Goal: Task Accomplishment & Management: Complete application form

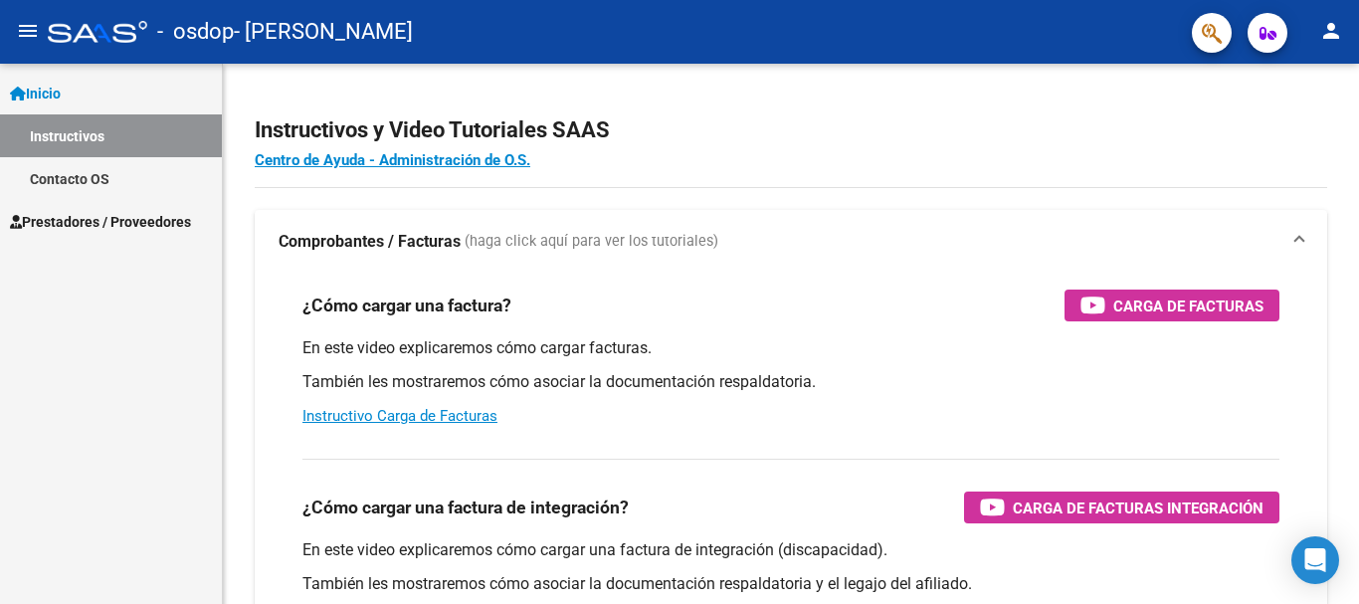
click at [89, 173] on link "Contacto OS" at bounding box center [111, 178] width 222 height 43
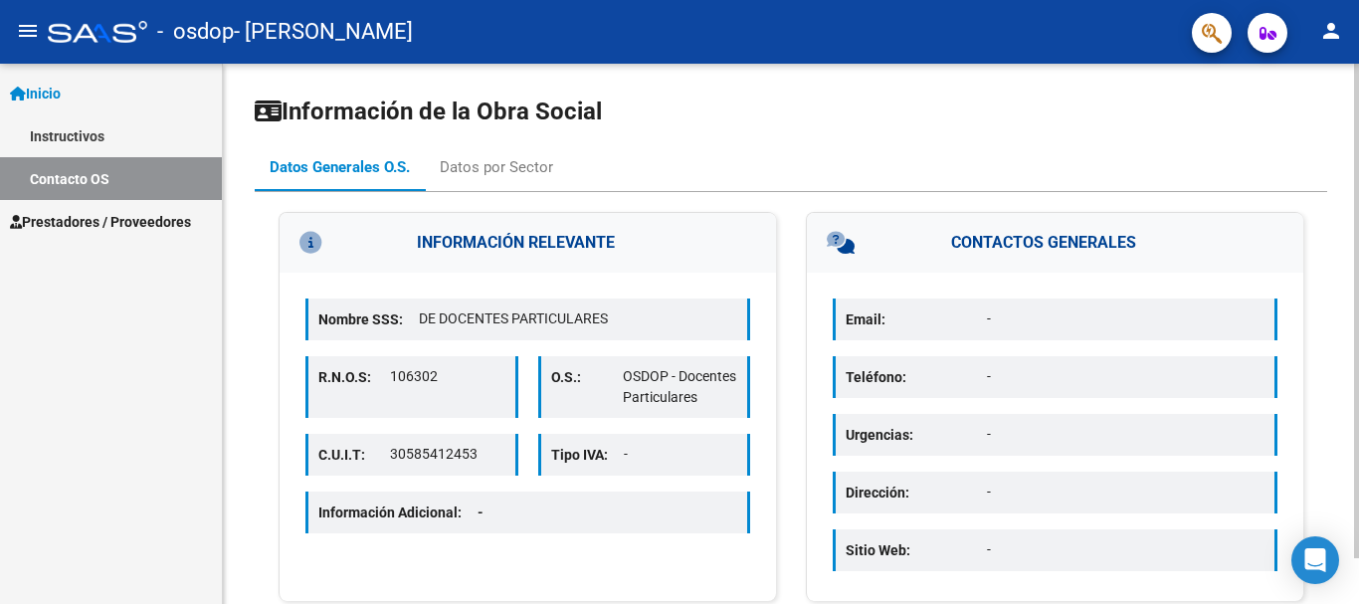
click at [1346, 150] on div "Información de la Obra Social Datos Generales O.S. Datos por Sector INFORMACIÓN…" at bounding box center [793, 359] width 1141 height 590
click at [490, 167] on div "Datos por Sector" at bounding box center [496, 167] width 113 height 22
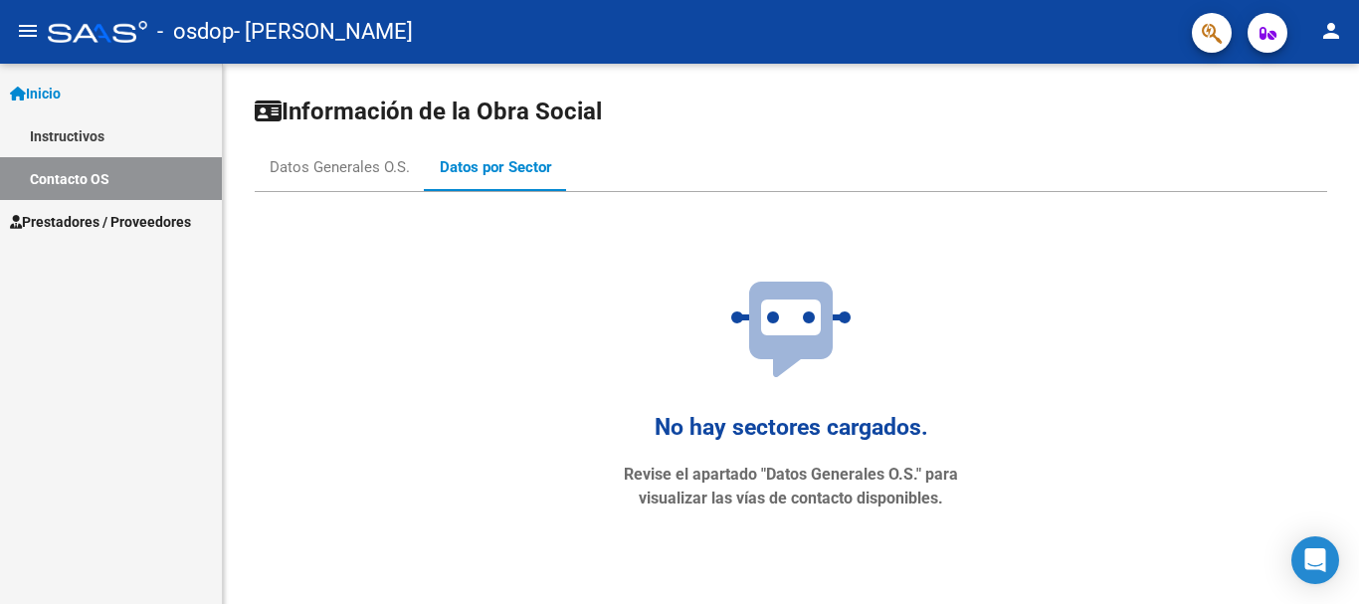
click at [125, 167] on link "Contacto OS" at bounding box center [111, 178] width 222 height 43
click at [123, 218] on span "Prestadores / Proveedores" at bounding box center [100, 222] width 181 height 22
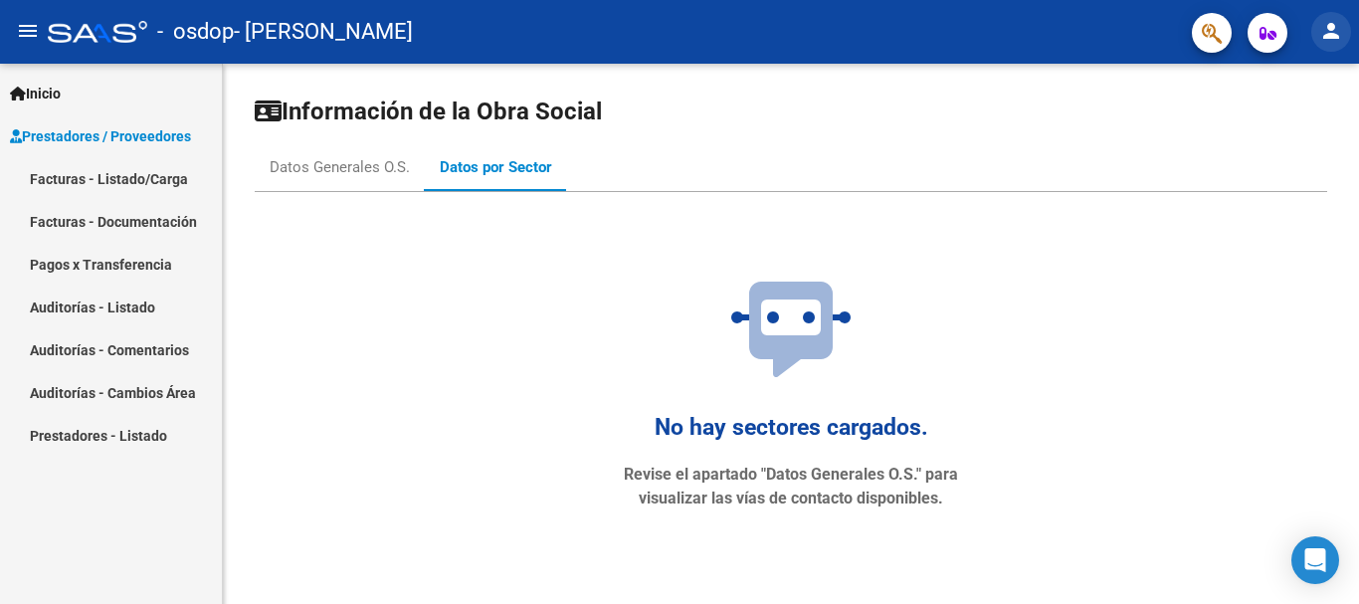
click at [1331, 26] on mat-icon "person" at bounding box center [1332, 31] width 24 height 24
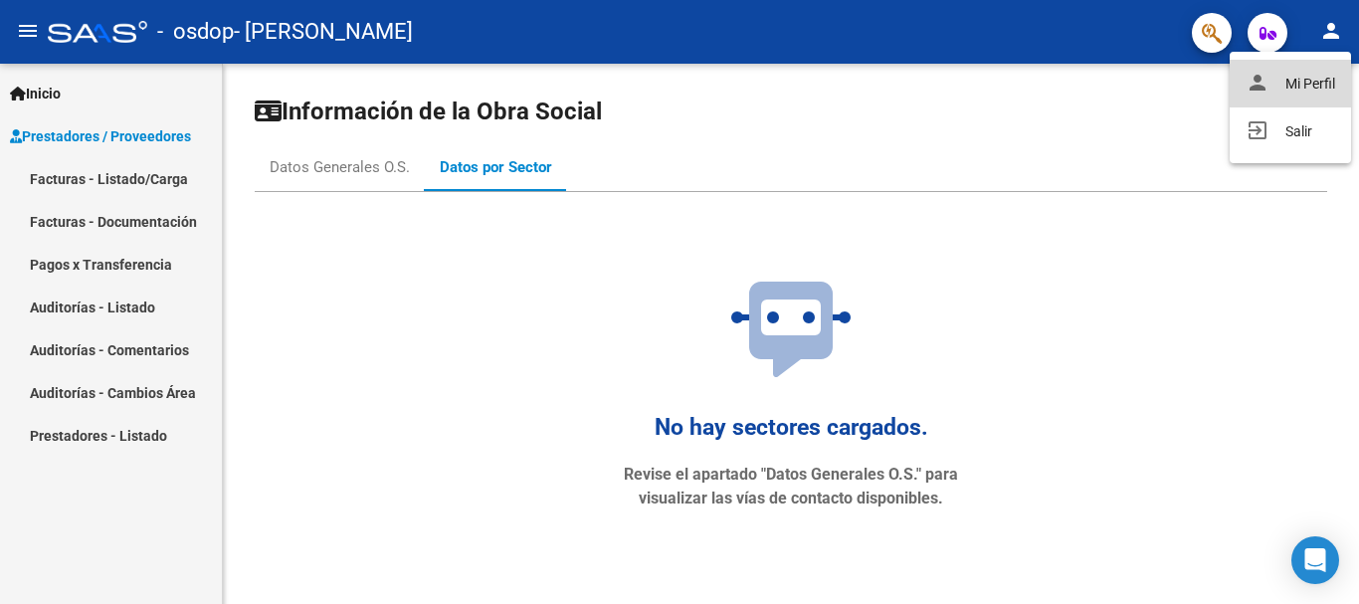
click at [1311, 81] on button "person Mi Perfil" at bounding box center [1290, 84] width 121 height 48
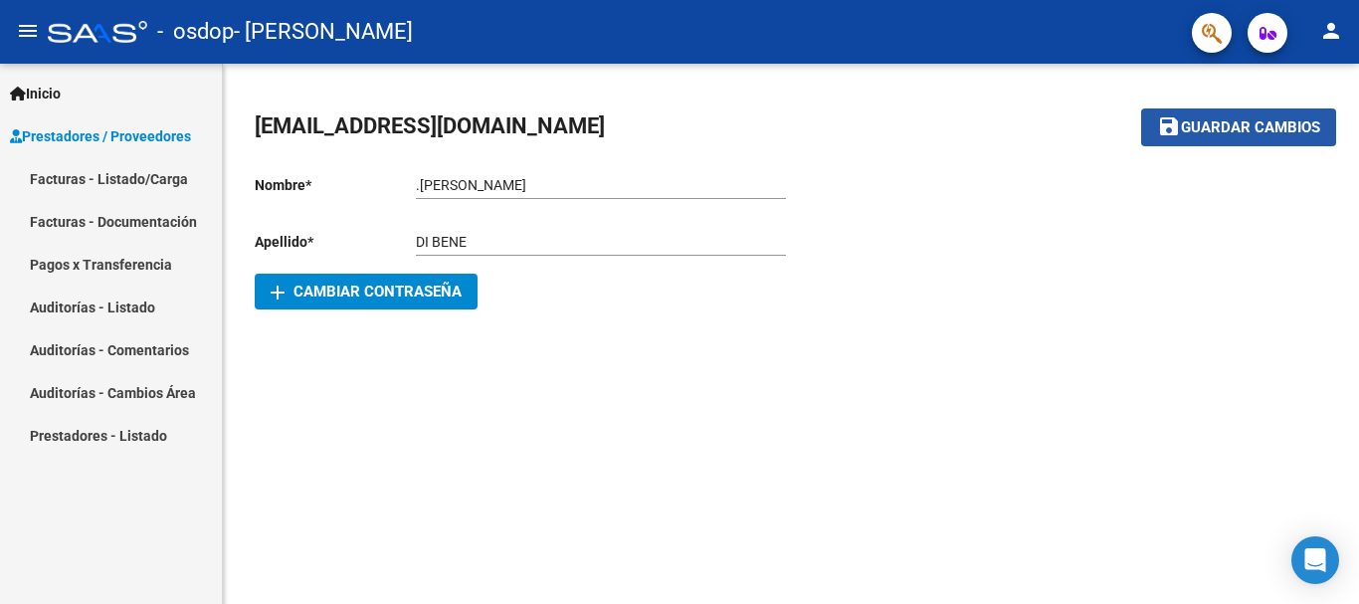
click at [1218, 123] on span "Guardar cambios" at bounding box center [1250, 128] width 139 height 18
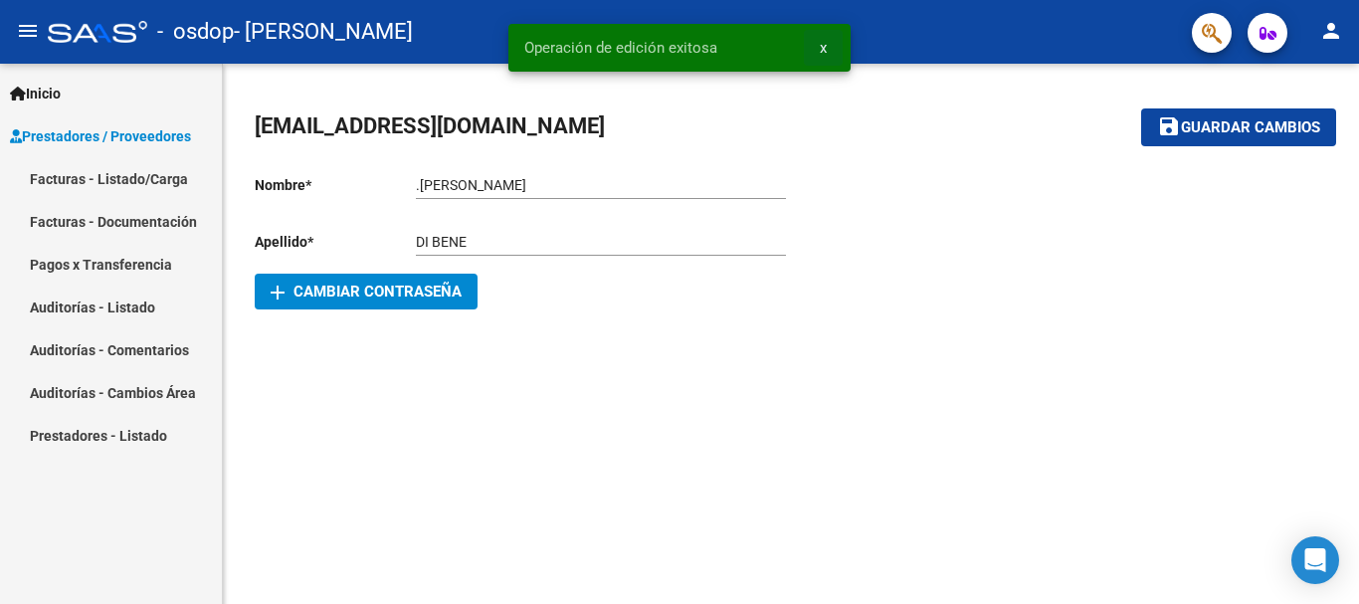
click at [822, 41] on span "x" at bounding box center [823, 48] width 7 height 18
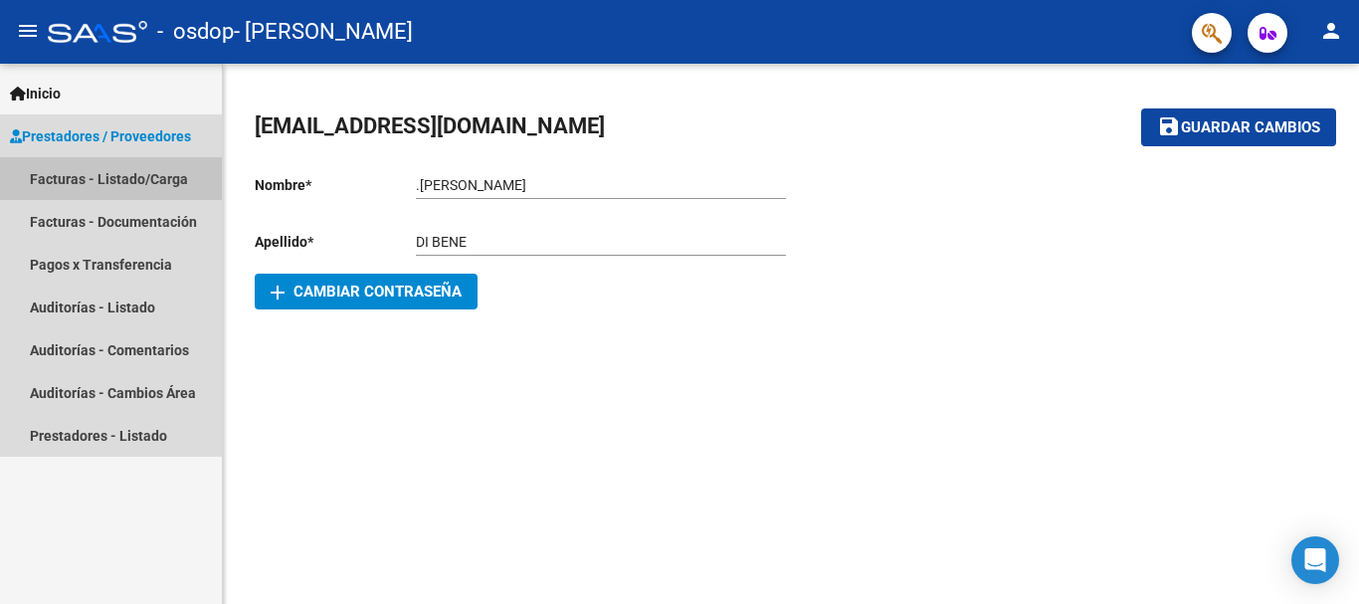
click at [116, 173] on link "Facturas - Listado/Carga" at bounding box center [111, 178] width 222 height 43
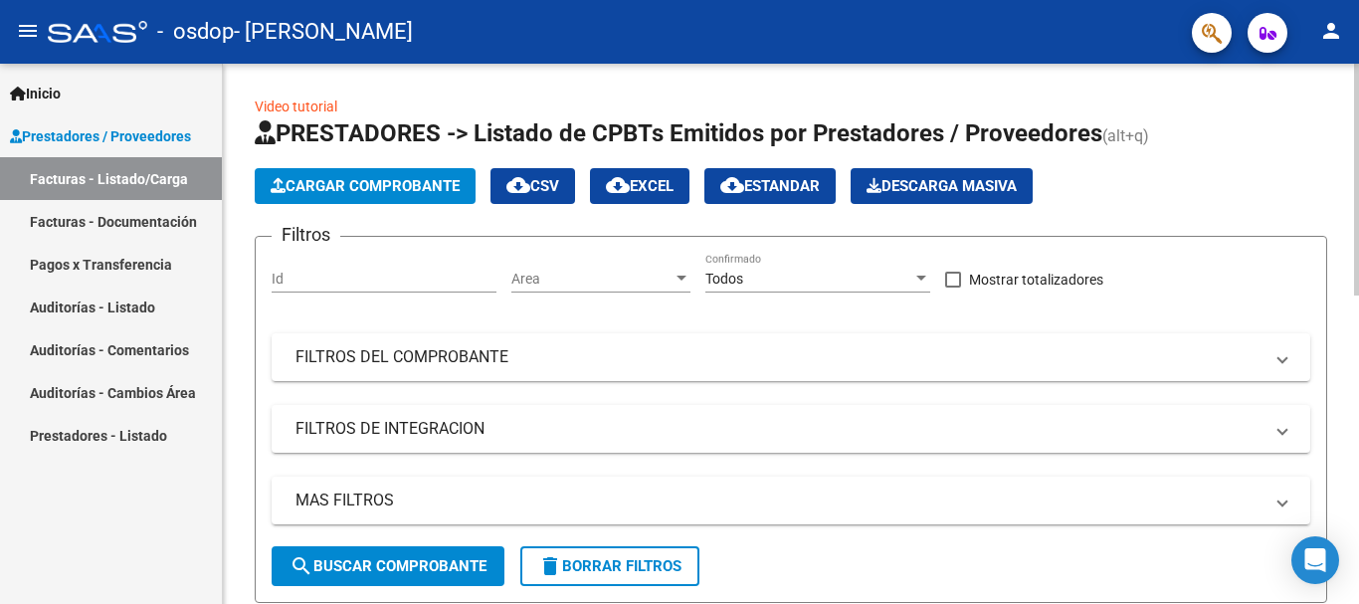
click at [395, 173] on button "Cargar Comprobante" at bounding box center [365, 186] width 221 height 36
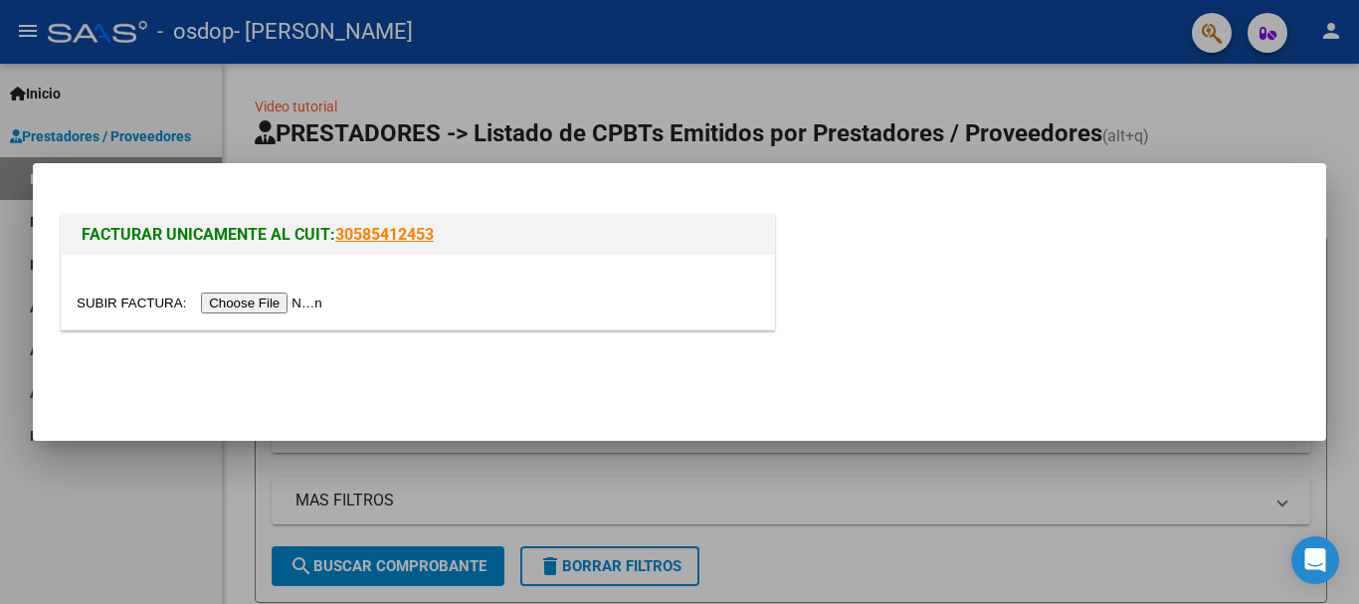
click at [268, 304] on input "file" at bounding box center [203, 303] width 252 height 21
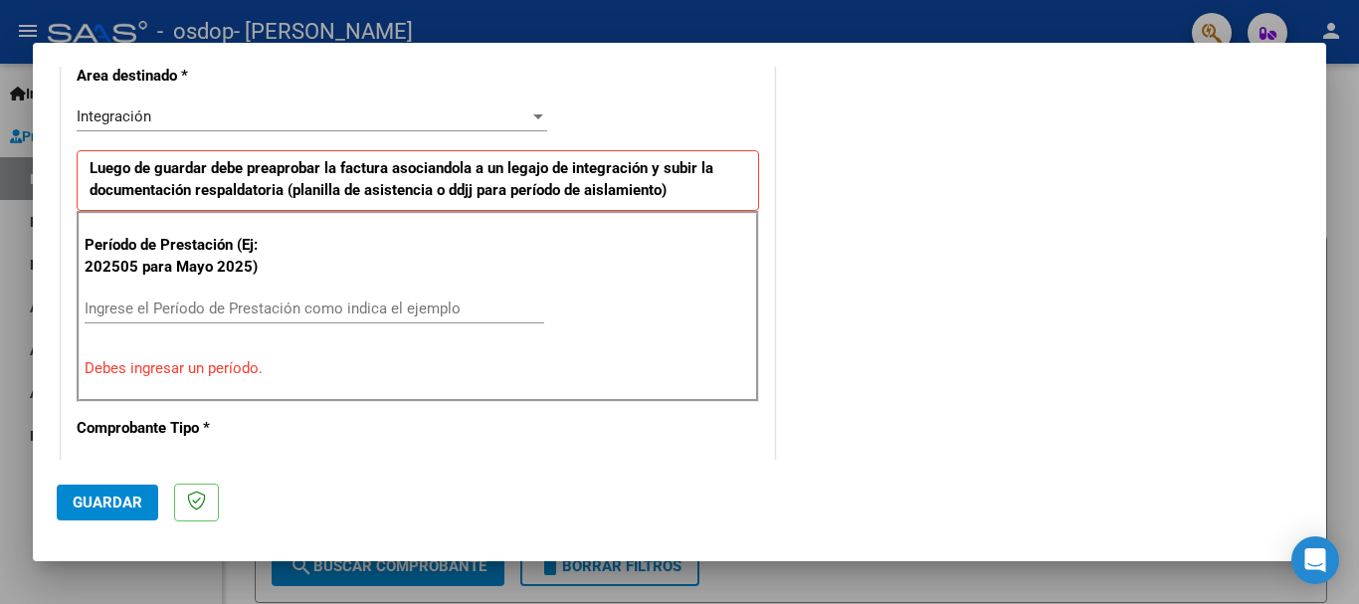
scroll to position [487, 0]
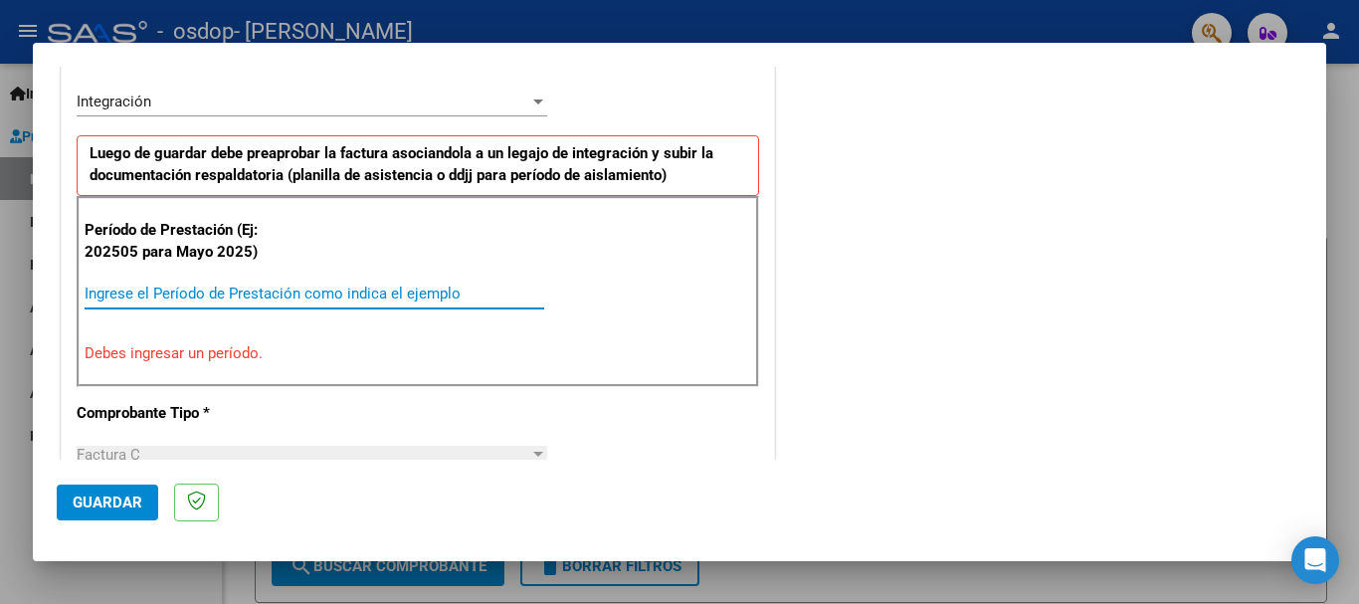
click at [122, 291] on input "Ingrese el Período de Prestación como indica el ejemplo" at bounding box center [315, 294] width 460 height 18
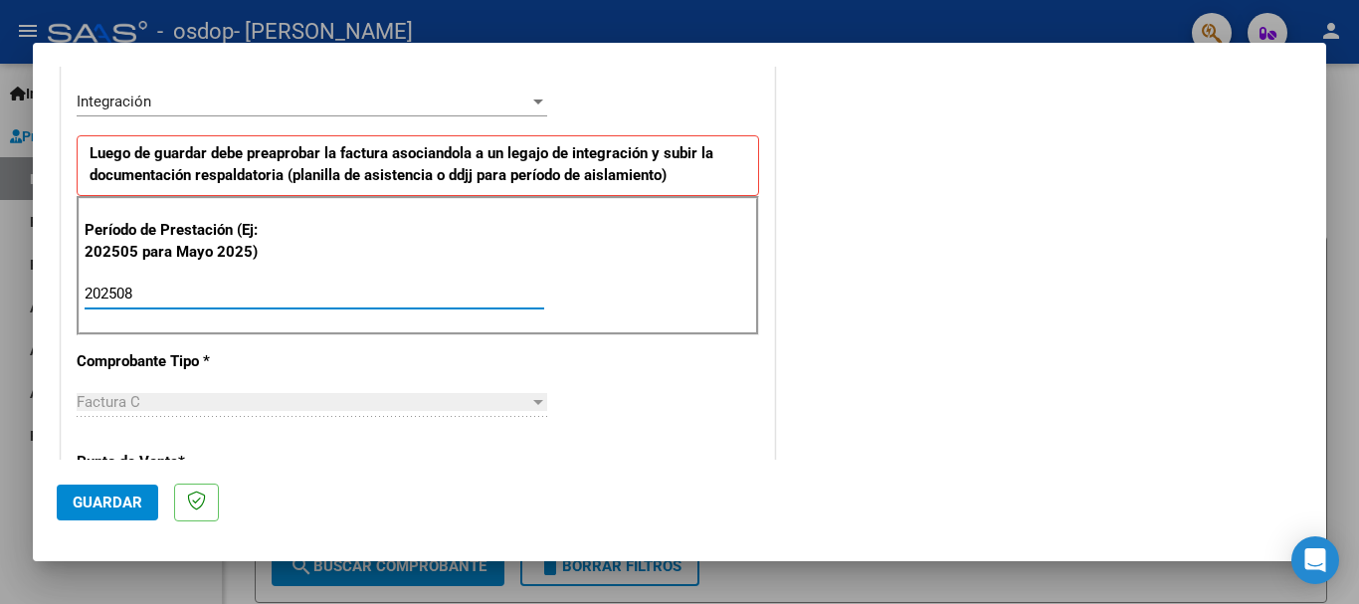
type input "202508"
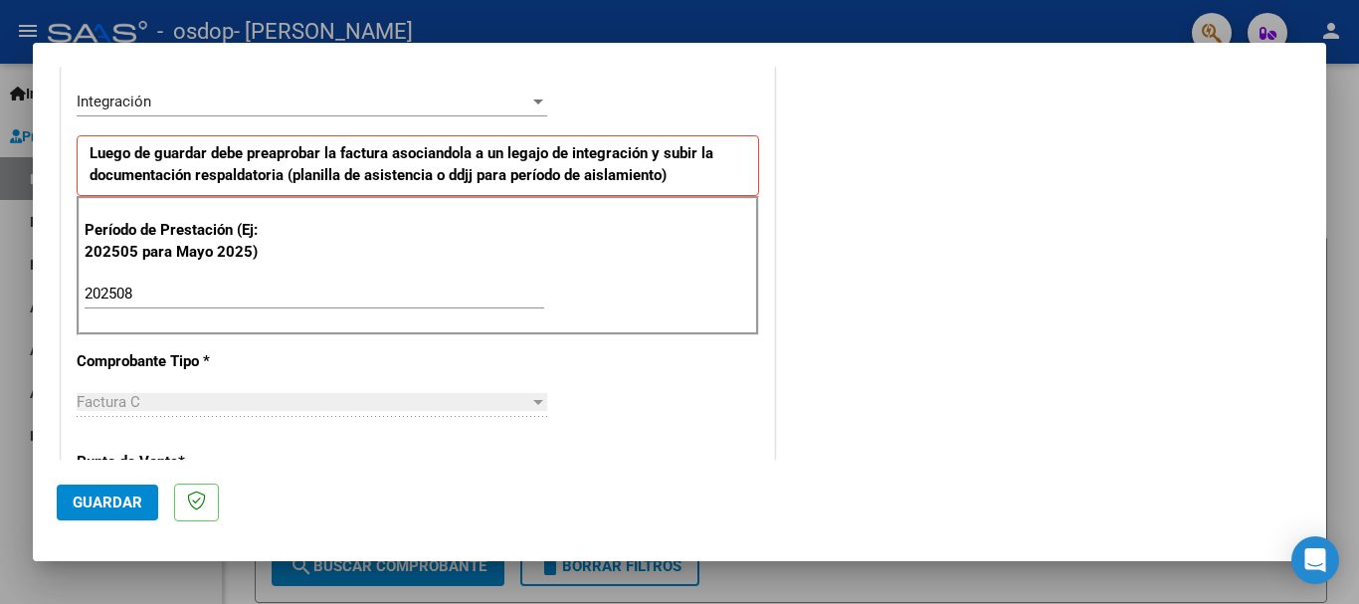
drag, startPoint x: 1290, startPoint y: 182, endPoint x: 1319, endPoint y: 205, distance: 36.8
click at [1319, 205] on mat-dialog-content "COMPROBANTE VER COMPROBANTE El comprobante fue leído exitosamente. DATOS DEL CO…" at bounding box center [680, 263] width 1294 height 393
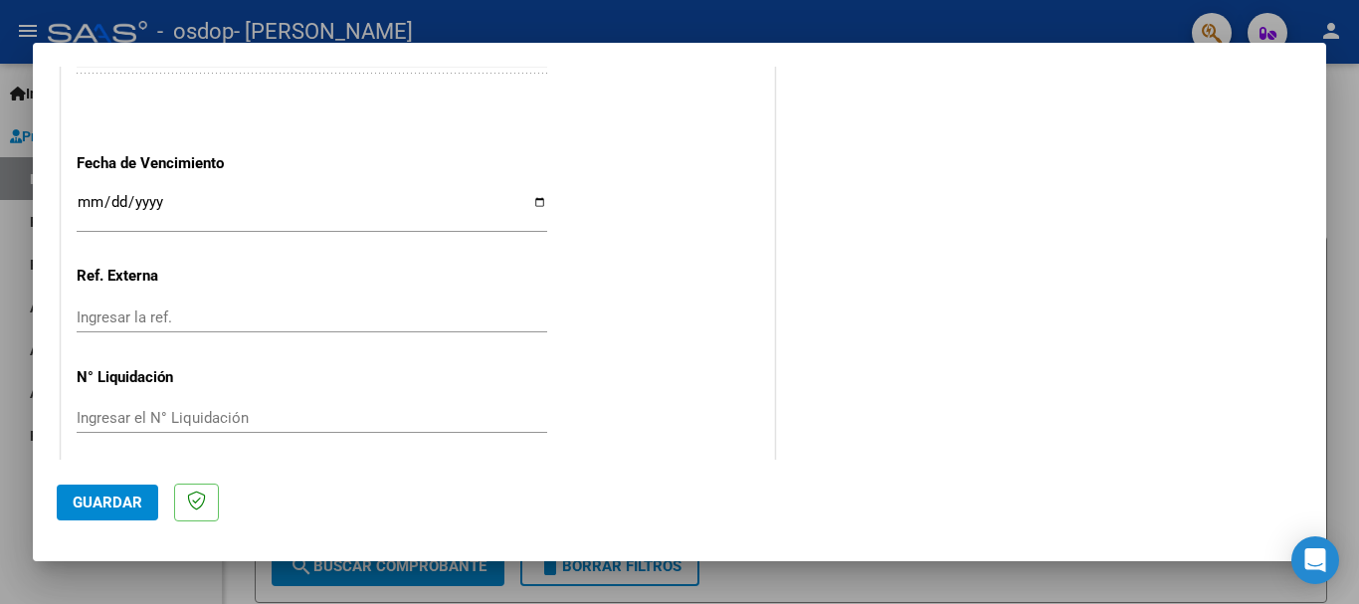
scroll to position [1358, 0]
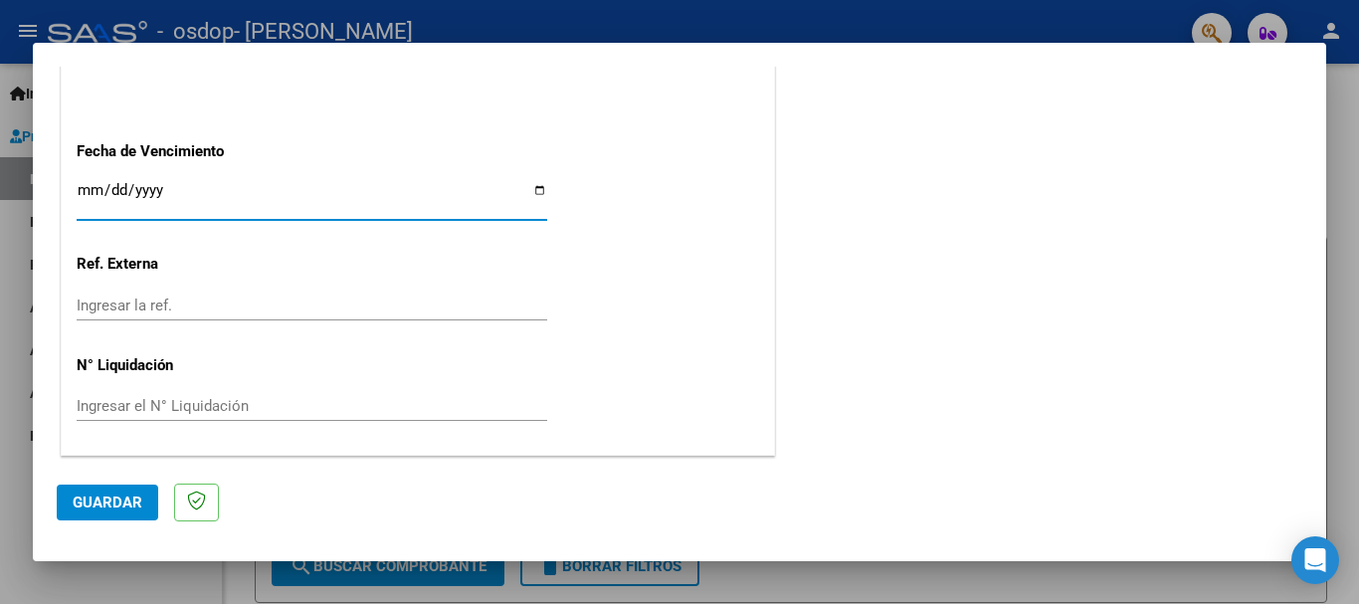
click at [530, 191] on input "Ingresar la fecha" at bounding box center [312, 198] width 471 height 32
type input "[DATE]"
click at [108, 495] on span "Guardar" at bounding box center [108, 503] width 70 height 18
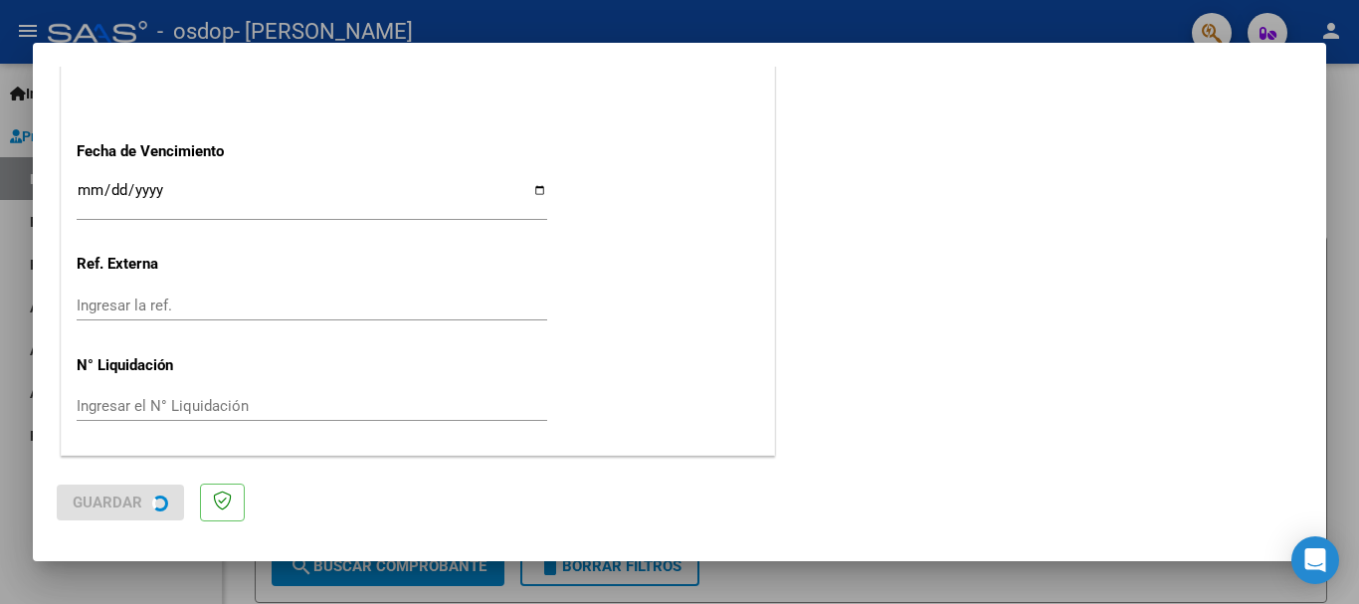
scroll to position [0, 0]
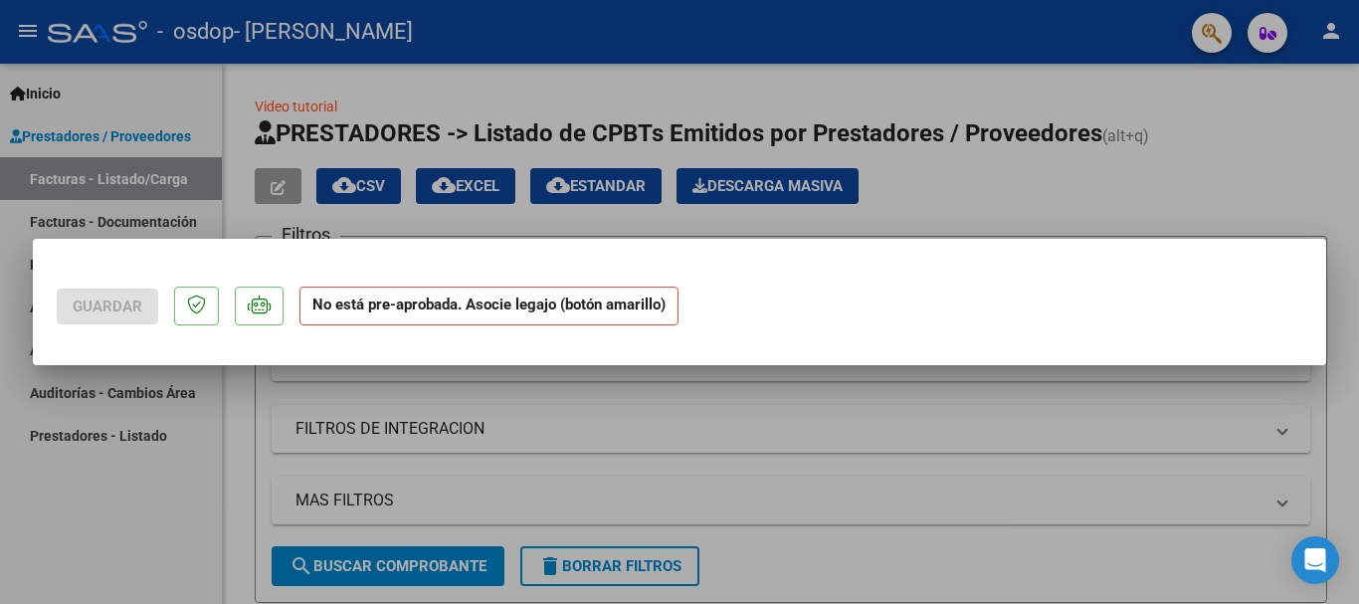
click at [1257, 183] on div at bounding box center [679, 302] width 1359 height 604
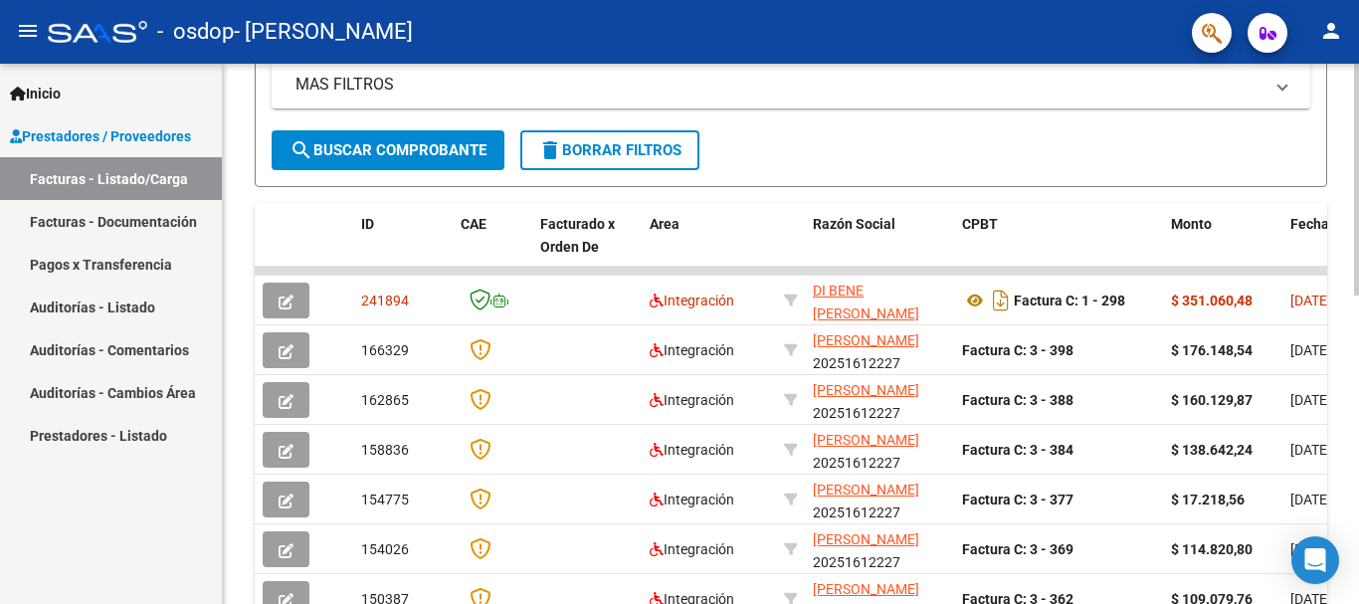
scroll to position [407, 0]
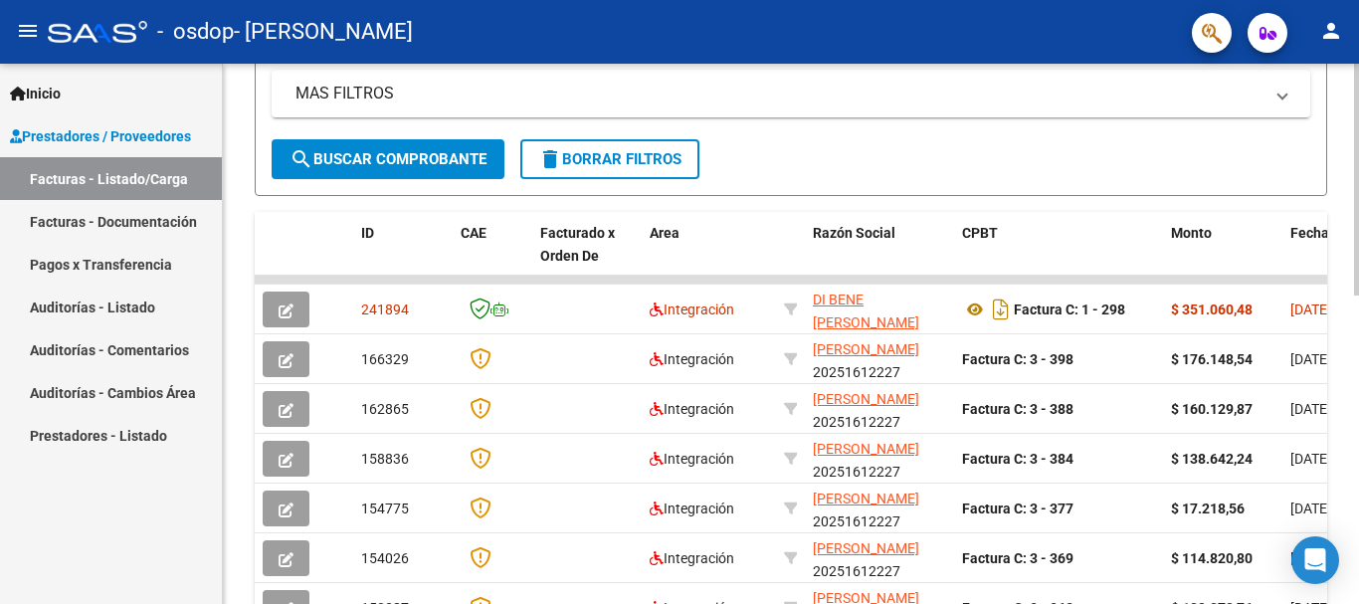
click at [1358, 378] on div at bounding box center [1356, 358] width 5 height 232
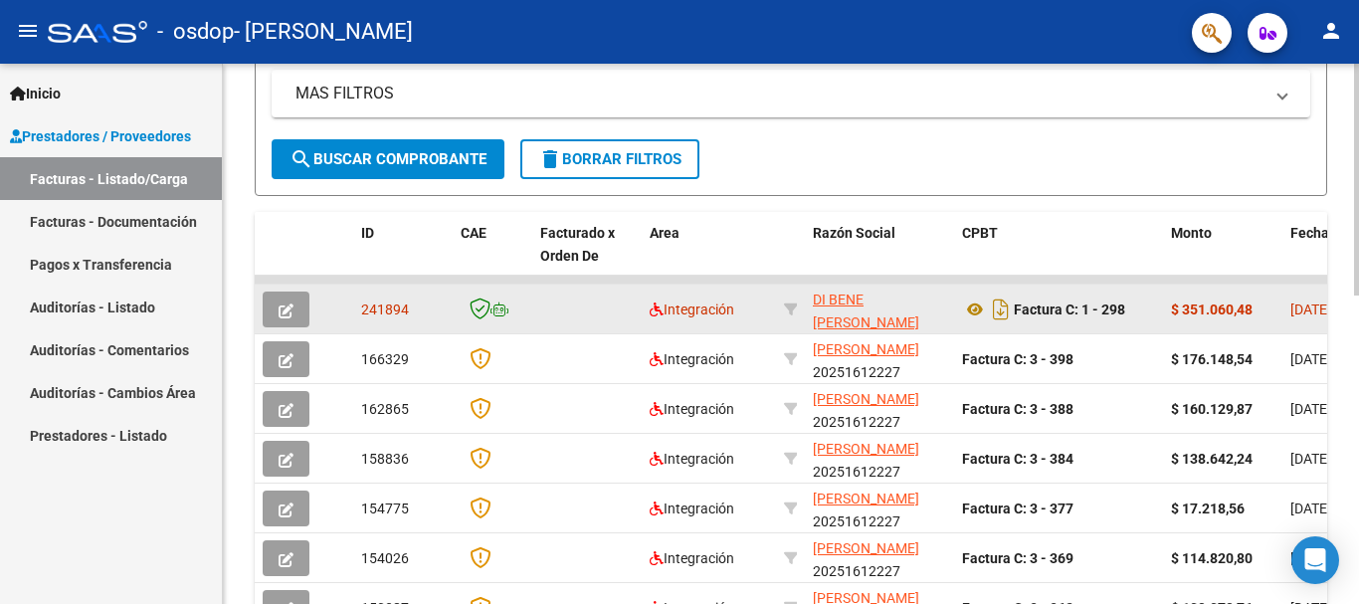
click at [285, 304] on icon "button" at bounding box center [286, 311] width 15 height 15
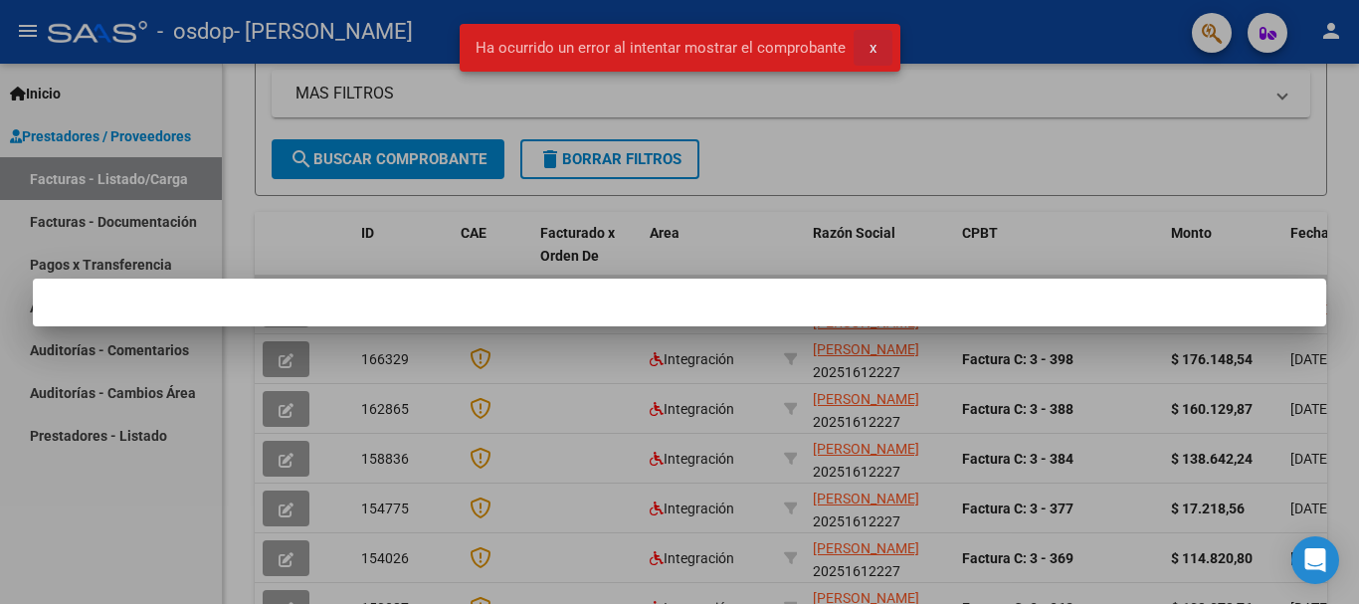
click at [871, 43] on span "x" at bounding box center [873, 48] width 7 height 18
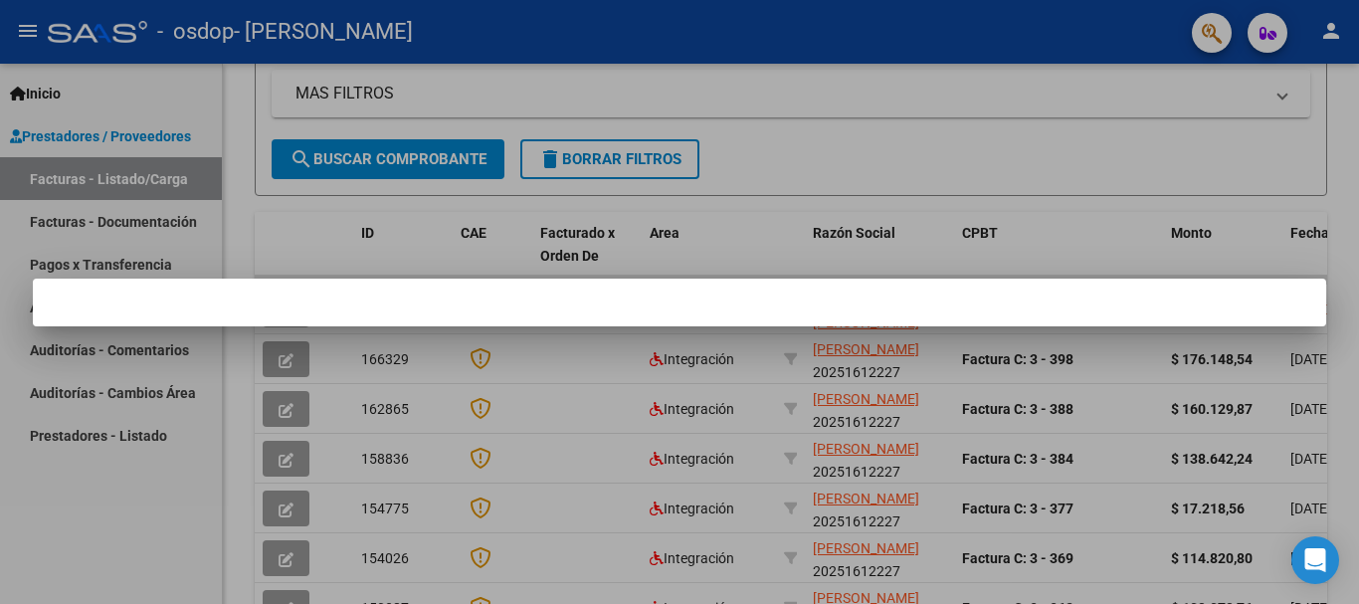
click at [1215, 144] on div at bounding box center [679, 302] width 1359 height 604
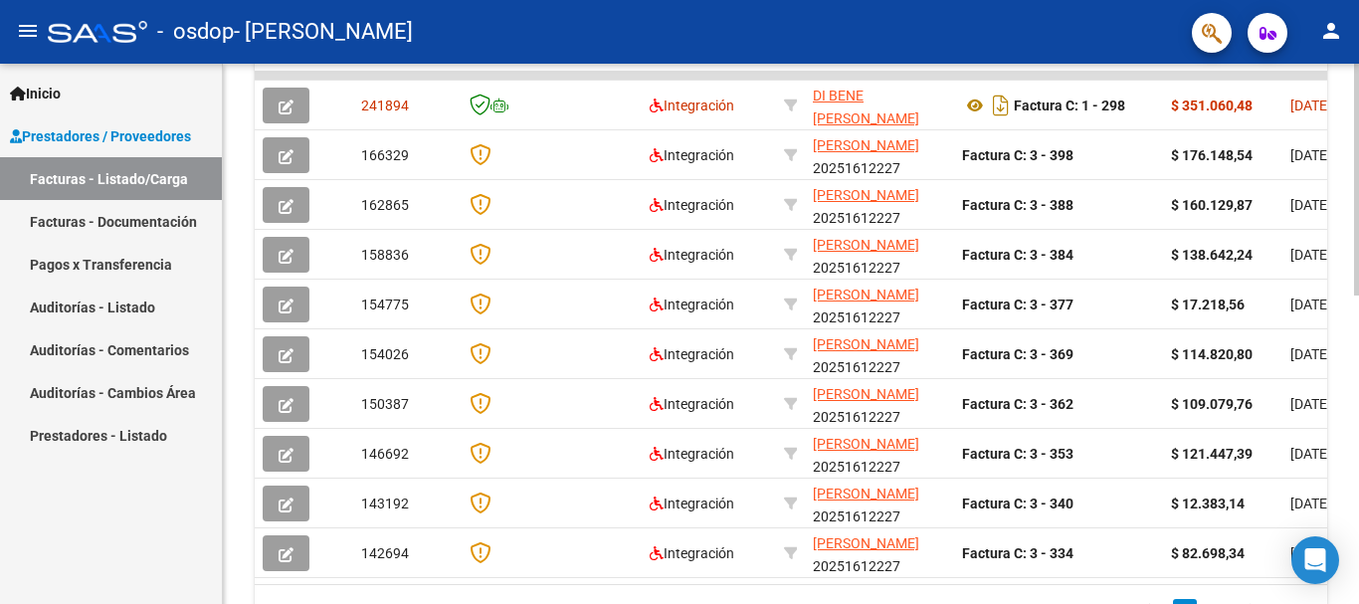
scroll to position [721, 0]
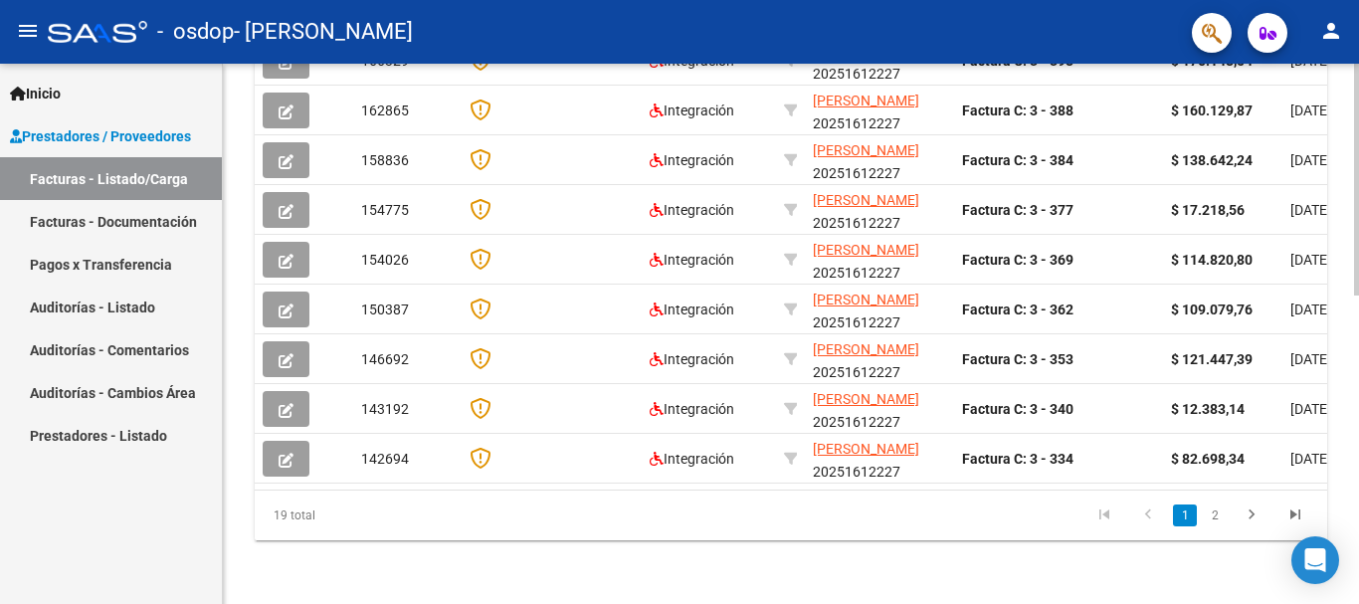
click at [1358, 490] on div at bounding box center [1356, 488] width 5 height 232
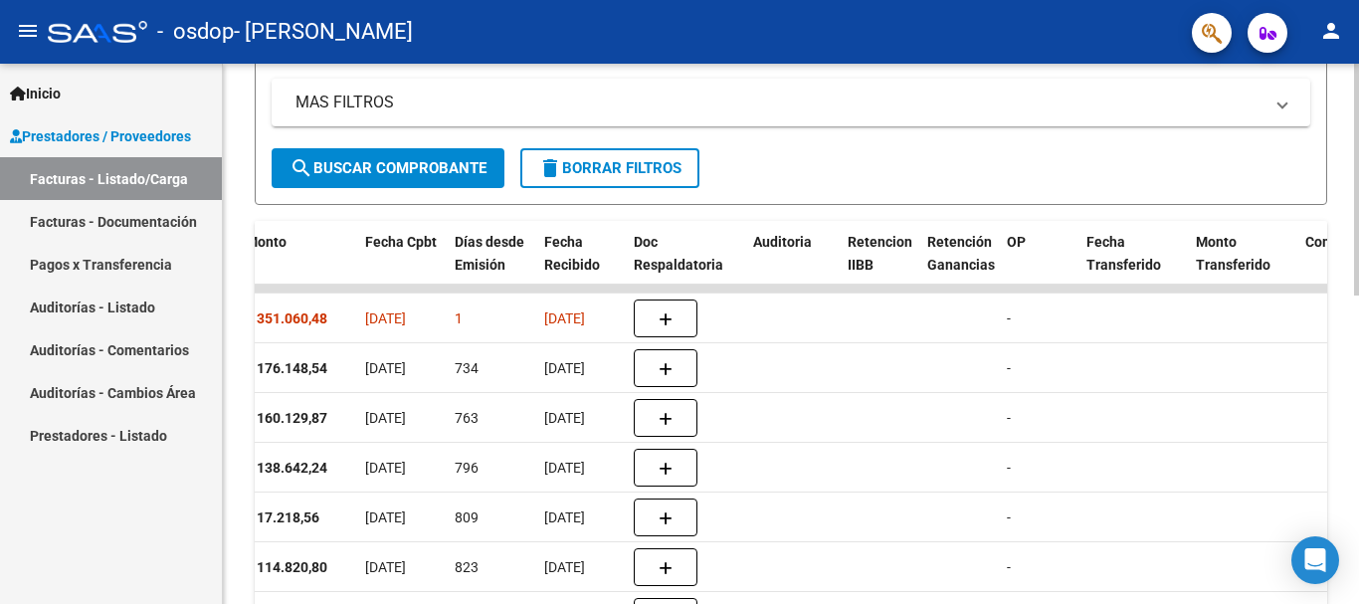
scroll to position [403, 0]
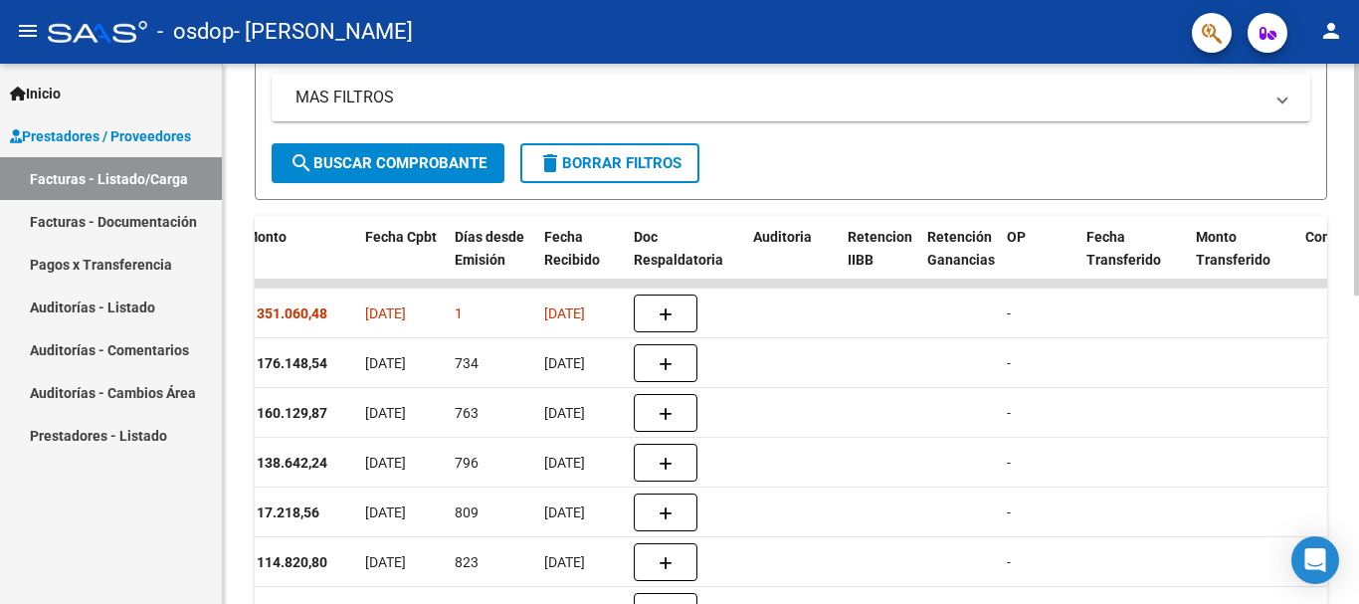
click at [1344, 266] on div "Video tutorial PRESTADORES -> Listado de CPBTs Emitidos por Prestadores / Prove…" at bounding box center [793, 284] width 1141 height 1246
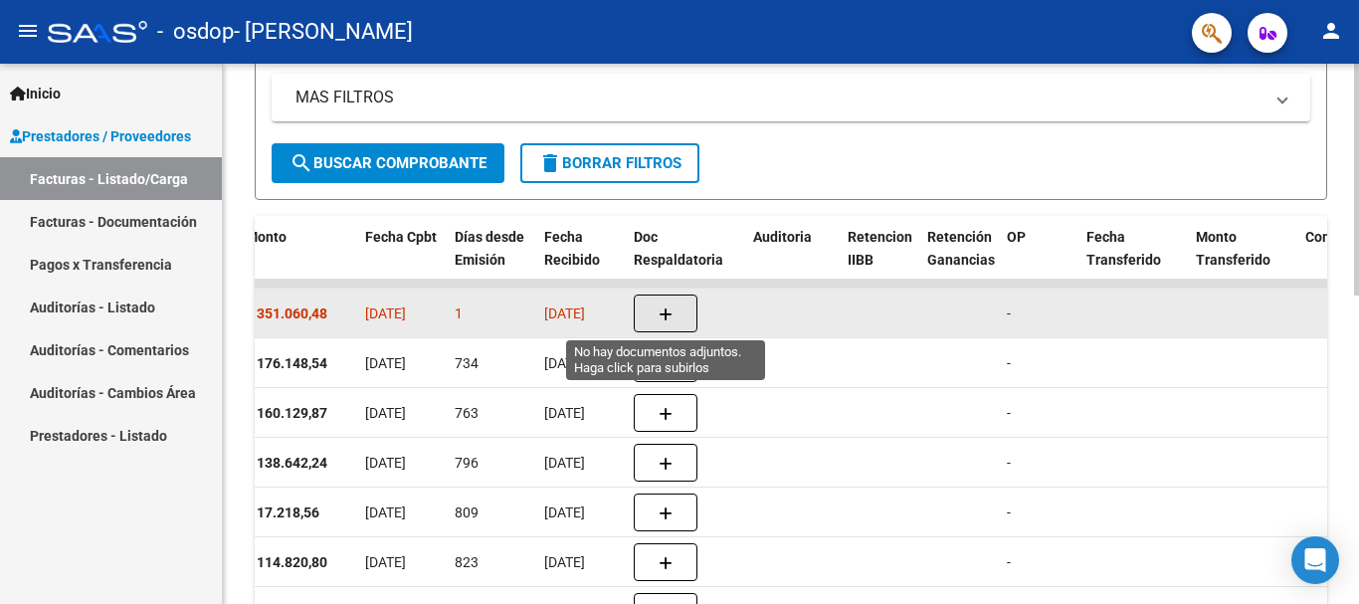
click at [660, 308] on icon "button" at bounding box center [666, 315] width 14 height 15
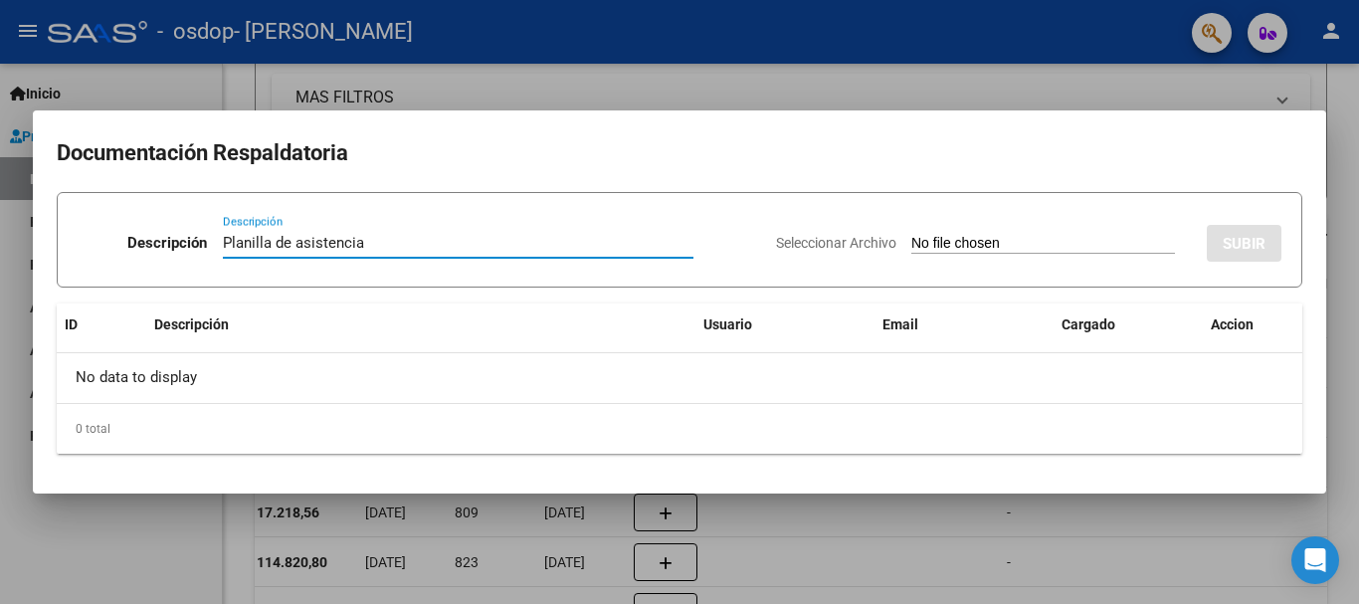
type input "Planilla de asistencia"
click at [810, 242] on span "Seleccionar Archivo" at bounding box center [836, 243] width 120 height 16
click at [912, 242] on input "Seleccionar Archivo" at bounding box center [1044, 244] width 264 height 19
type input "C:\fakepath\MUSSA_asistencia escuela_AGOSTO-2025.pdf"
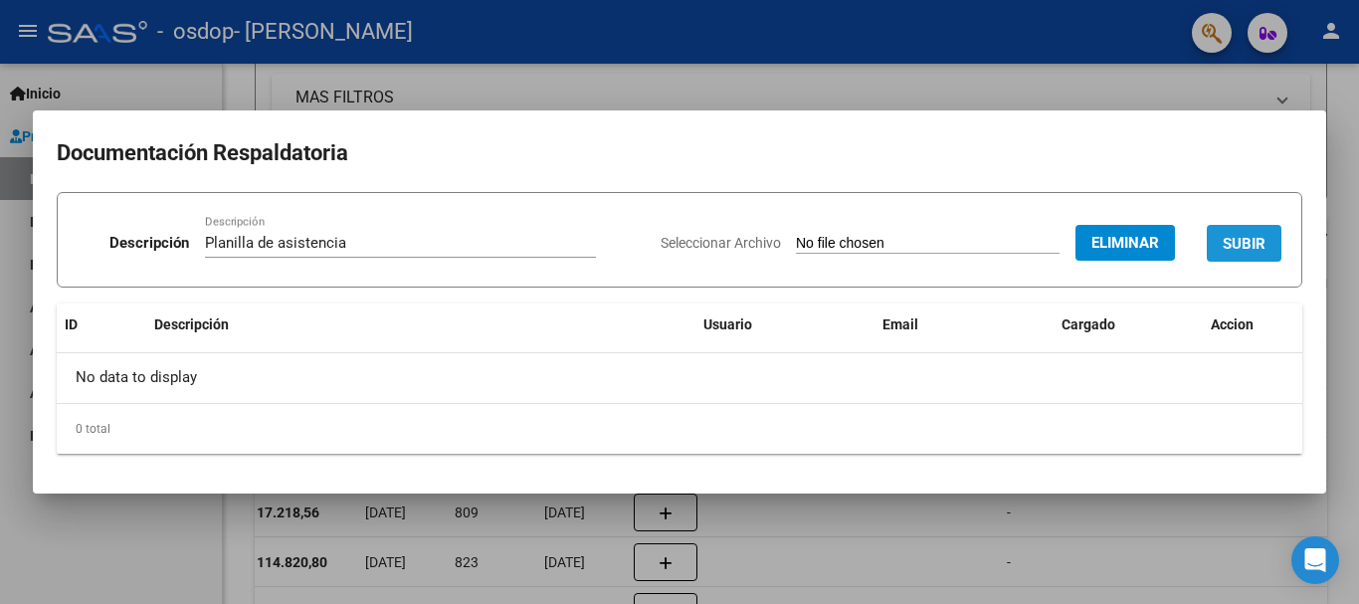
click at [1238, 236] on span "SUBIR" at bounding box center [1244, 244] width 43 height 18
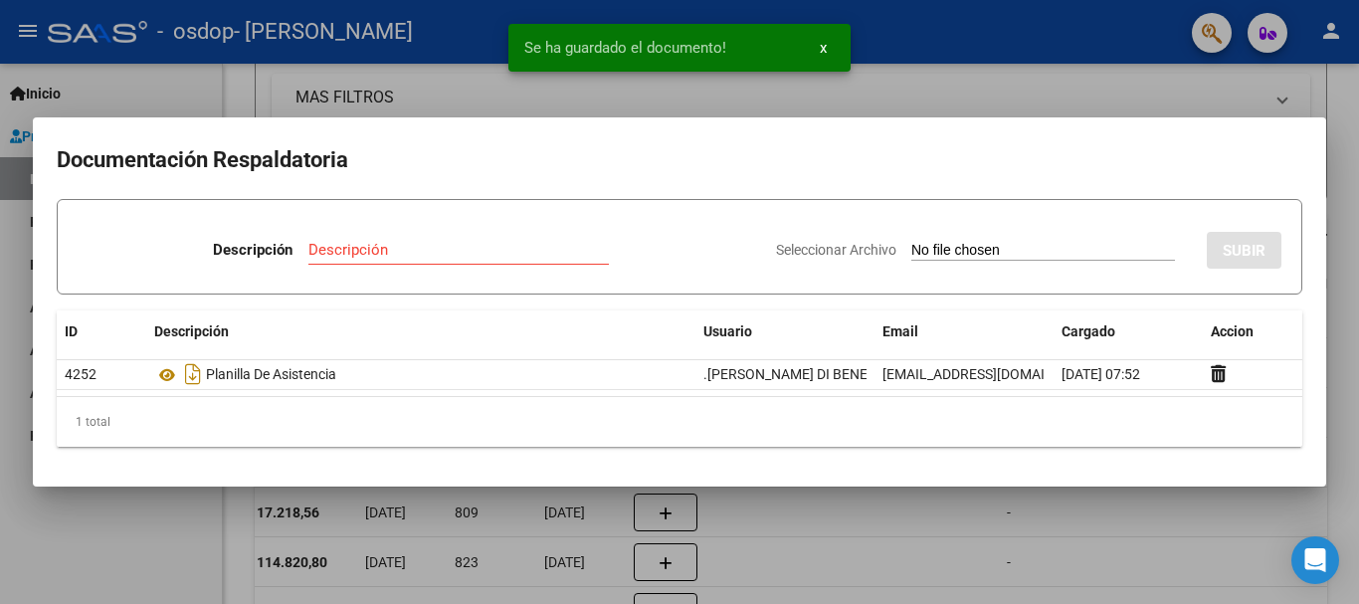
click at [1344, 276] on div at bounding box center [679, 302] width 1359 height 604
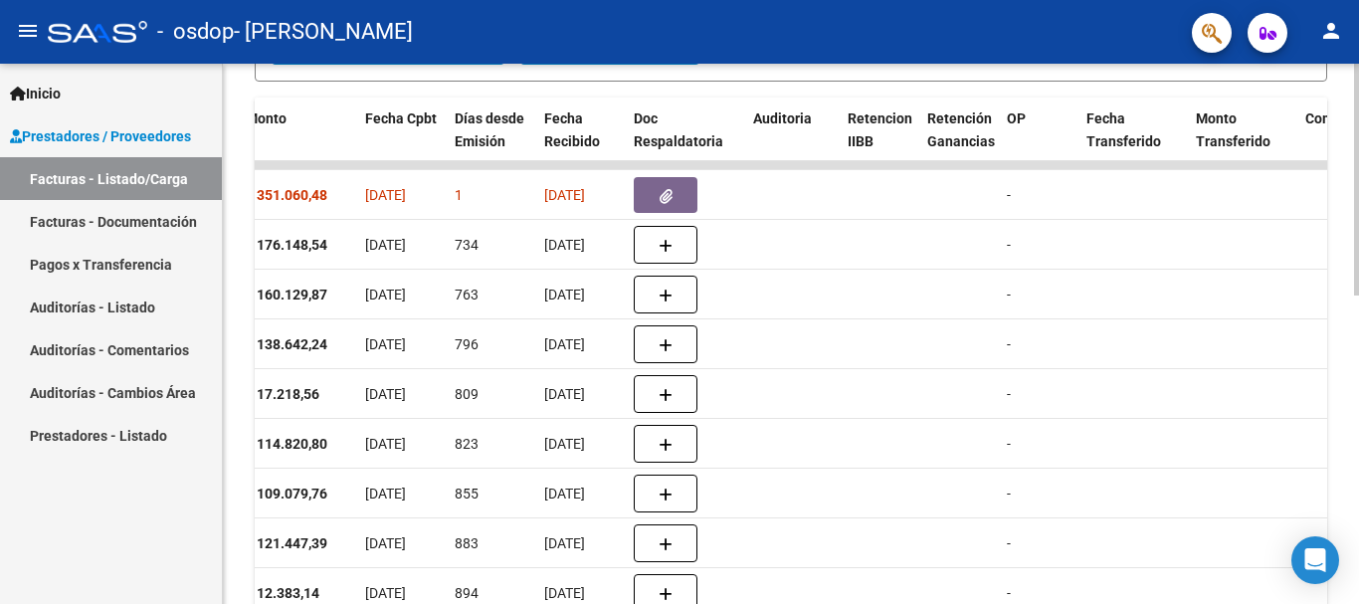
scroll to position [657, 0]
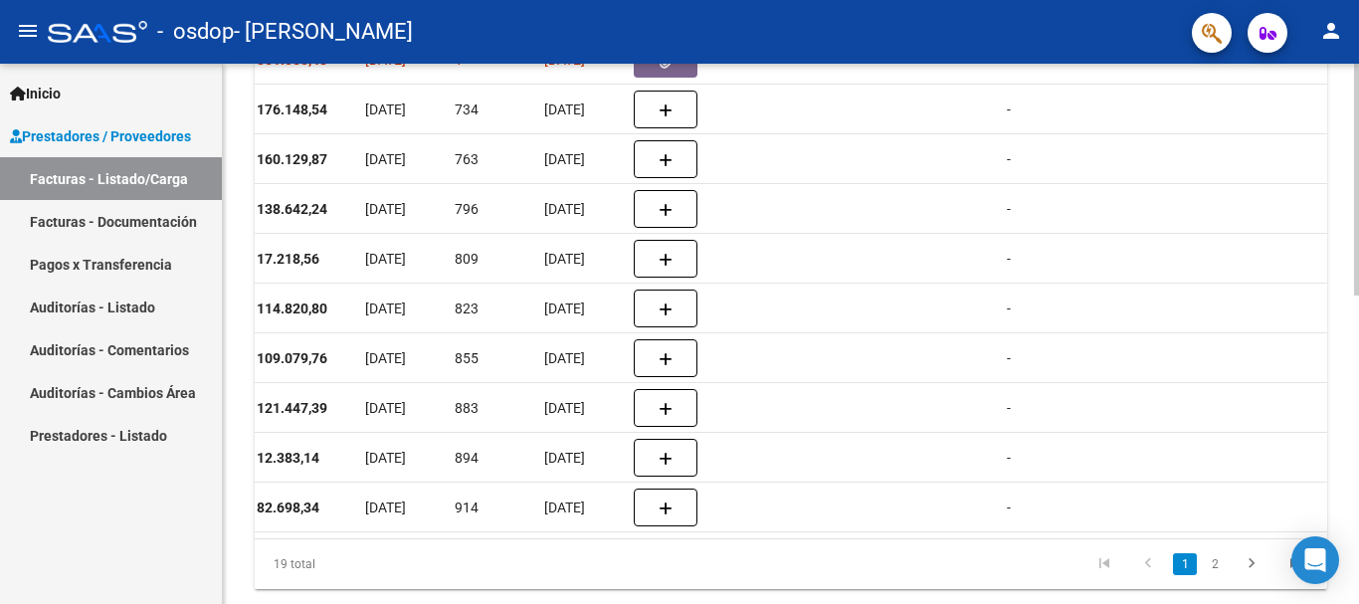
click at [1358, 371] on div at bounding box center [1356, 467] width 5 height 232
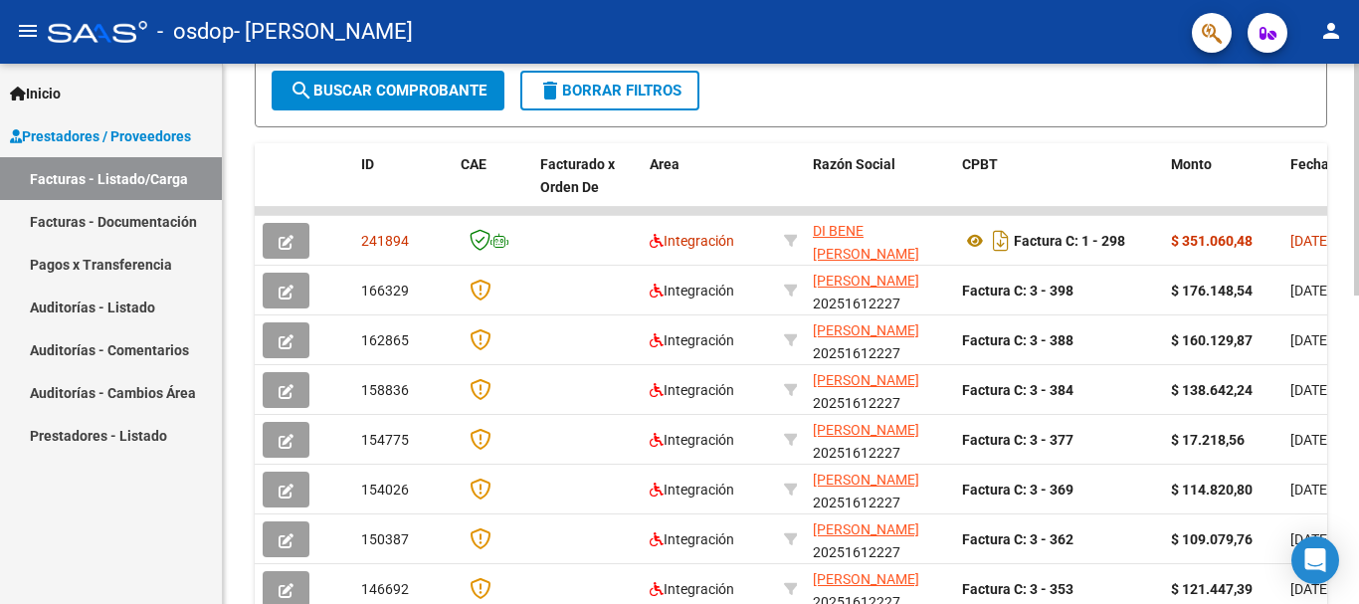
scroll to position [408, 0]
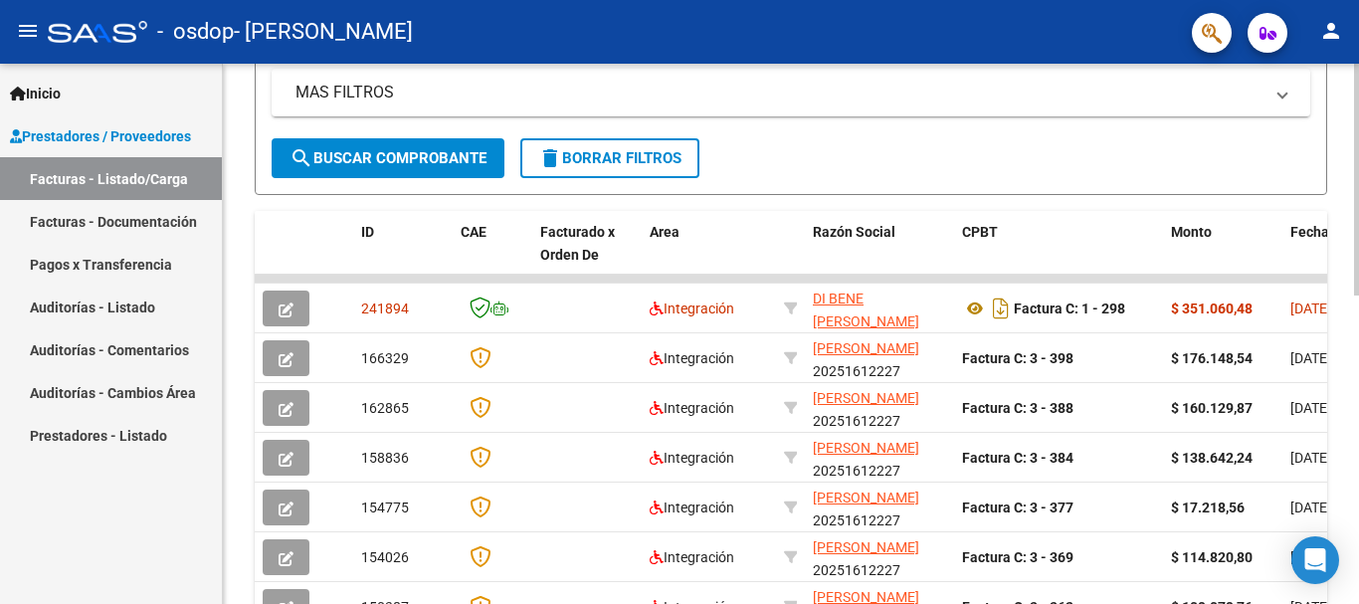
click at [1346, 313] on div "Video tutorial PRESTADORES -> Listado de CPBTs Emitidos por Prestadores / Prove…" at bounding box center [793, 279] width 1141 height 1246
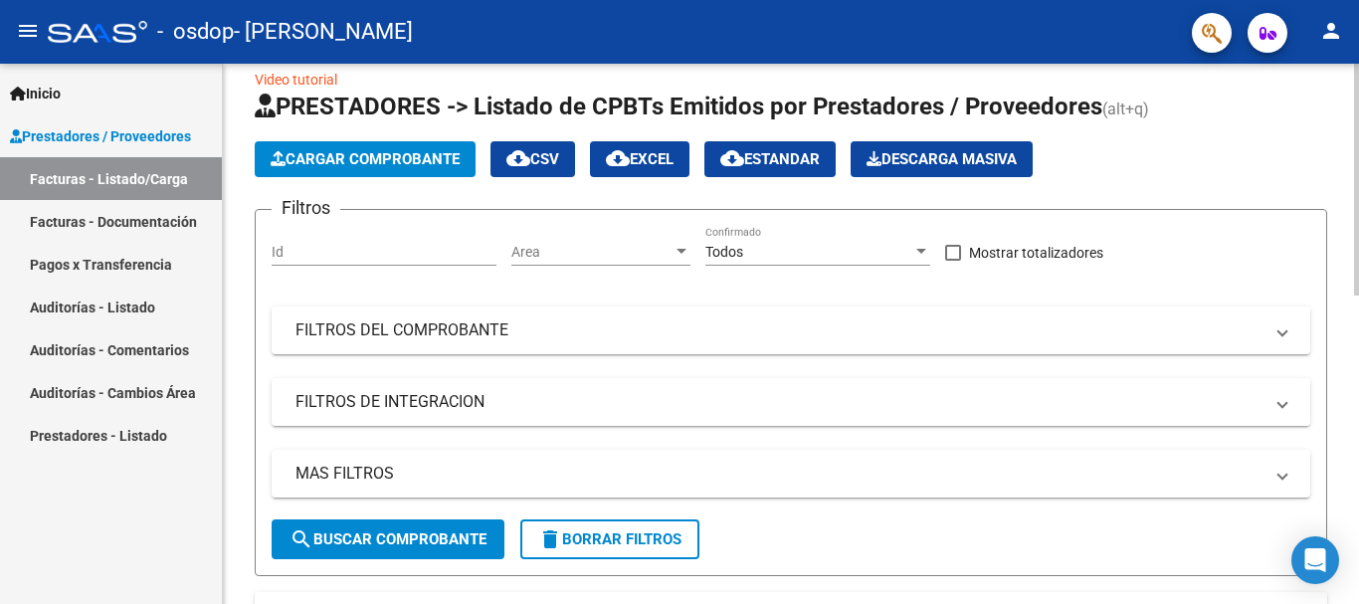
scroll to position [0, 0]
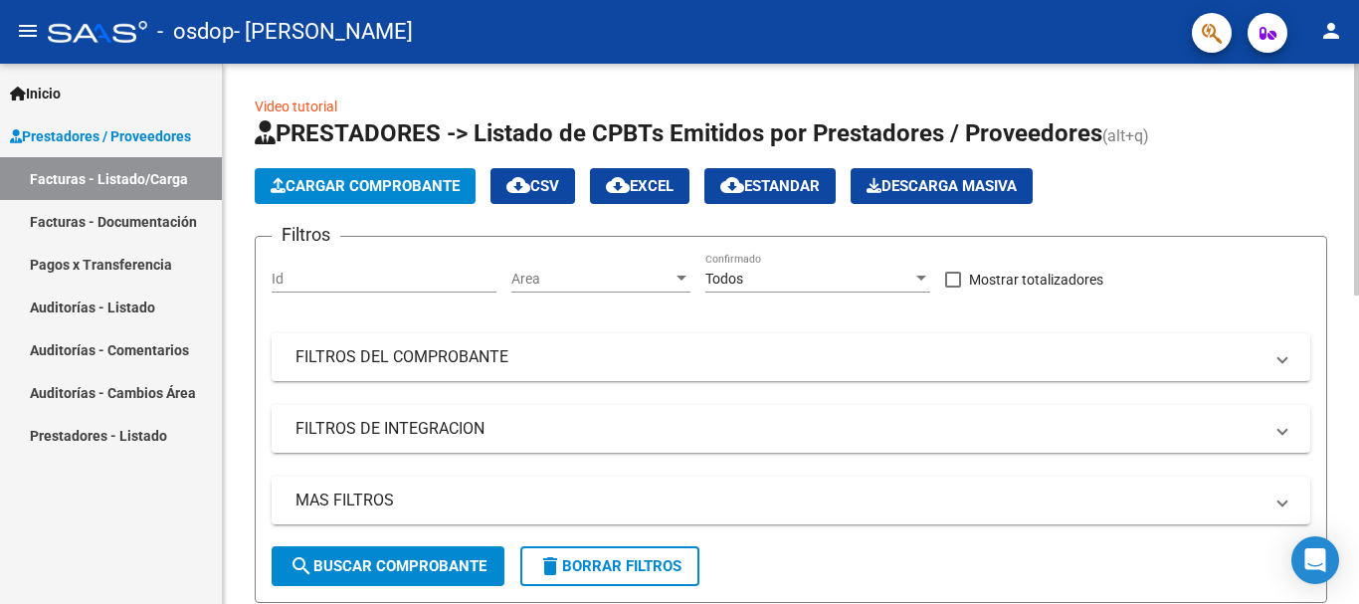
click at [324, 180] on span "Cargar Comprobante" at bounding box center [365, 186] width 189 height 18
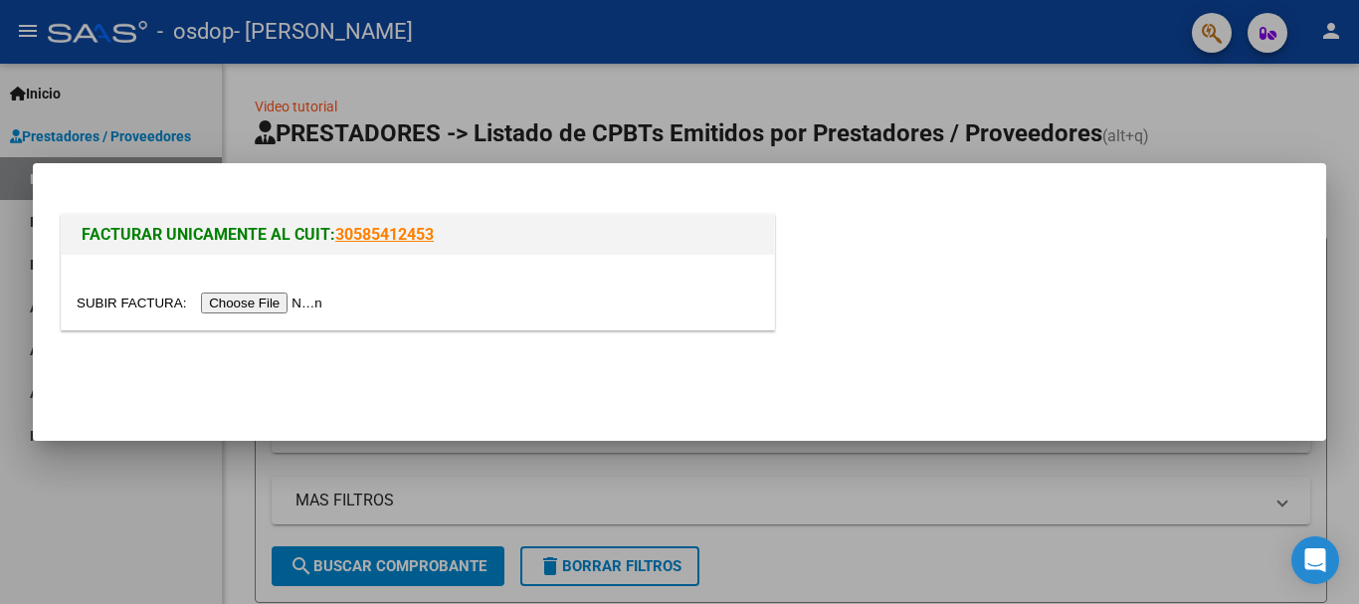
click at [282, 302] on input "file" at bounding box center [203, 303] width 252 height 21
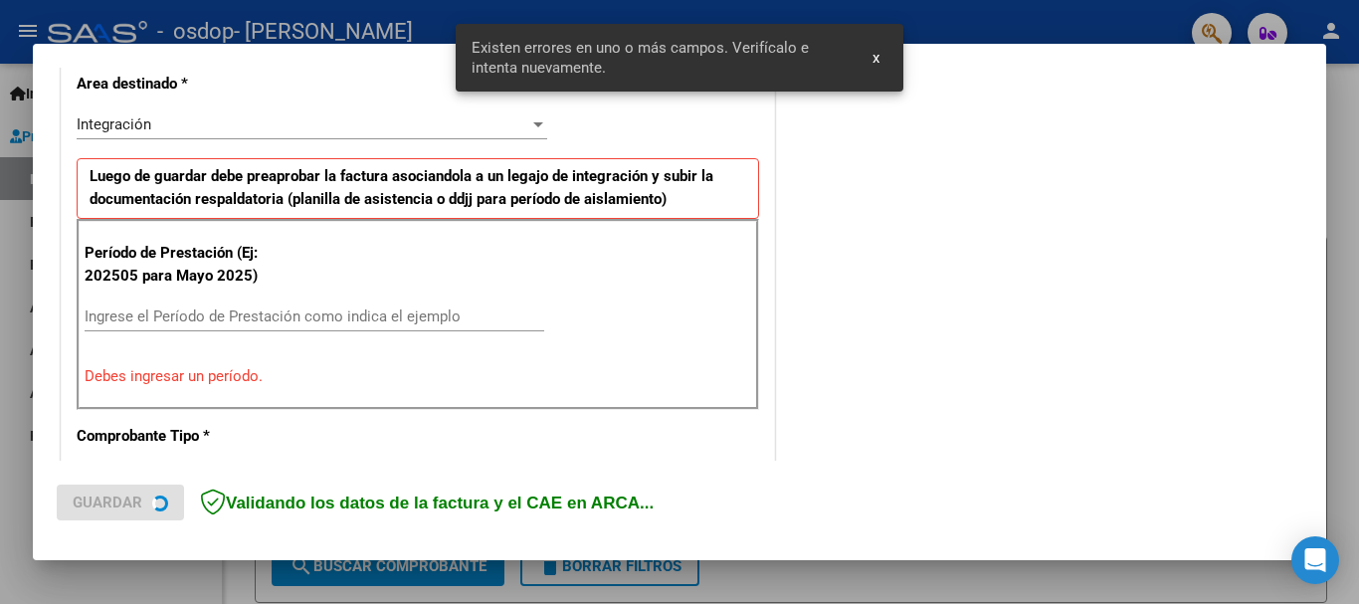
scroll to position [497, 0]
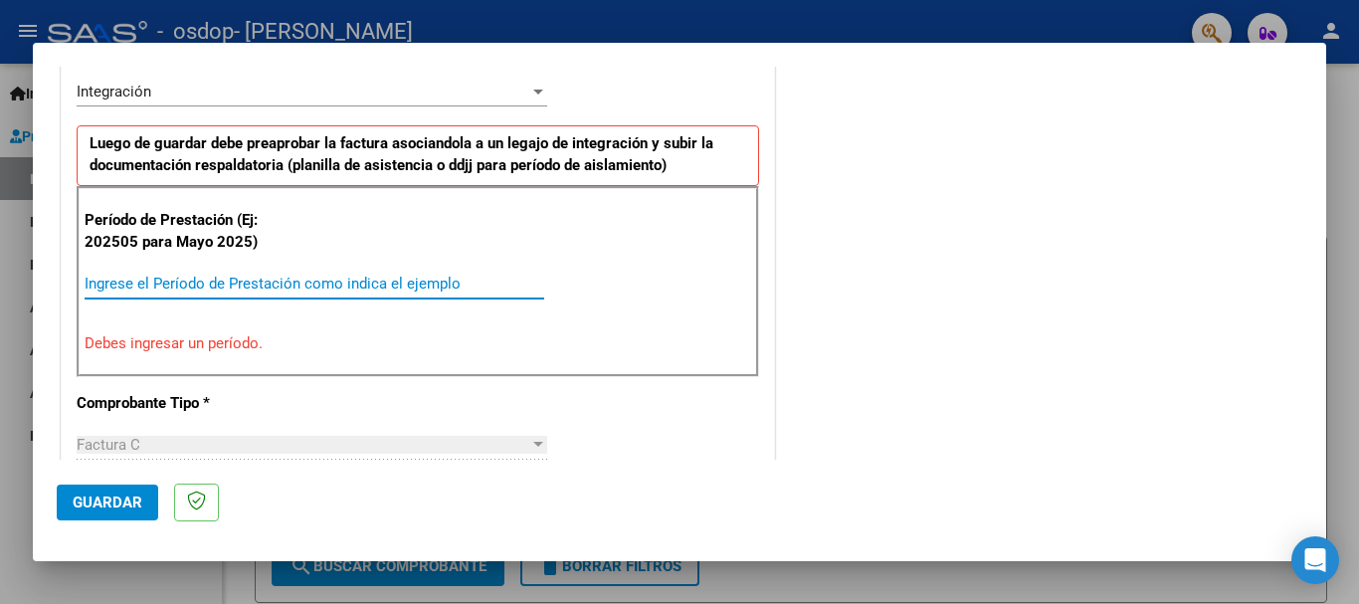
click at [105, 285] on input "Ingrese el Período de Prestación como indica el ejemplo" at bounding box center [315, 284] width 460 height 18
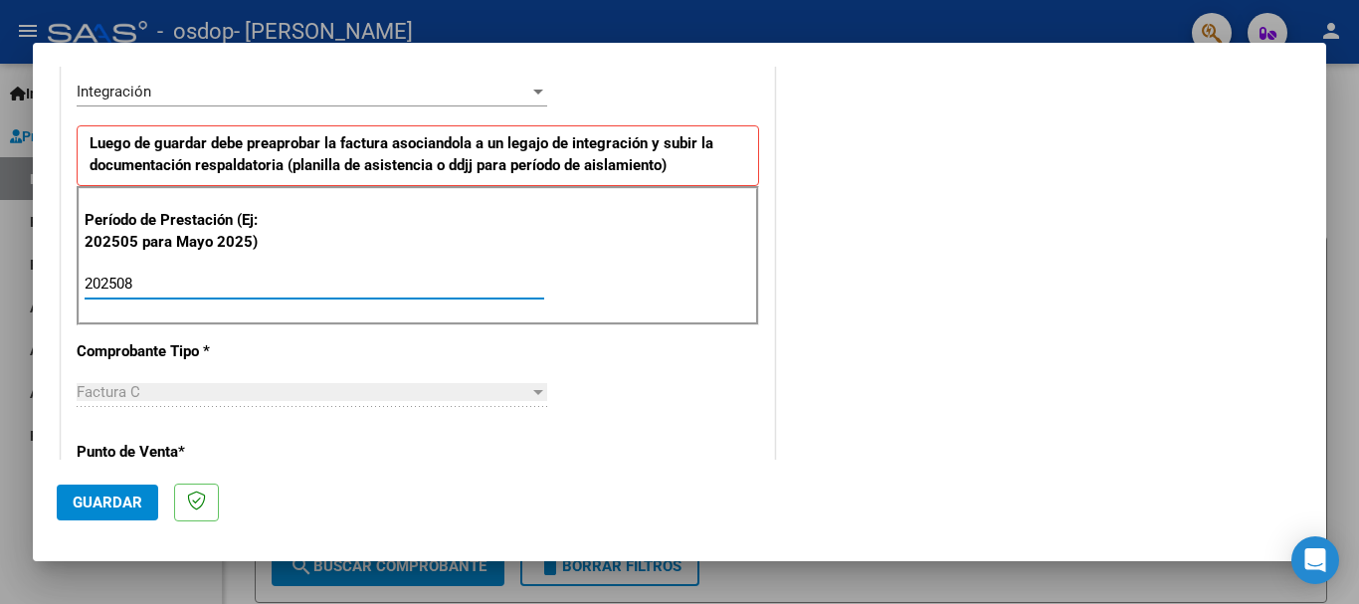
type input "202508"
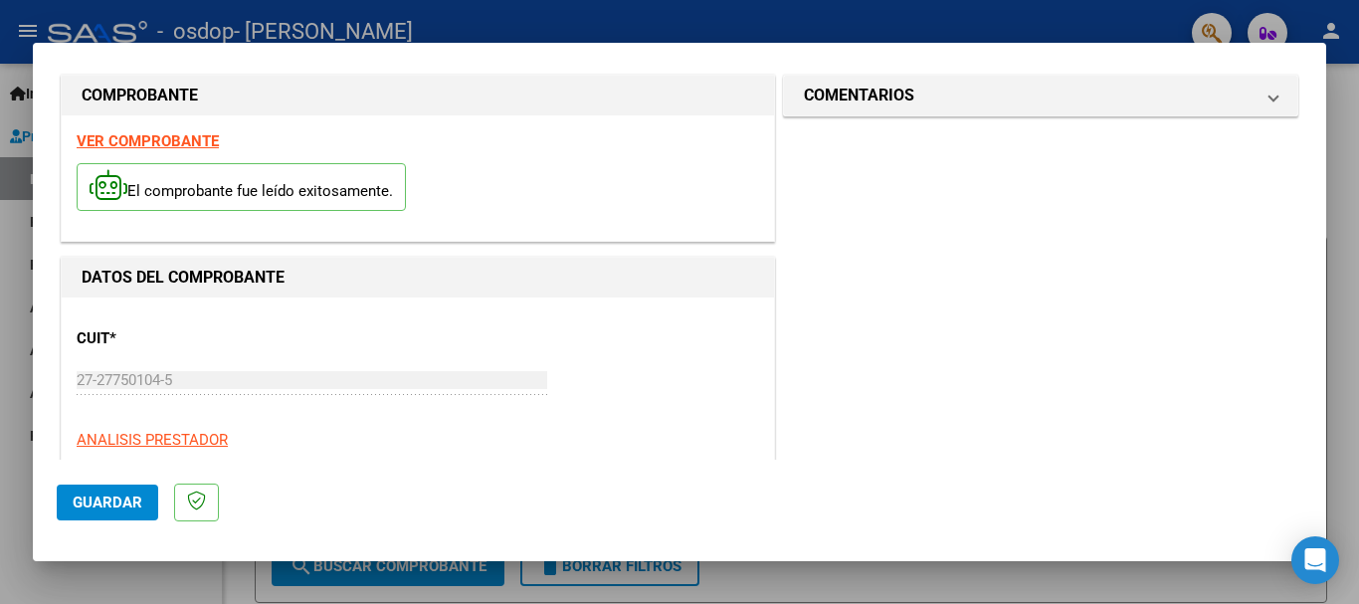
scroll to position [0, 0]
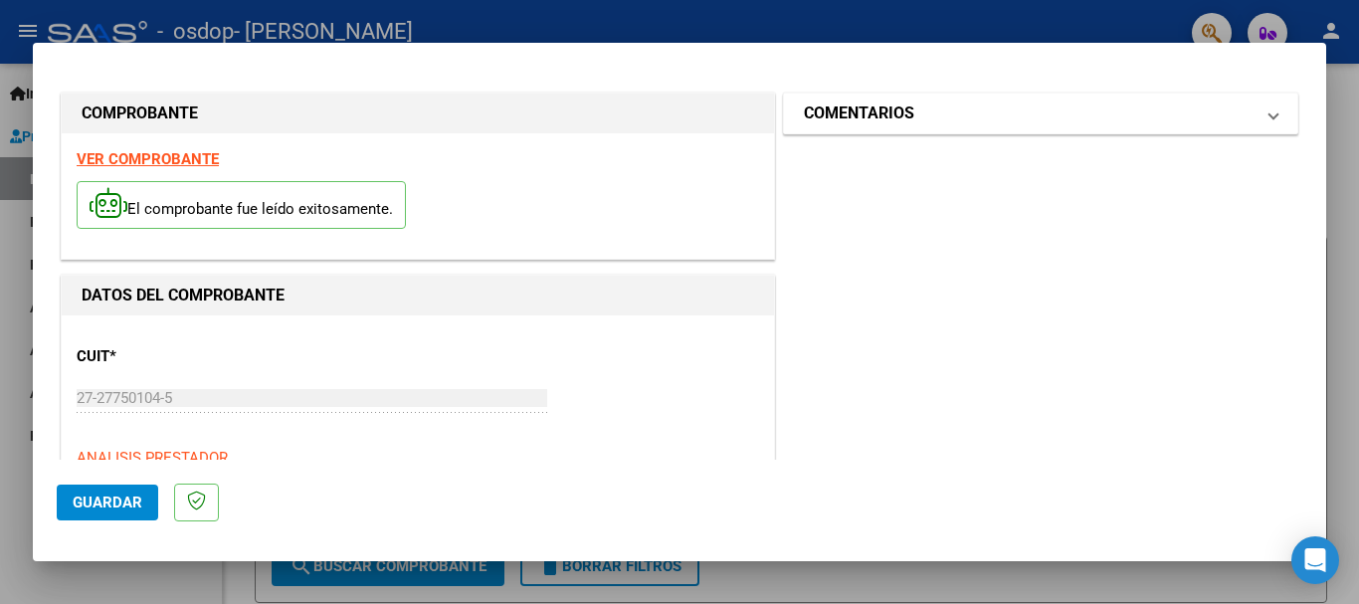
click at [1270, 112] on span at bounding box center [1274, 114] width 8 height 24
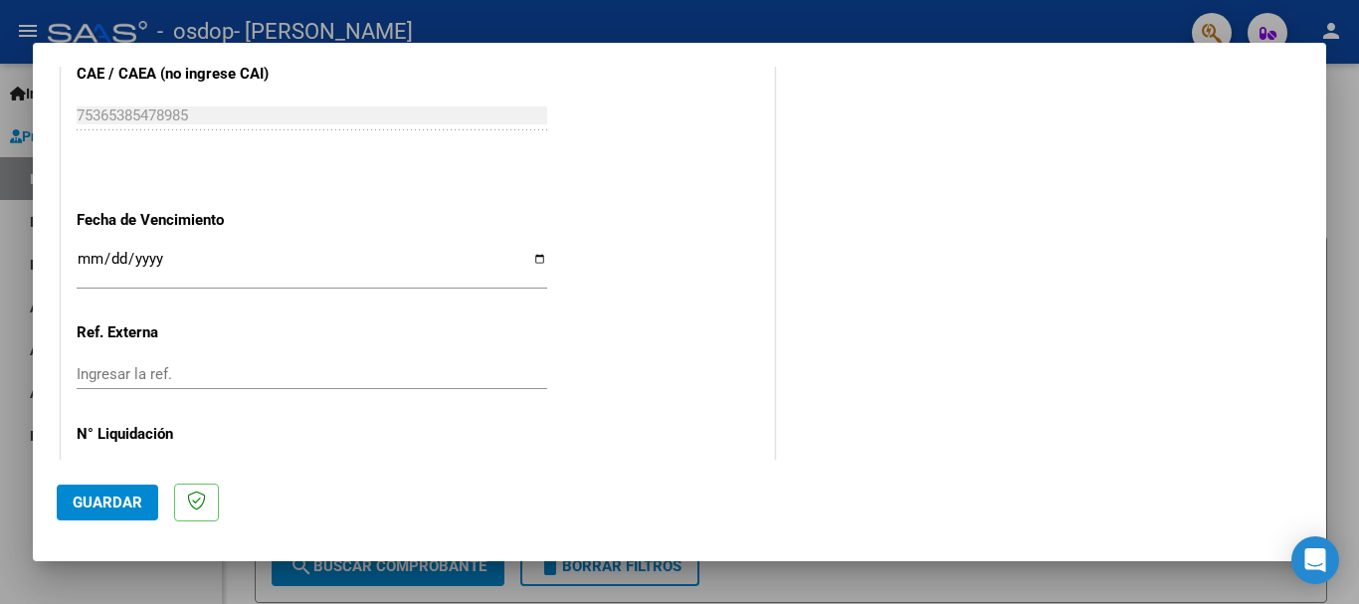
scroll to position [1343, 0]
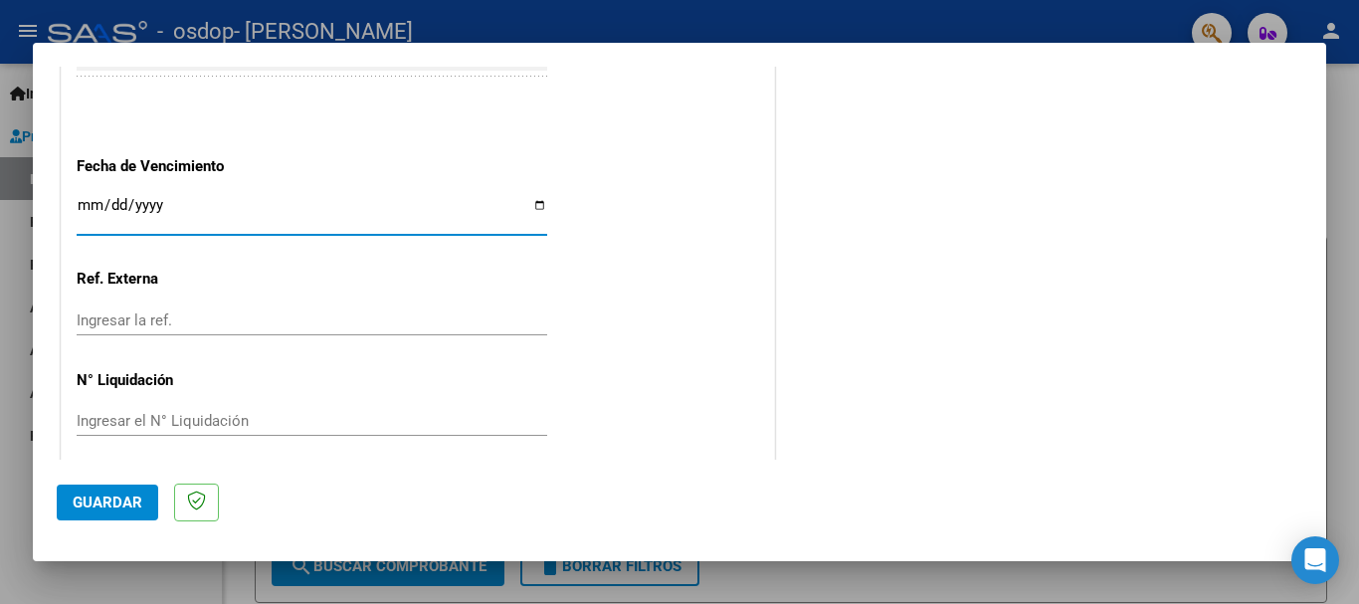
click at [531, 203] on input "Ingresar la fecha" at bounding box center [312, 213] width 471 height 32
type input "[DATE]"
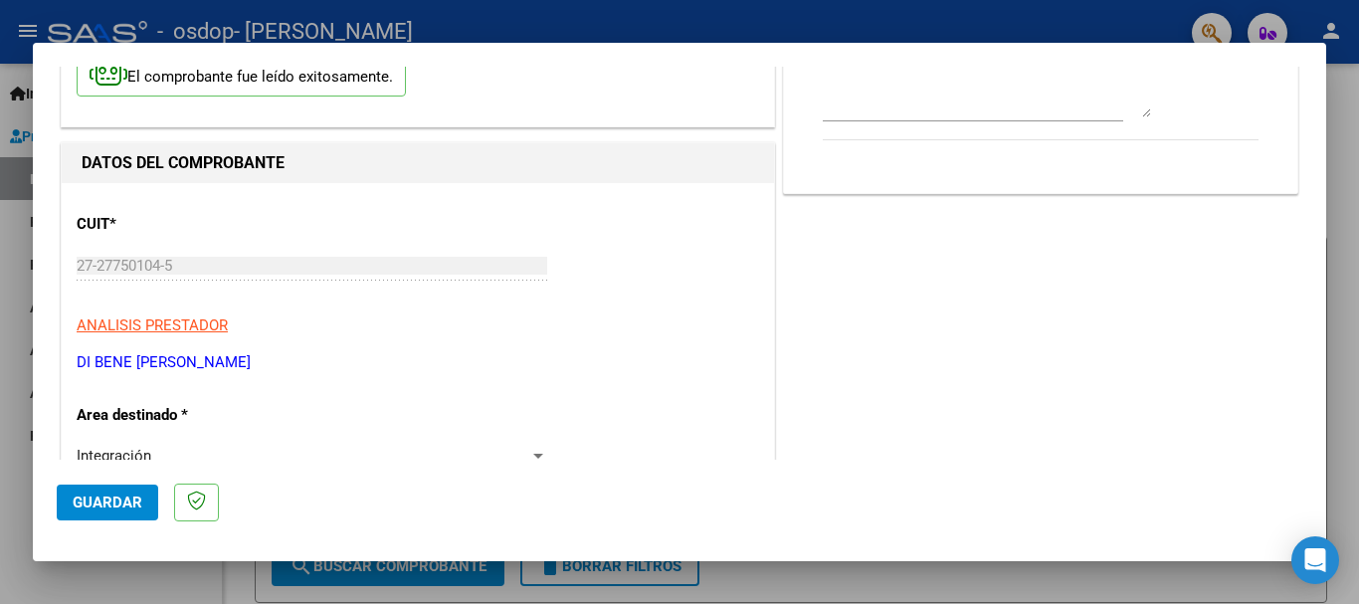
scroll to position [0, 0]
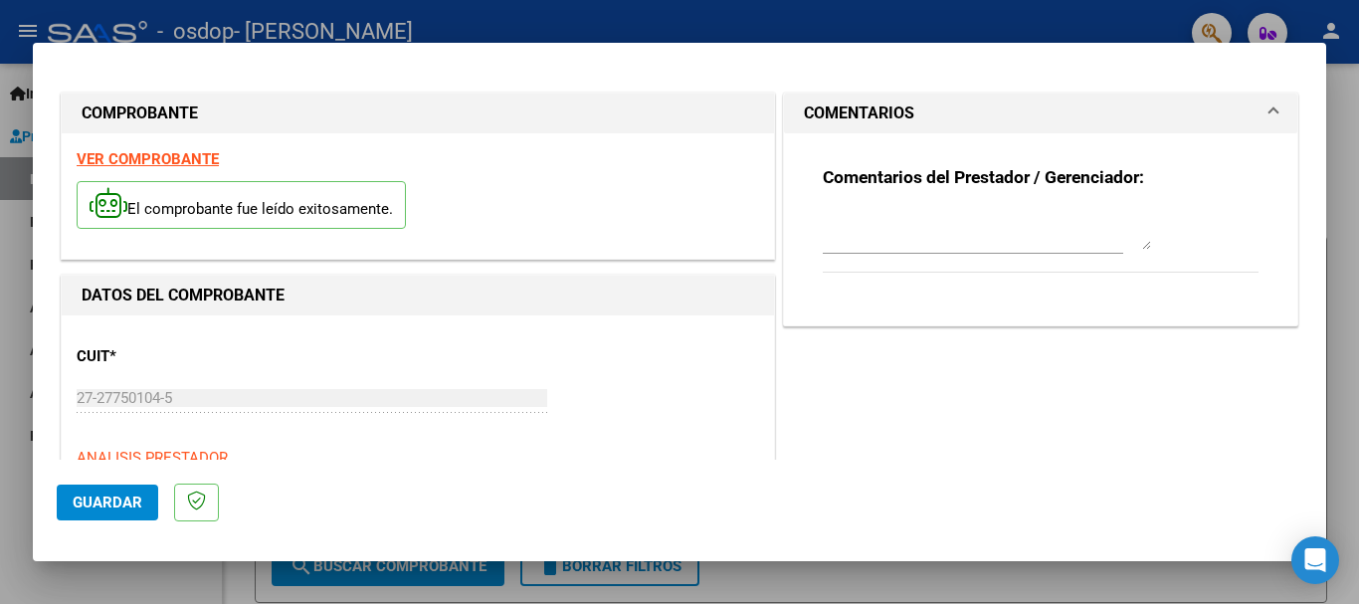
click at [1032, 183] on strong "Comentarios del Prestador / Gerenciador:" at bounding box center [983, 177] width 321 height 20
click at [833, 231] on textarea at bounding box center [987, 230] width 328 height 40
click at [1270, 105] on span at bounding box center [1274, 114] width 8 height 24
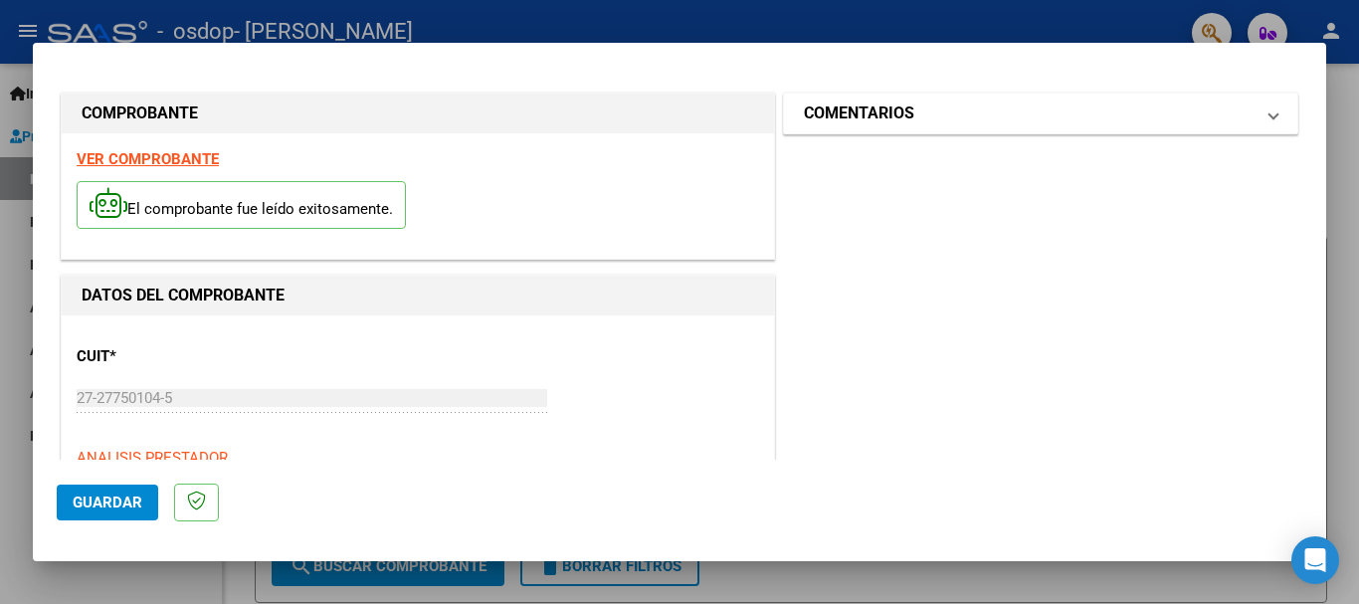
click at [1270, 105] on span at bounding box center [1274, 114] width 8 height 24
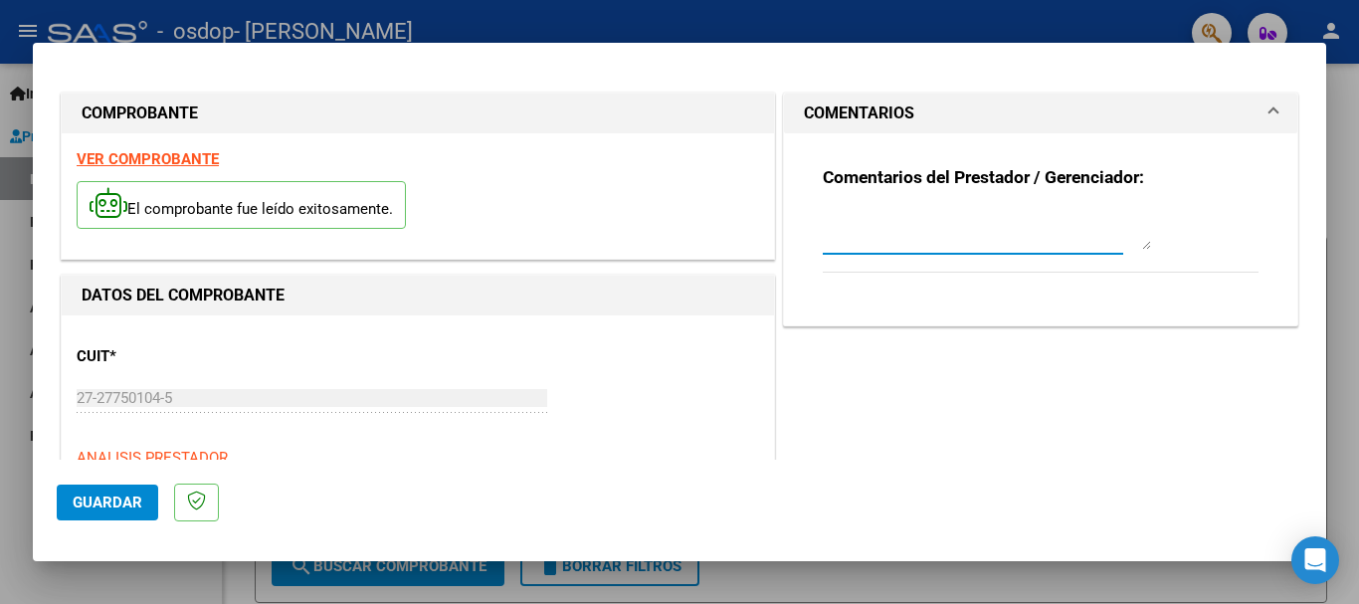
click at [836, 236] on textarea at bounding box center [987, 230] width 328 height 40
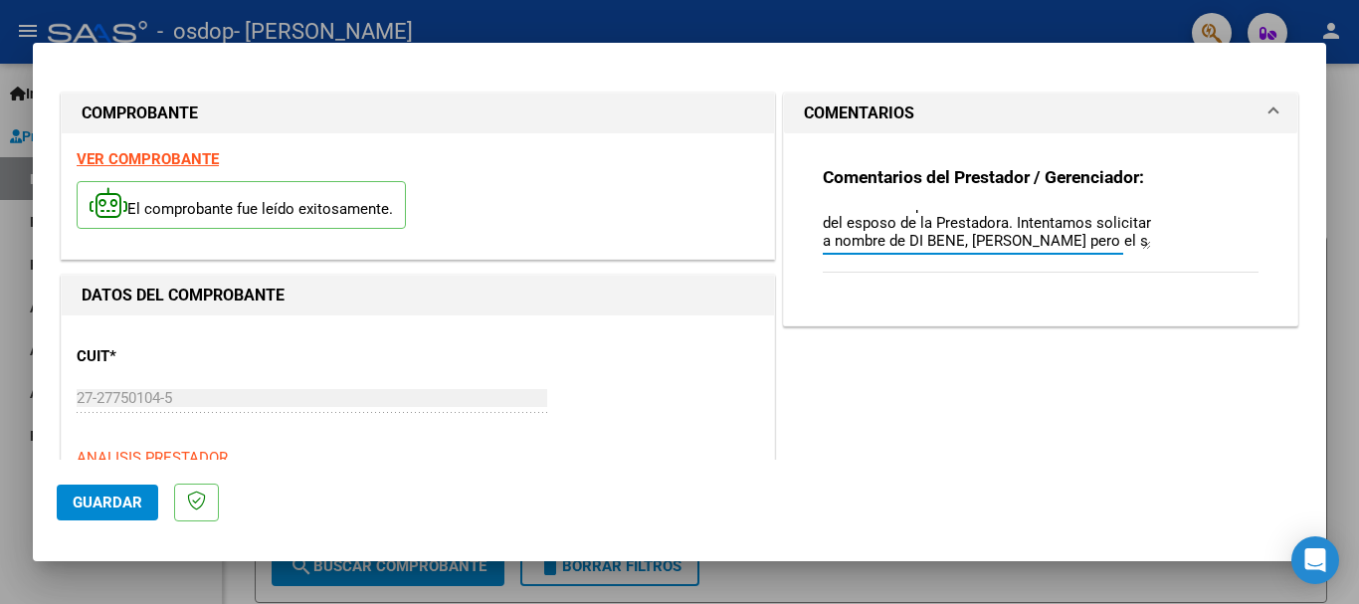
scroll to position [34, 0]
click at [895, 241] on textarea "Observamos que la Plataforma esta a nombre del esposo de la Prestadora. Intenta…" at bounding box center [987, 230] width 328 height 40
click at [996, 242] on textarea "Observamos que la Plataforma esta a nombre del esposo de la Prestadora. Intenta…" at bounding box center [987, 230] width 328 height 40
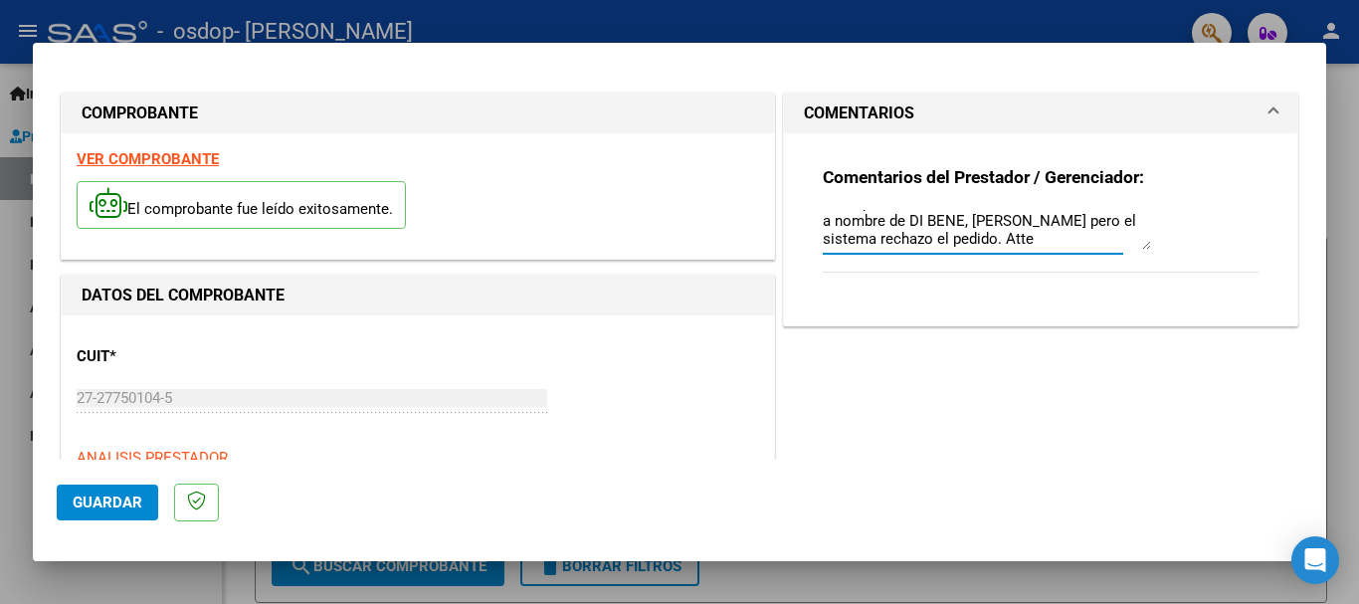
drag, startPoint x: 817, startPoint y: 220, endPoint x: 1025, endPoint y: 242, distance: 209.1
click at [1025, 242] on textarea "Observamos que la Plataforma esta a nombre del esposo de la Prestadora. Intenta…" at bounding box center [987, 230] width 328 height 40
click at [1053, 238] on textarea "Observamos que la Plataforma esta a nombre del esposo de la Prestadora. Intenta…" at bounding box center [987, 230] width 328 height 40
click at [995, 242] on textarea "Observamos que la Plataforma esta a nombre del esposo de la Prestadora. Intenta…" at bounding box center [987, 230] width 328 height 40
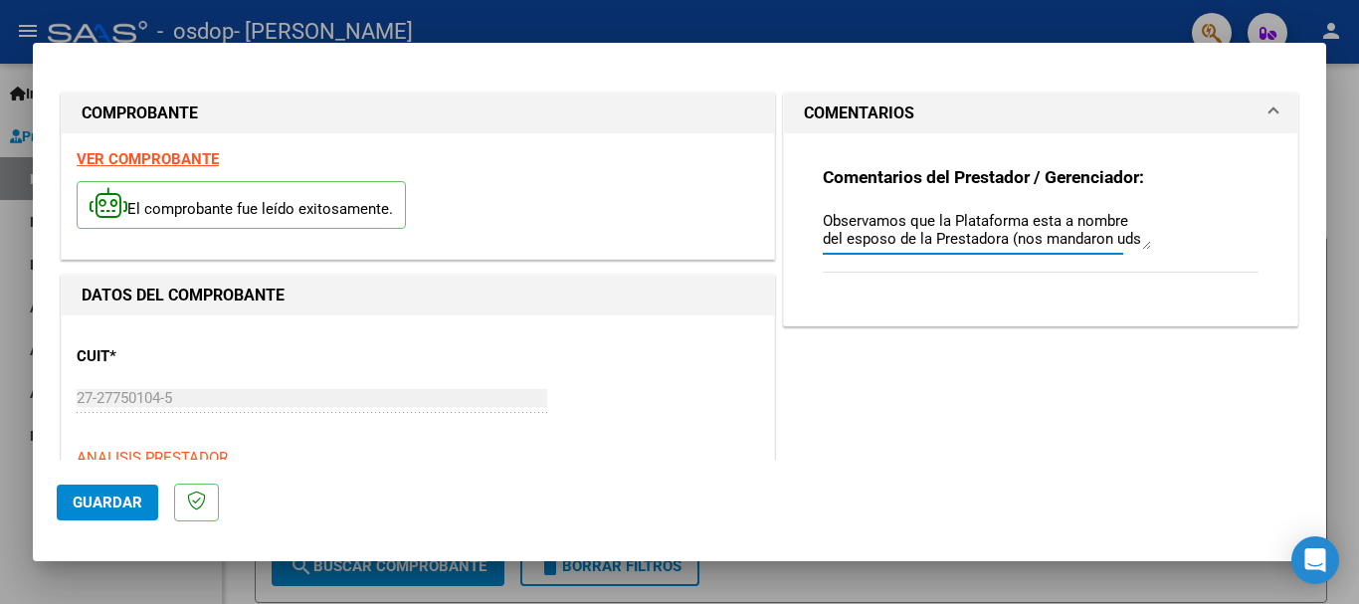
scroll to position [54, 0]
drag, startPoint x: 814, startPoint y: 219, endPoint x: 1048, endPoint y: 238, distance: 234.6
click at [1048, 238] on textarea "Observamos que la Plataforma esta a nombre del esposo de la Prestadora (nos man…" at bounding box center [987, 230] width 328 height 40
type textarea "Observamos que la Plataforma esta a nombre del esposo de la Prestadora (nos man…"
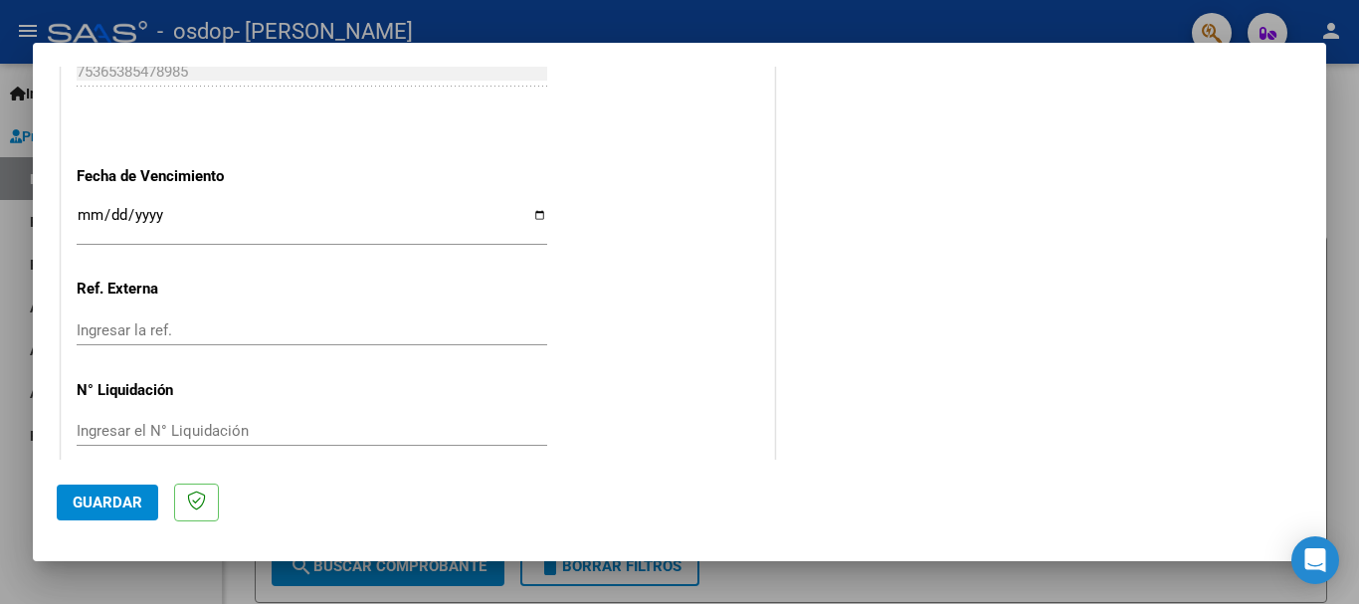
scroll to position [1358, 0]
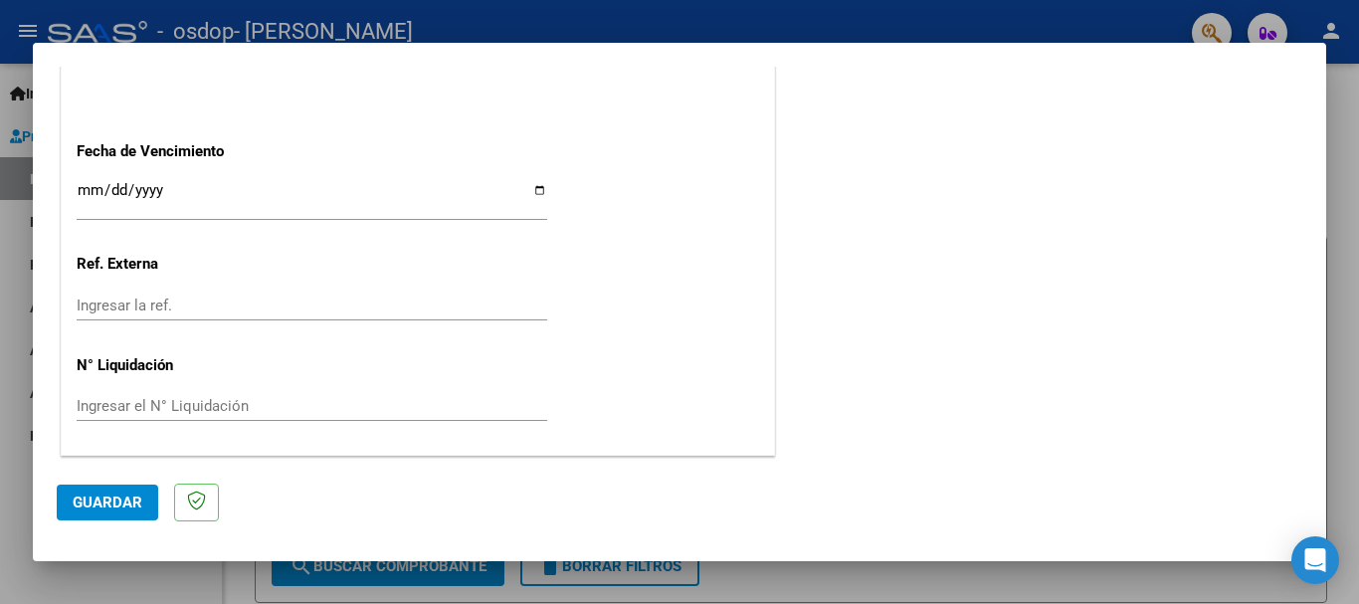
click at [107, 505] on span "Guardar" at bounding box center [108, 503] width 70 height 18
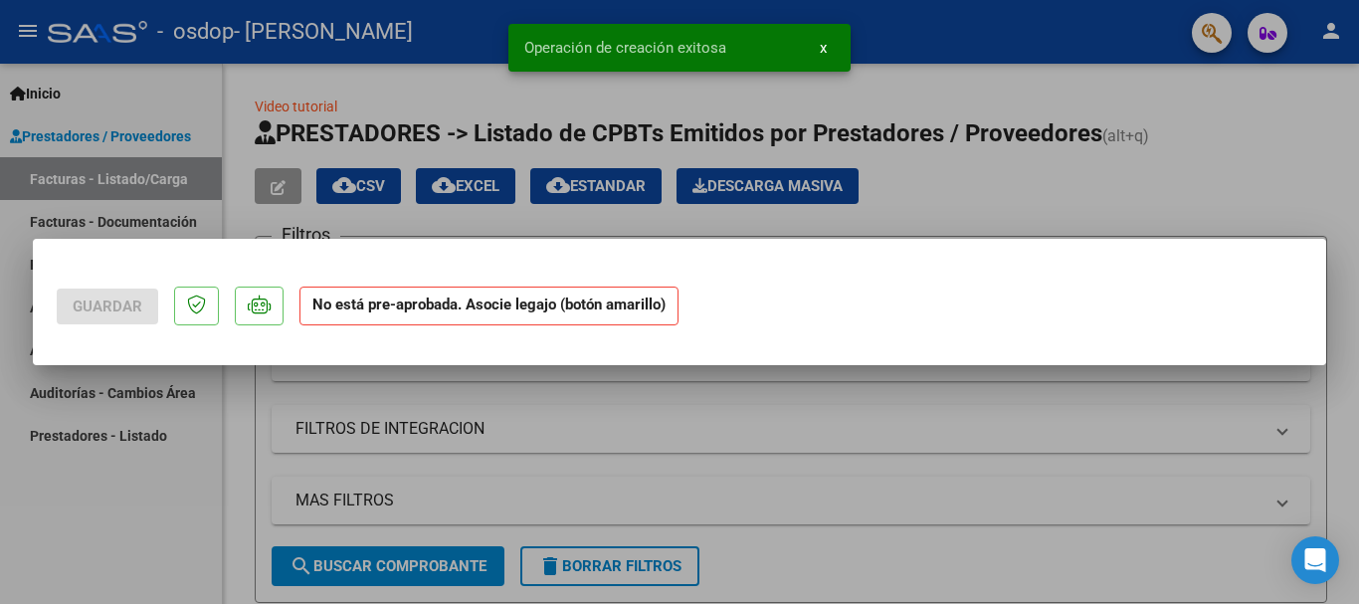
scroll to position [0, 0]
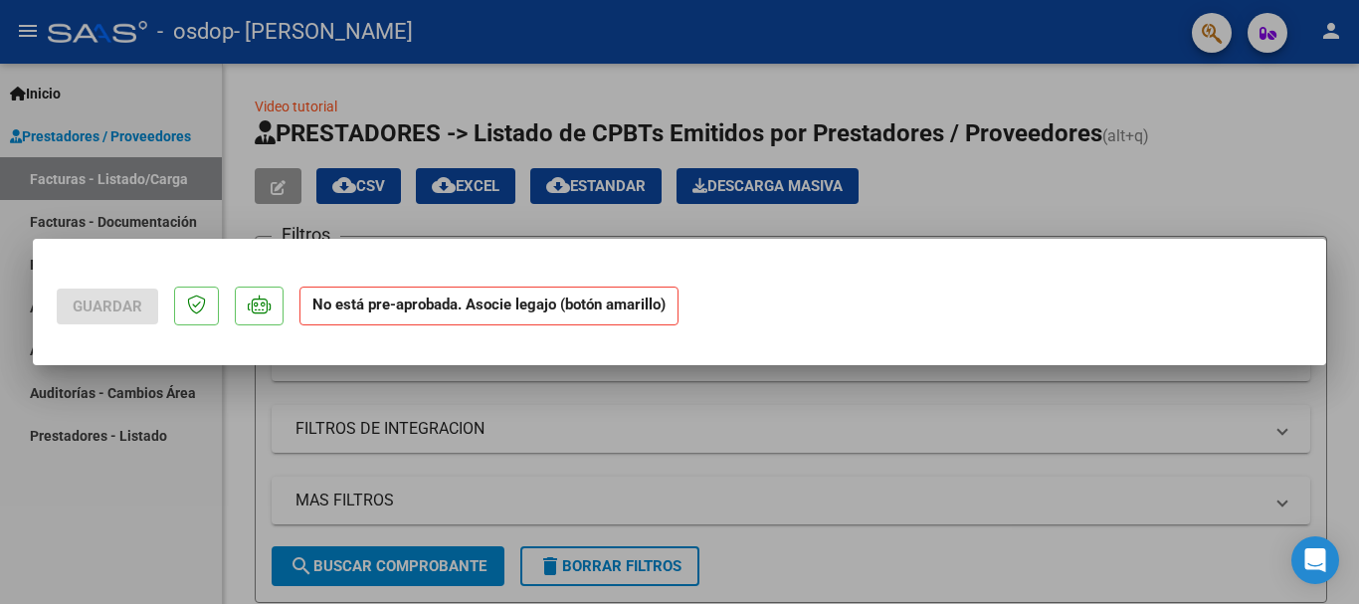
click at [1040, 171] on div at bounding box center [679, 302] width 1359 height 604
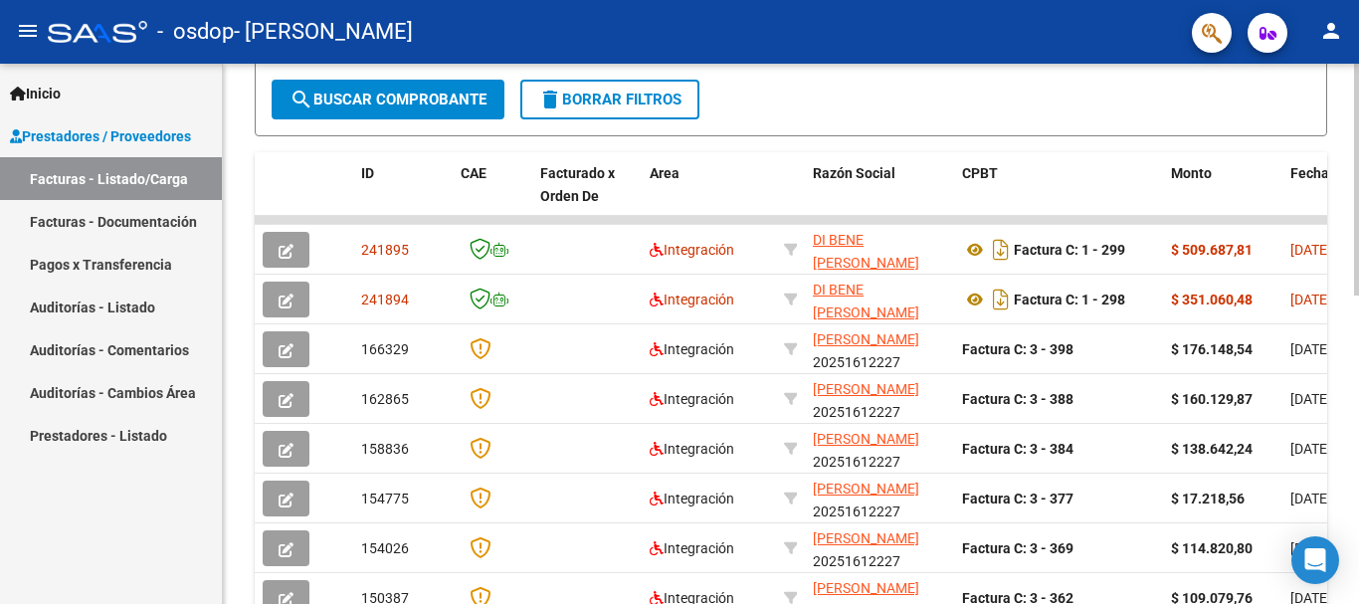
scroll to position [474, 0]
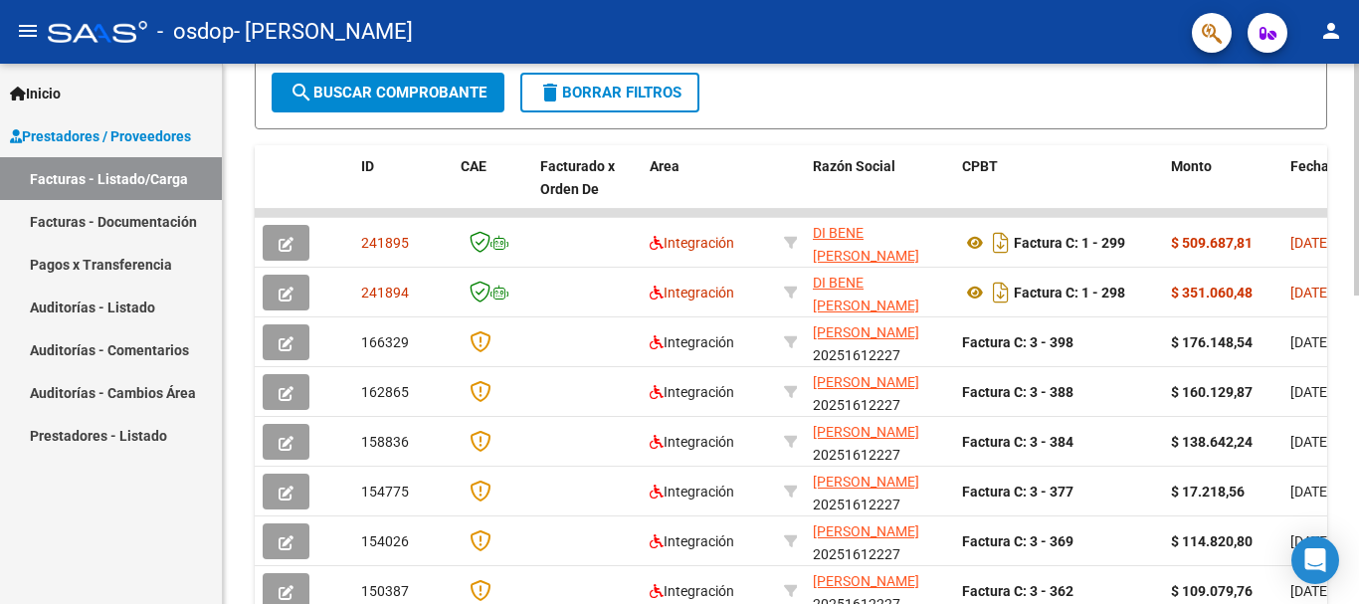
click at [1358, 402] on div at bounding box center [1356, 387] width 5 height 232
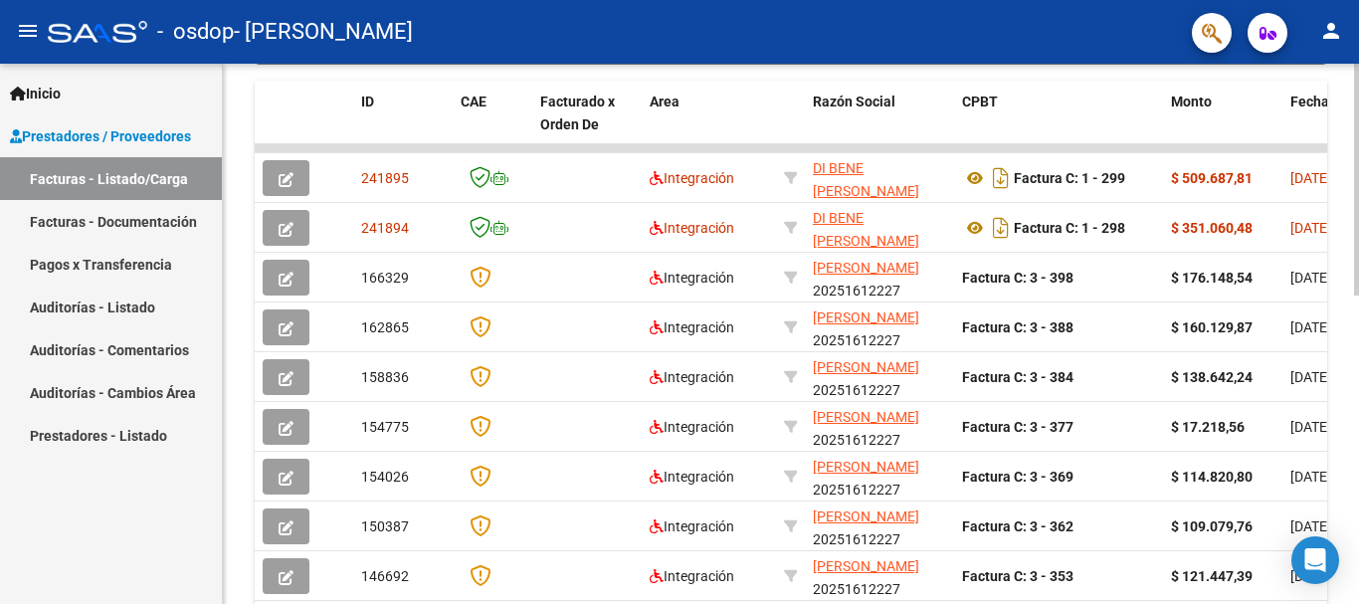
scroll to position [721, 0]
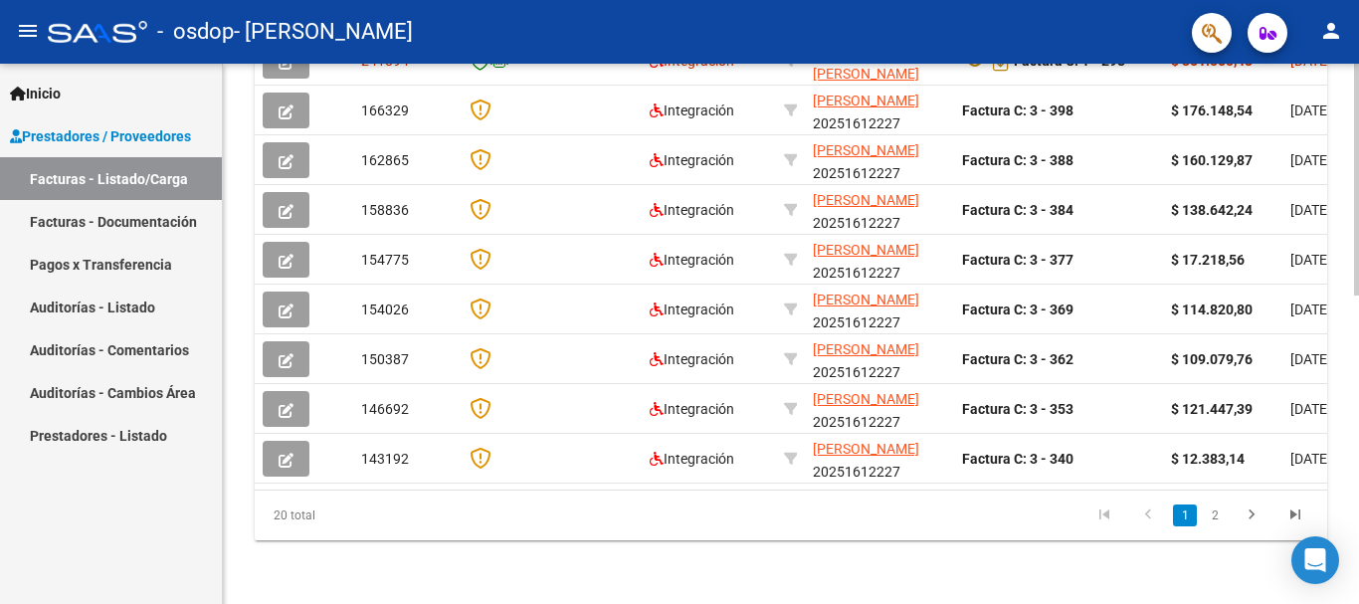
click at [1358, 520] on div at bounding box center [1356, 488] width 5 height 232
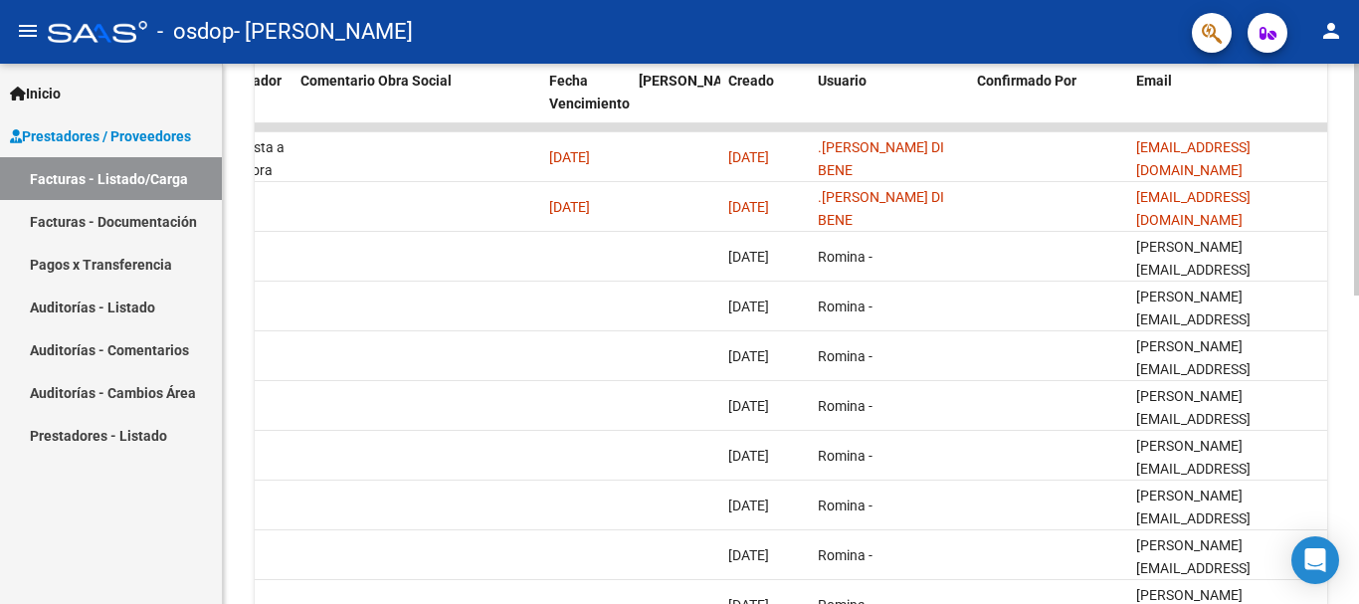
scroll to position [403, 0]
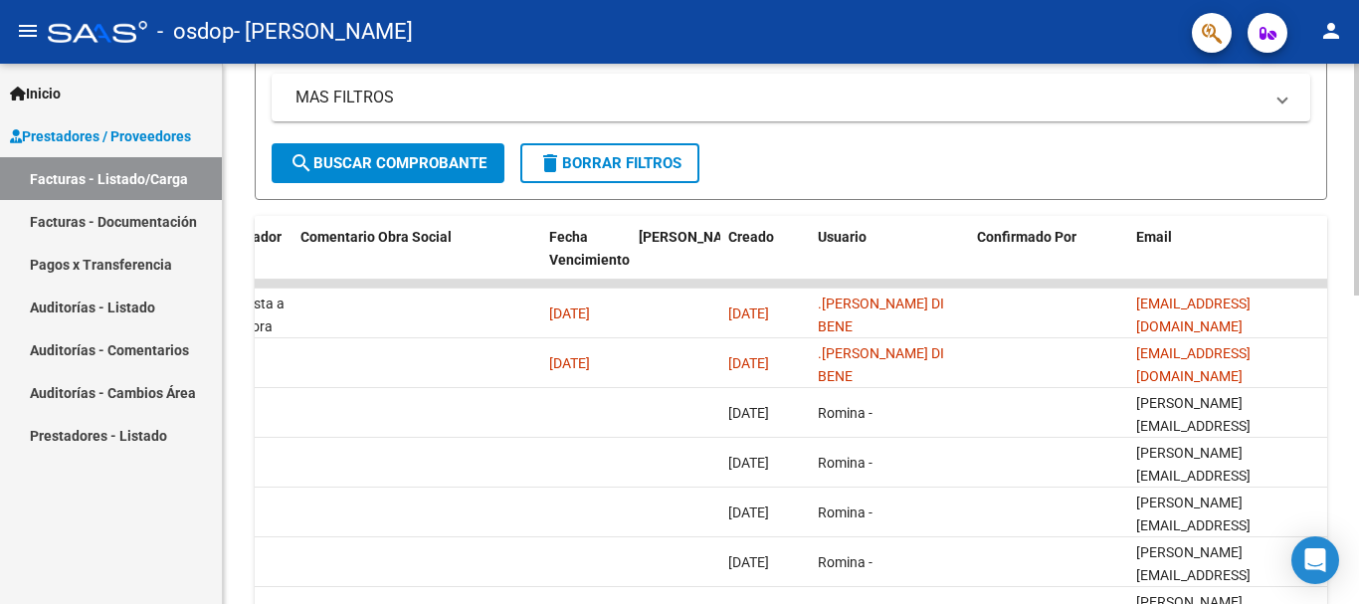
click at [1343, 345] on div "Video tutorial PRESTADORES -> Listado de CPBTs Emitidos por Prestadores / Prove…" at bounding box center [793, 284] width 1141 height 1246
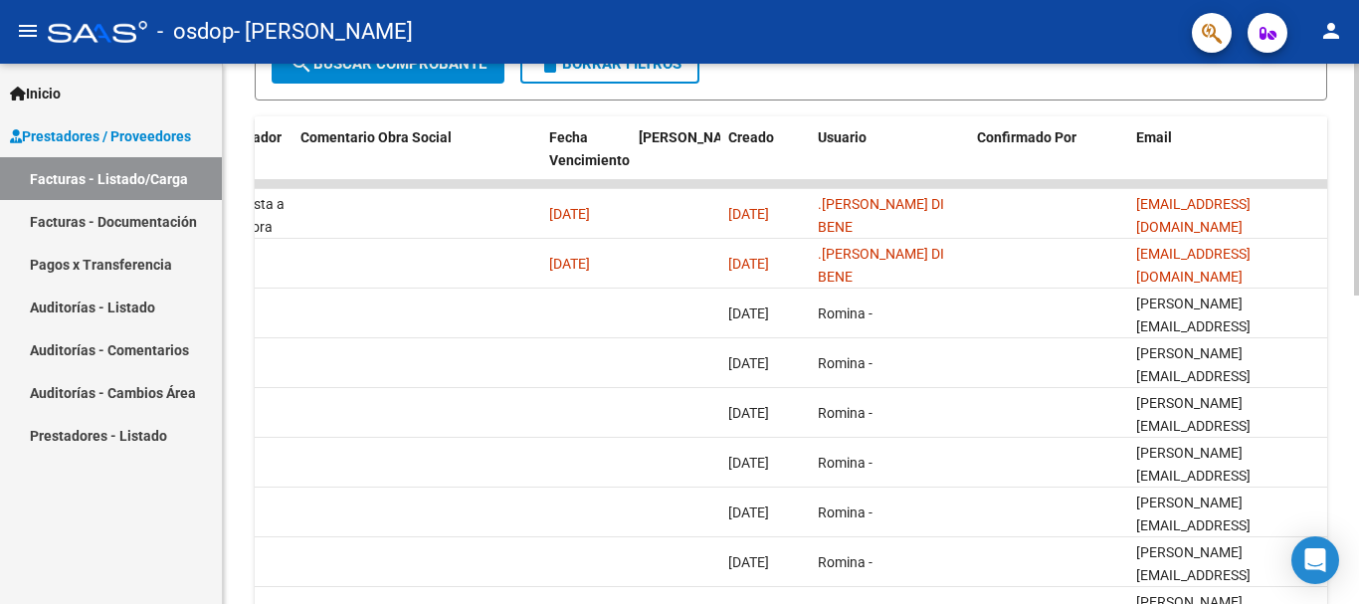
scroll to position [721, 0]
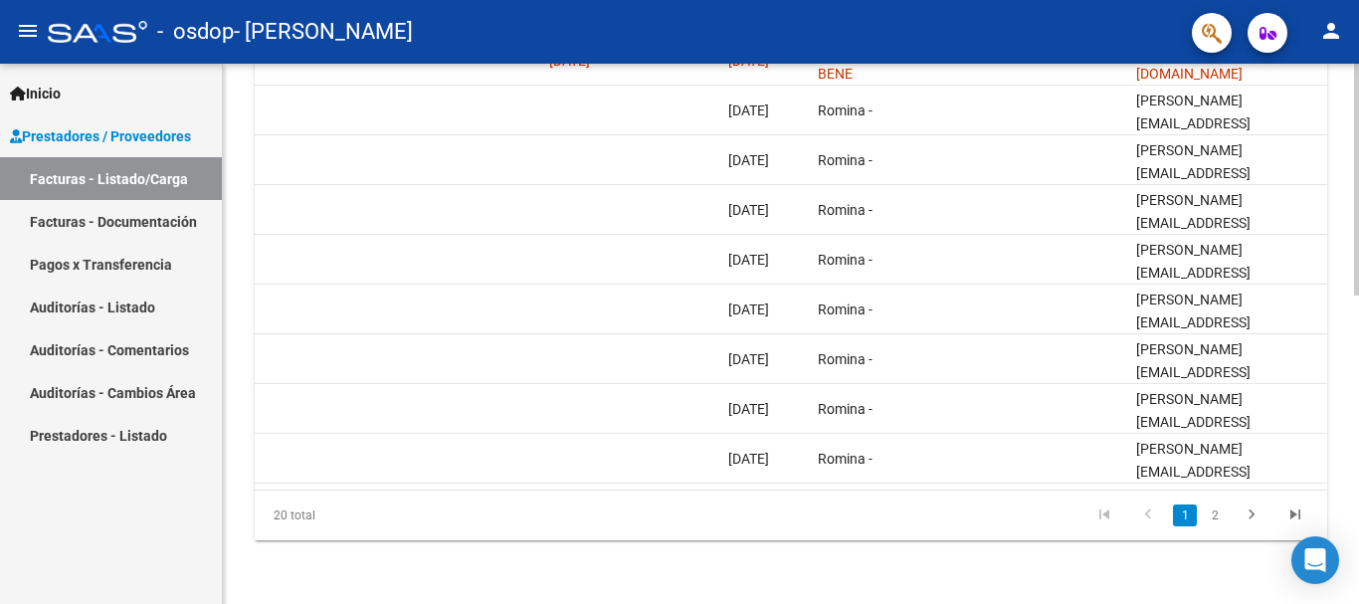
click at [1358, 526] on div at bounding box center [1356, 488] width 5 height 232
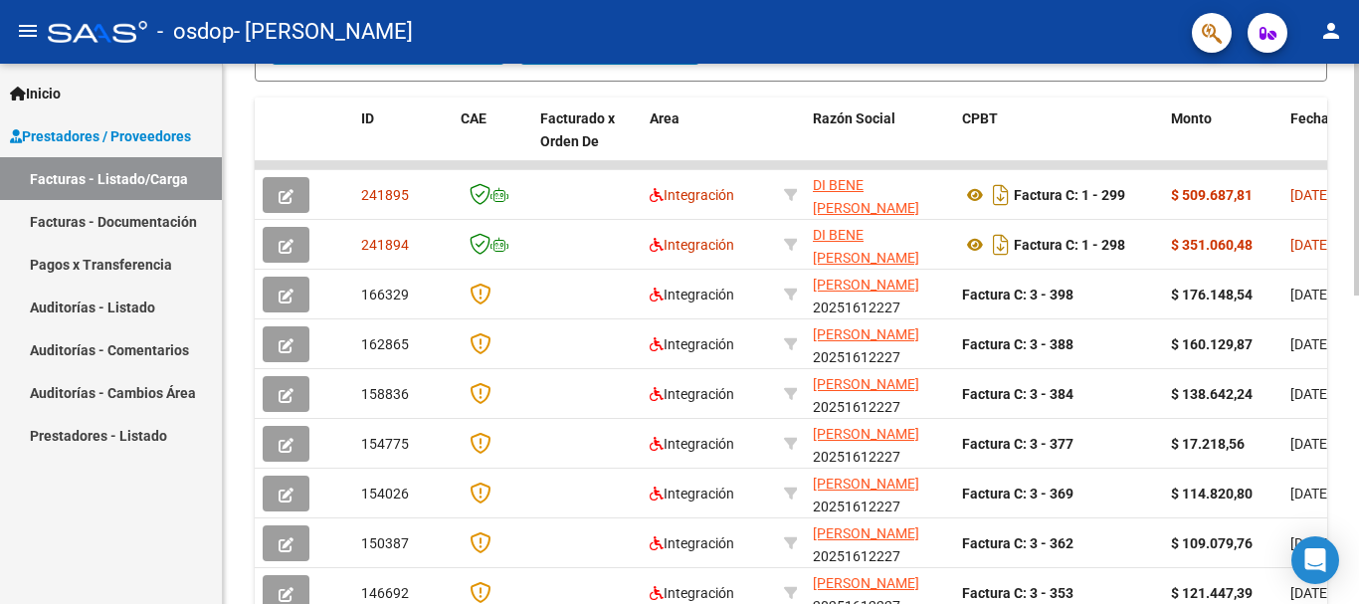
scroll to position [519, 0]
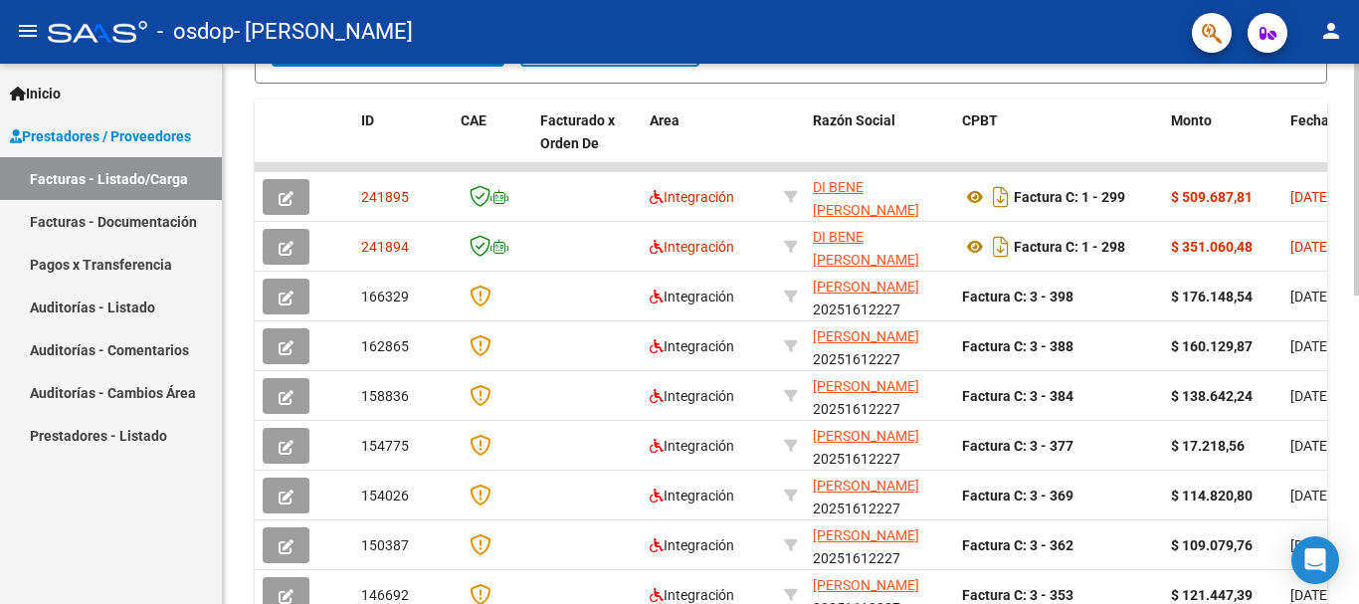
click at [1348, 357] on div "Video tutorial PRESTADORES -> Listado de CPBTs Emitidos por Prestadores / Prove…" at bounding box center [793, 167] width 1141 height 1246
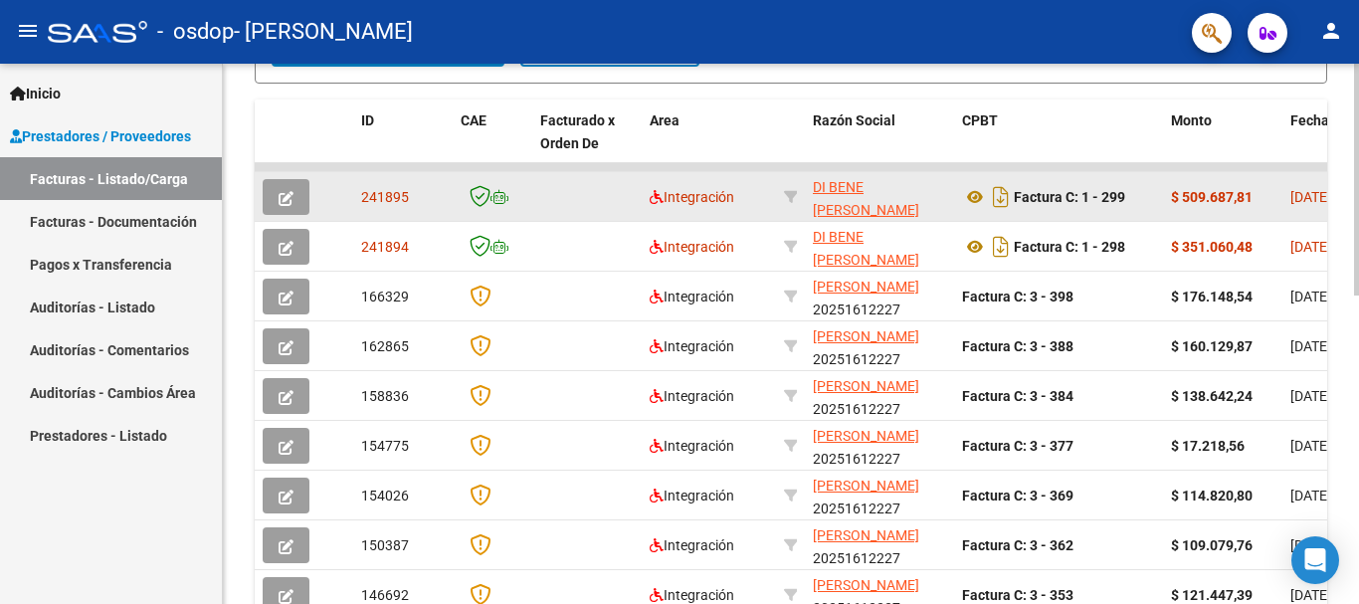
click at [283, 188] on span "button" at bounding box center [286, 197] width 15 height 18
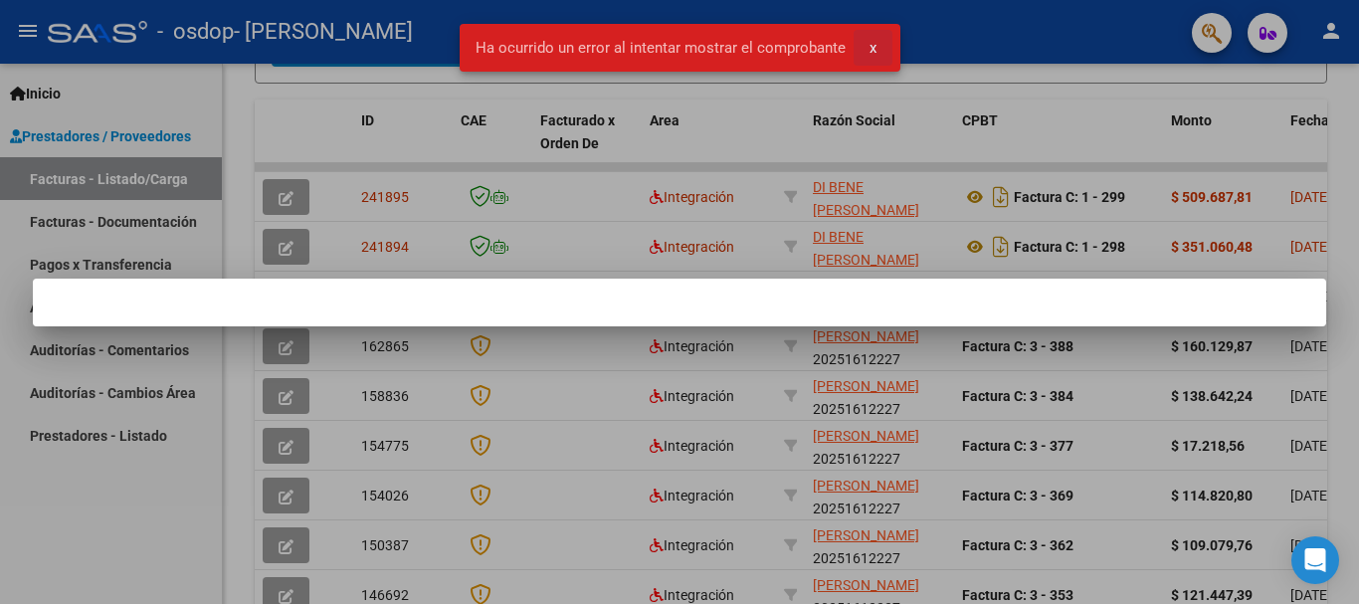
click at [870, 42] on span "x" at bounding box center [873, 48] width 7 height 18
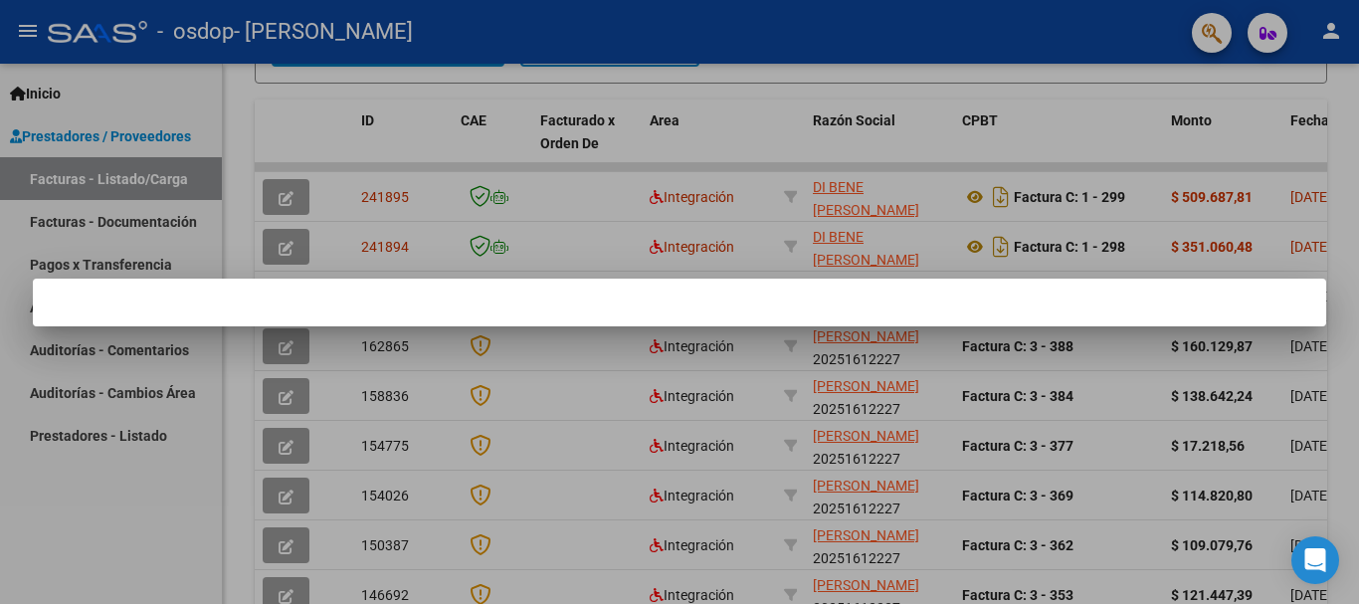
click at [1116, 111] on div at bounding box center [679, 302] width 1359 height 604
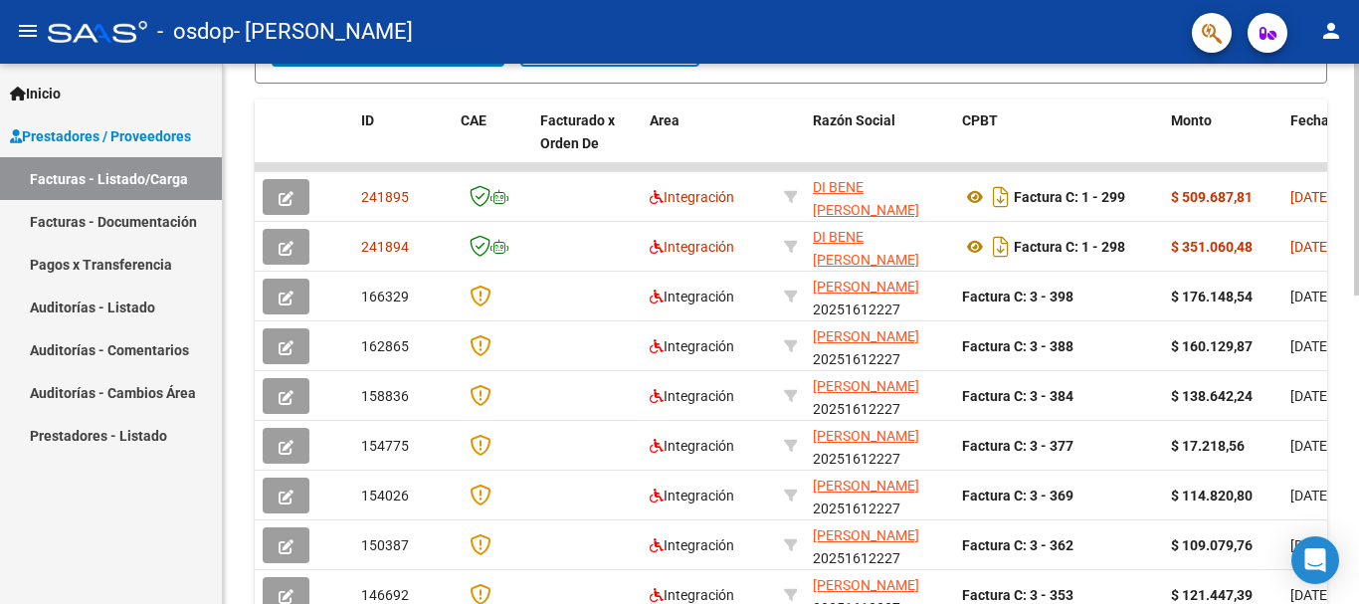
scroll to position [721, 0]
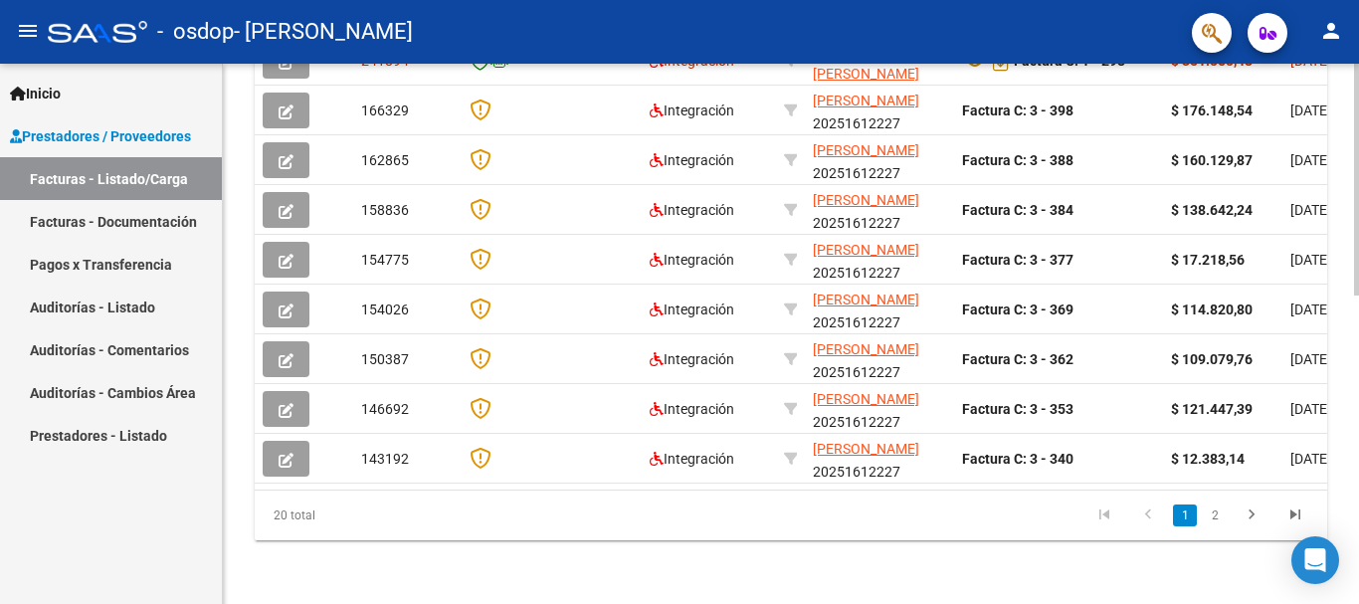
click at [1358, 466] on div at bounding box center [1356, 488] width 5 height 232
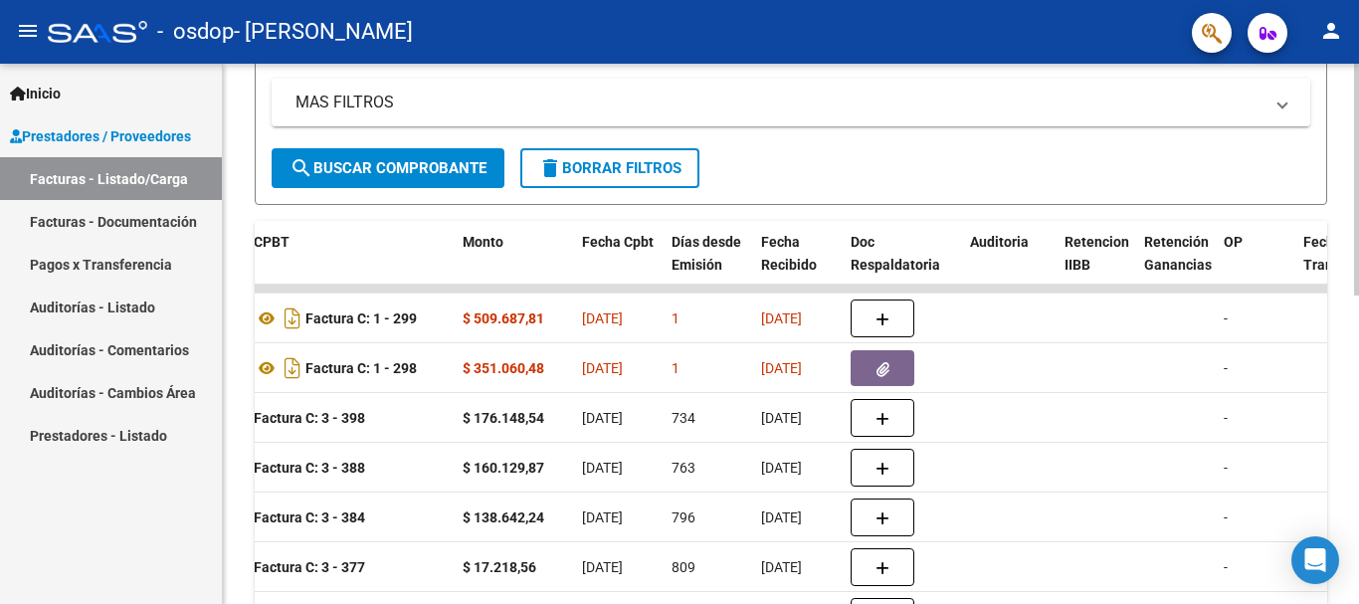
scroll to position [412, 0]
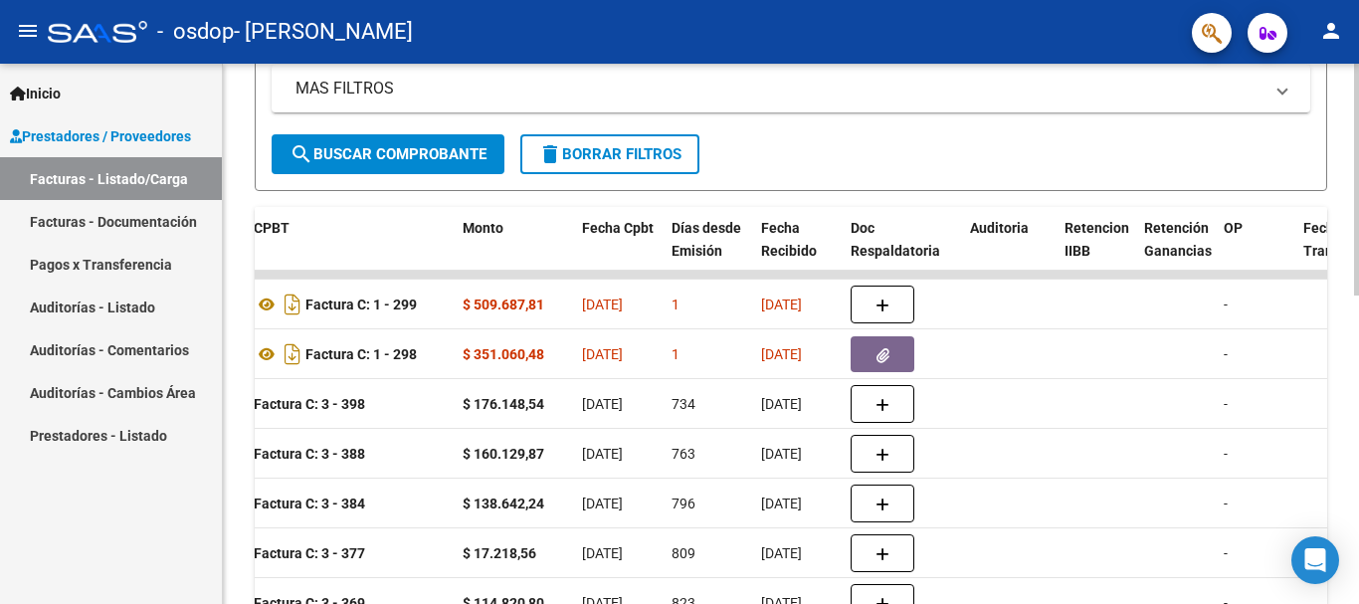
click at [1338, 280] on div "Video tutorial PRESTADORES -> Listado de CPBTs Emitidos por Prestadores / Prove…" at bounding box center [793, 275] width 1141 height 1246
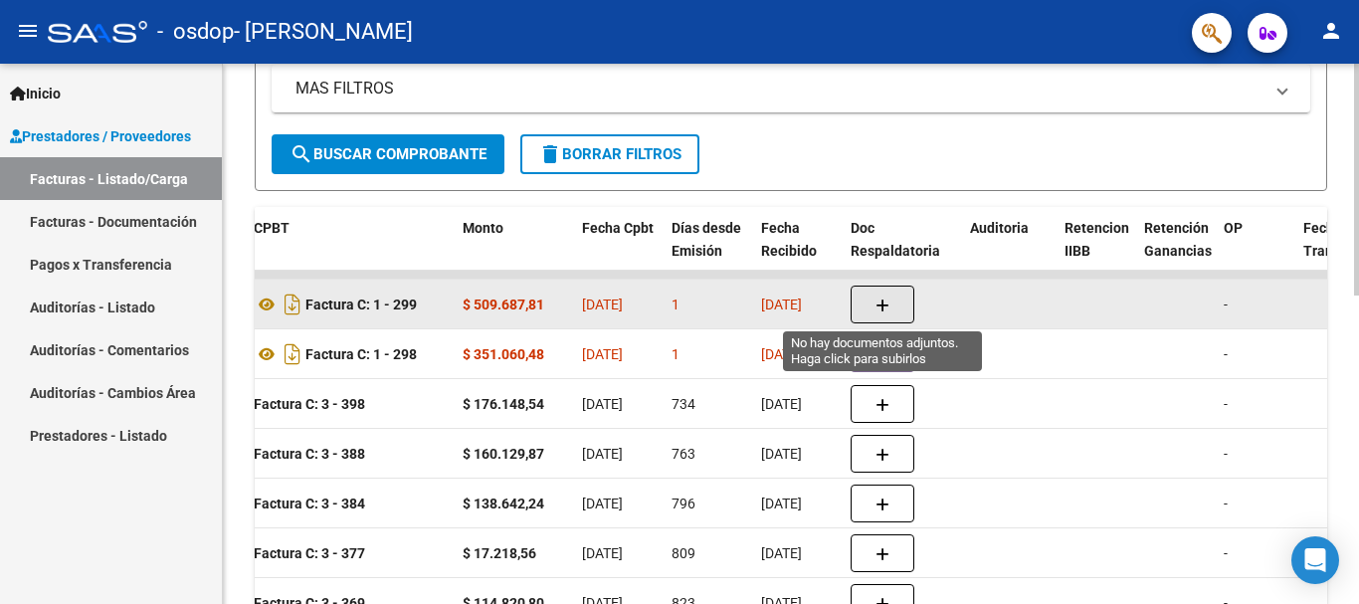
click at [875, 303] on button "button" at bounding box center [883, 305] width 64 height 38
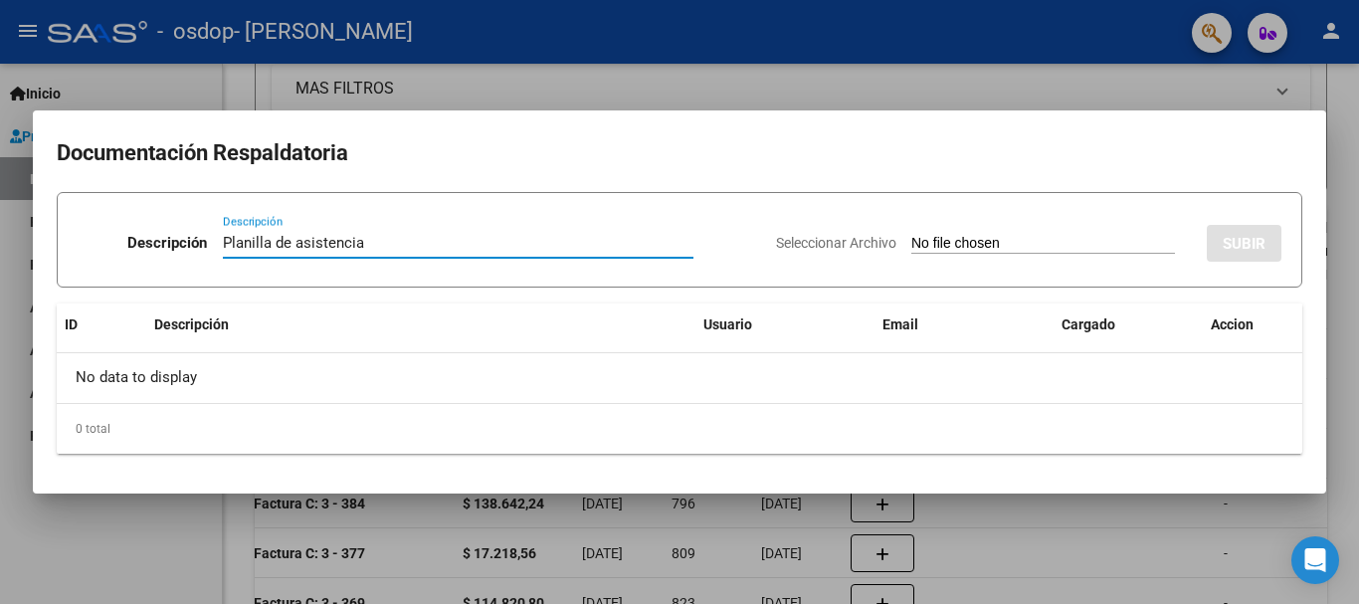
type input "Planilla de asistencia"
click at [799, 243] on span "Seleccionar Archivo" at bounding box center [836, 243] width 120 height 16
click at [912, 243] on input "Seleccionar Archivo" at bounding box center [1044, 244] width 264 height 19
type input "C:\fakepath\MUSSA_asistencia terapias-[MEDICAL_DATA]_AGOSTO-2025.pdf"
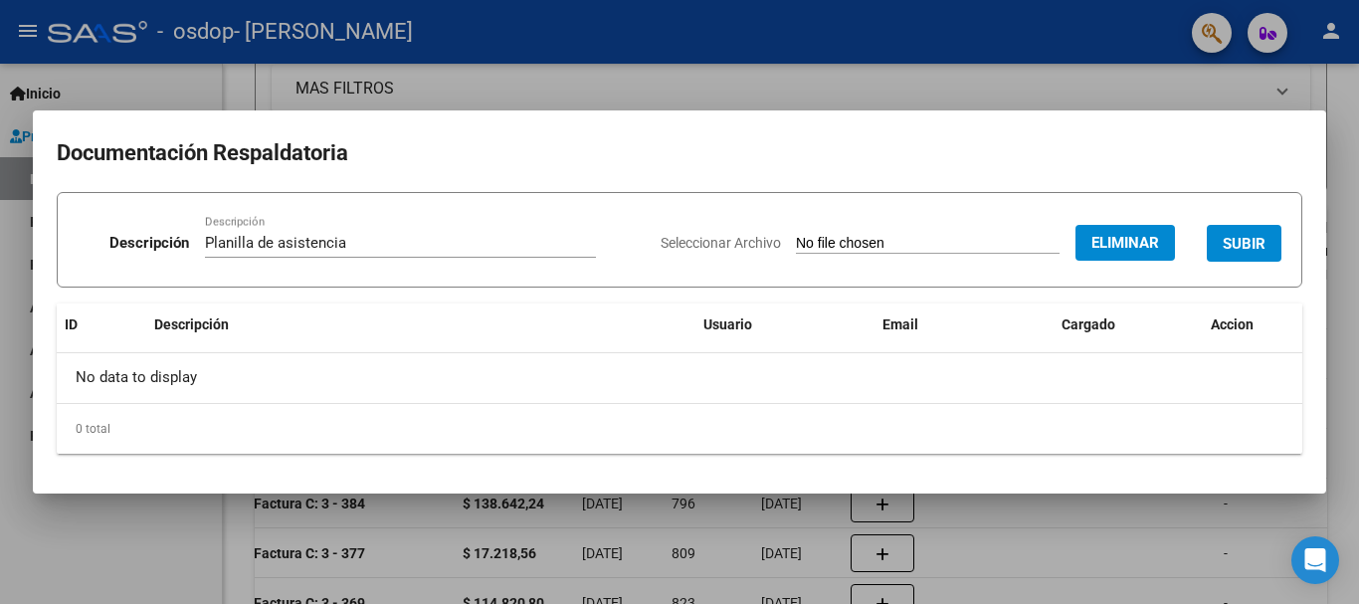
click at [1256, 233] on button "SUBIR" at bounding box center [1244, 243] width 75 height 37
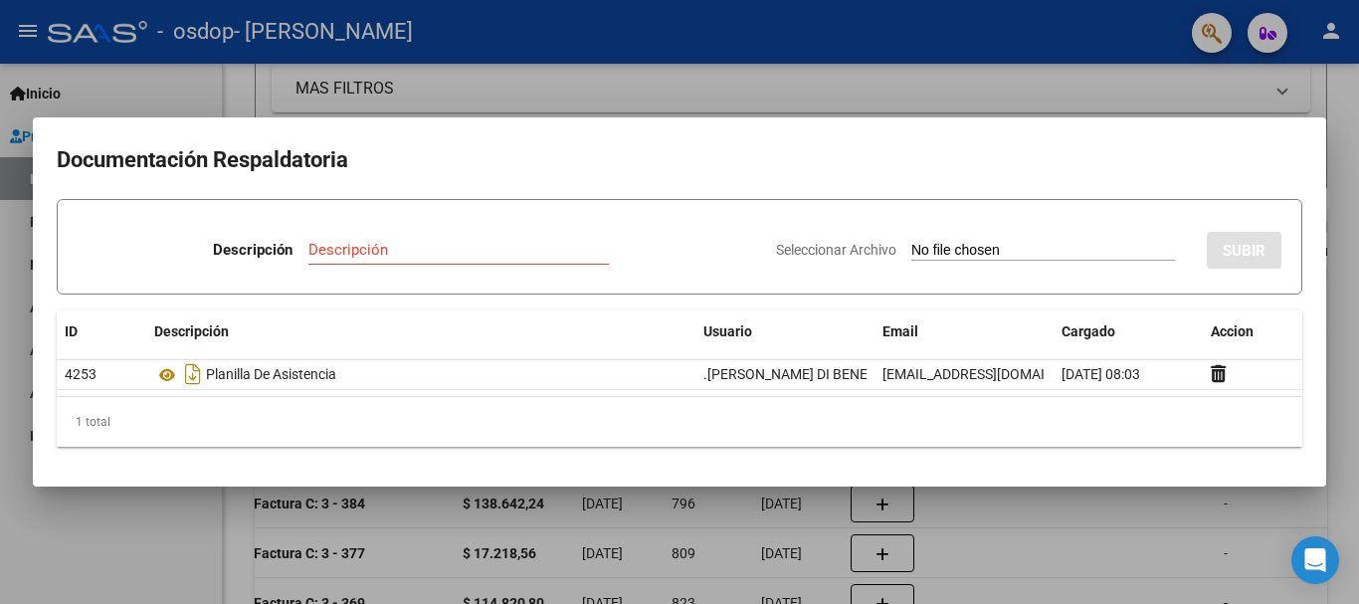
click at [1148, 84] on div at bounding box center [679, 302] width 1359 height 604
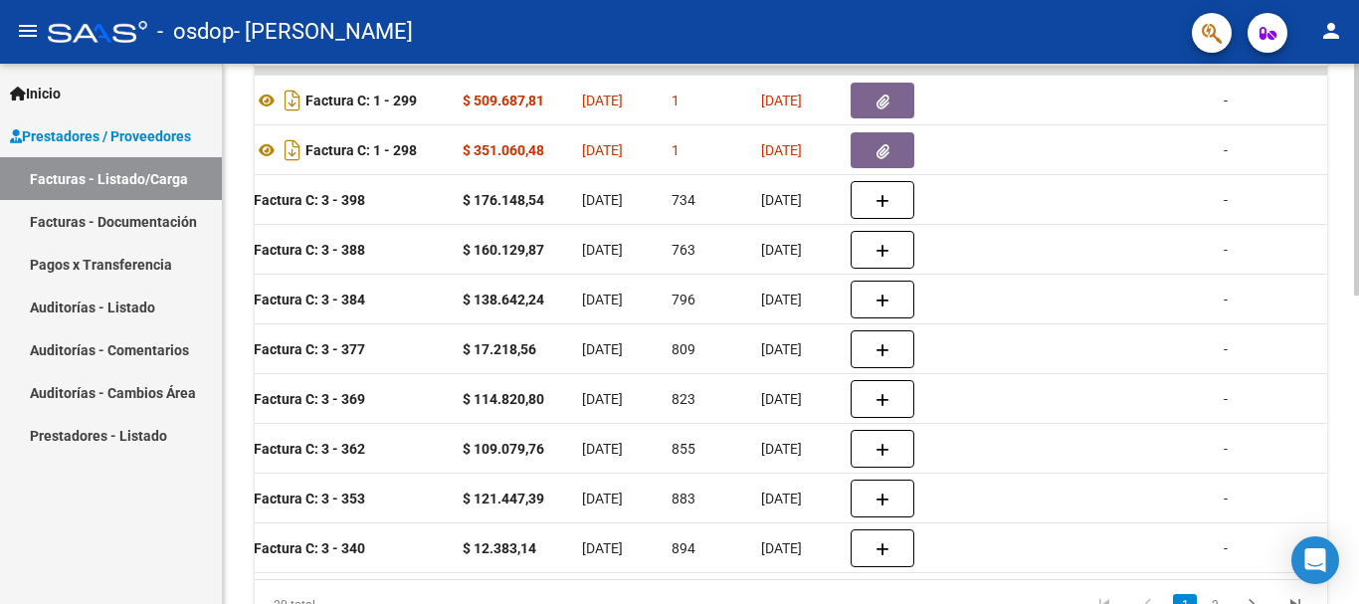
scroll to position [721, 0]
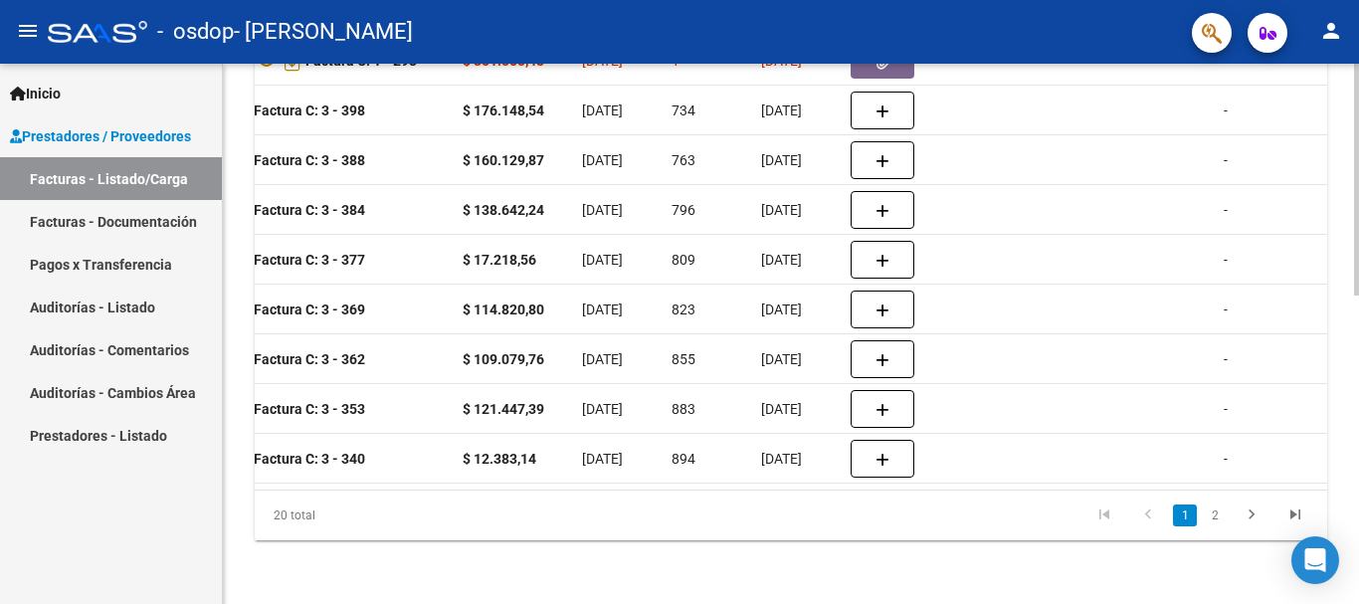
click at [1358, 522] on div at bounding box center [1356, 488] width 5 height 232
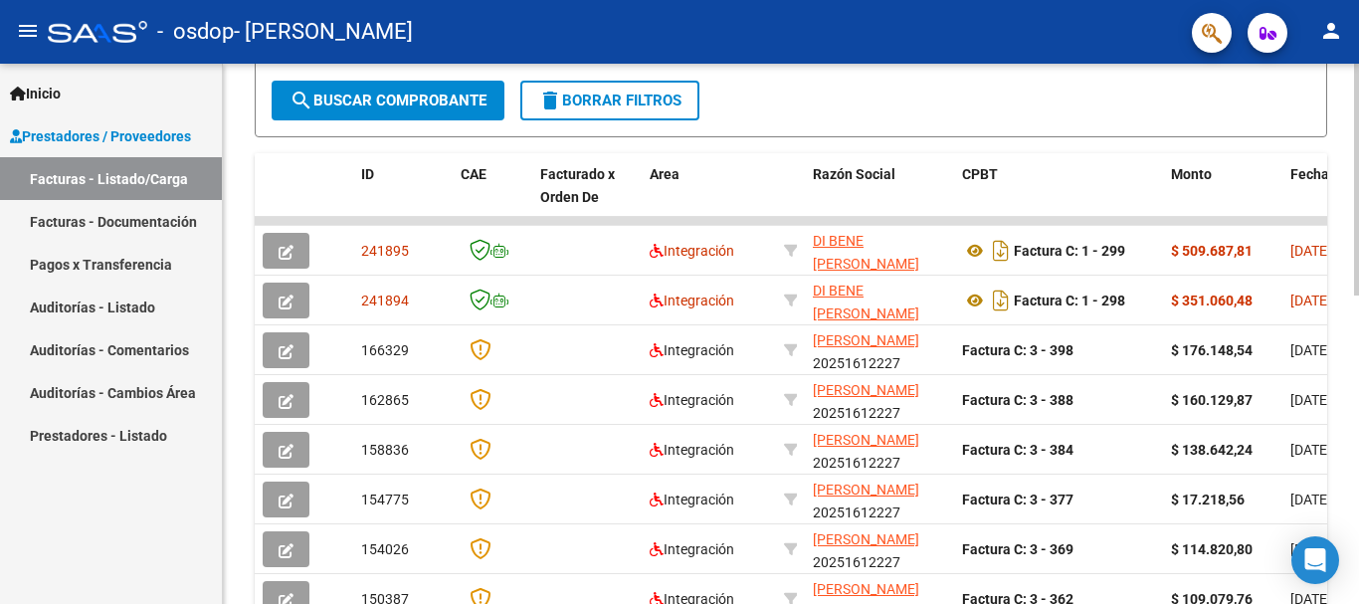
scroll to position [485, 0]
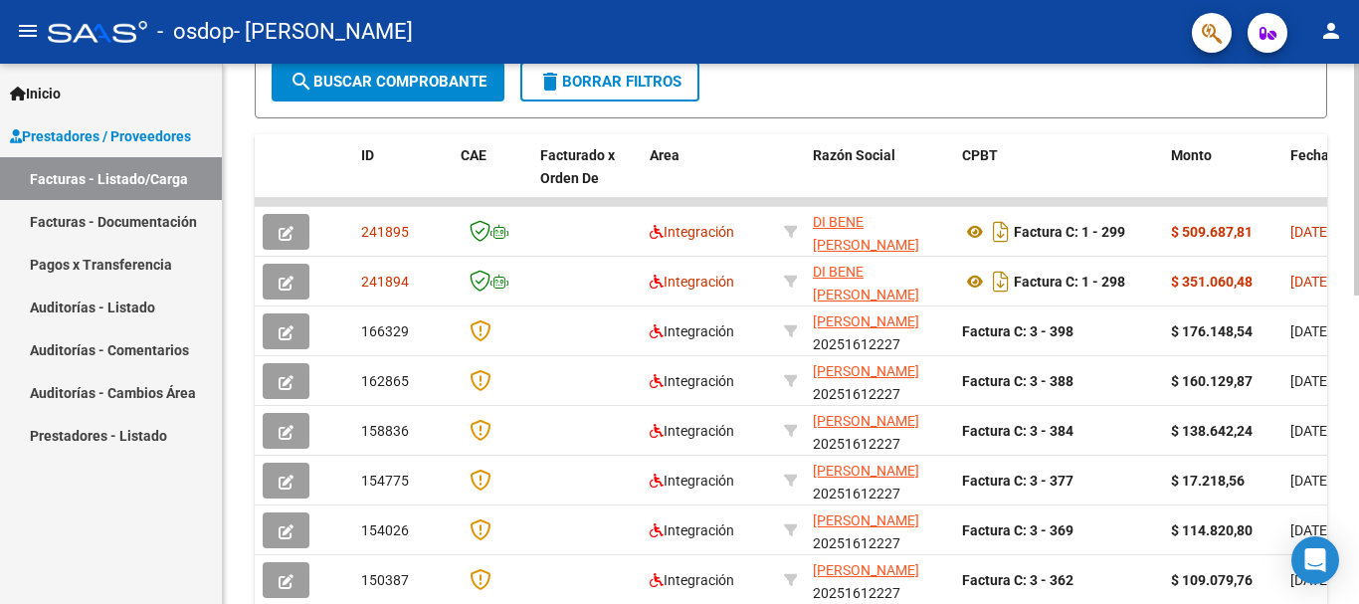
click at [1355, 307] on div at bounding box center [1356, 392] width 5 height 232
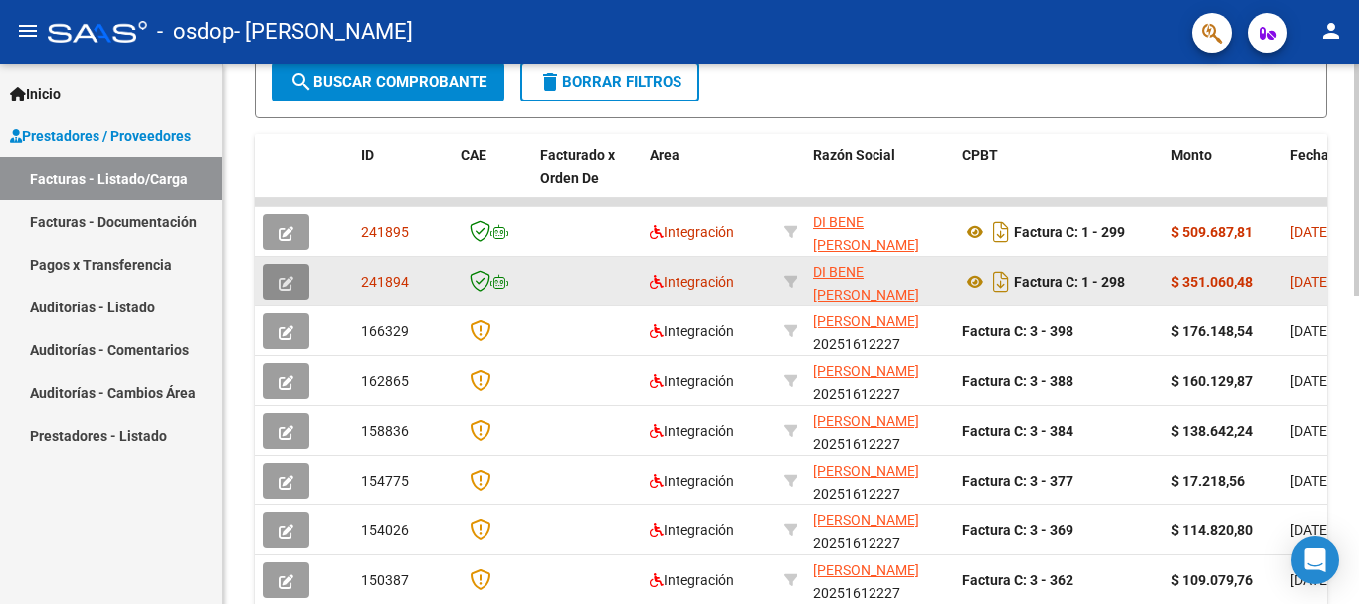
click at [287, 276] on icon "button" at bounding box center [286, 283] width 15 height 15
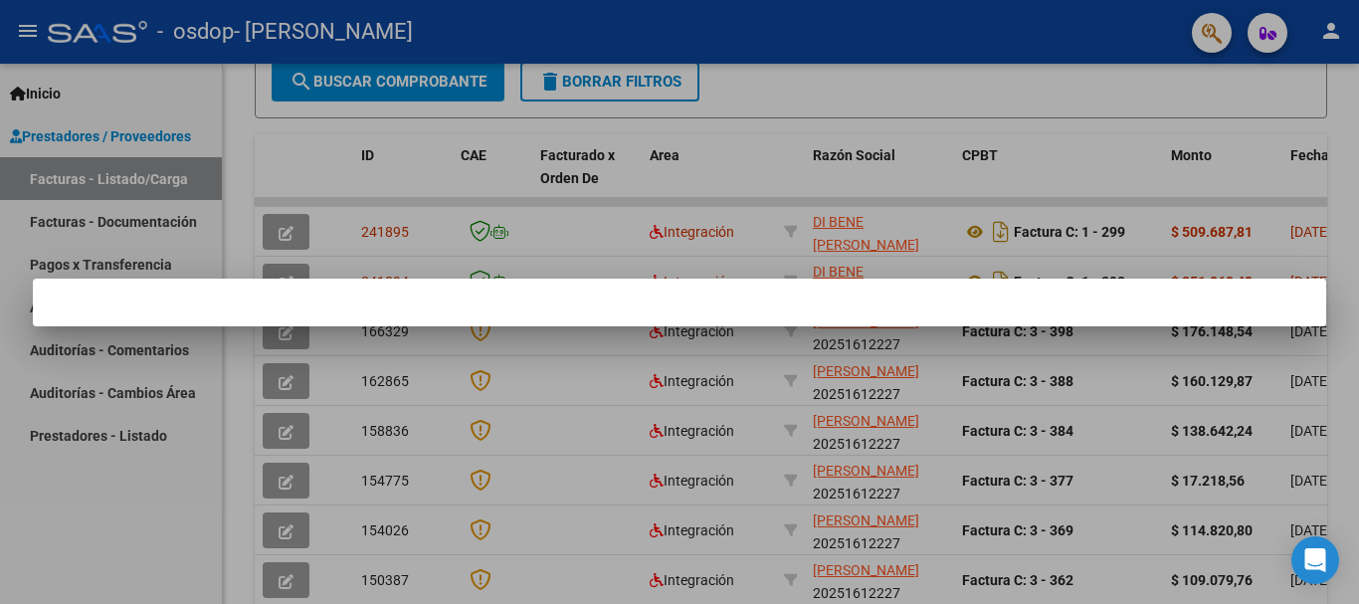
click at [962, 98] on div at bounding box center [679, 302] width 1359 height 604
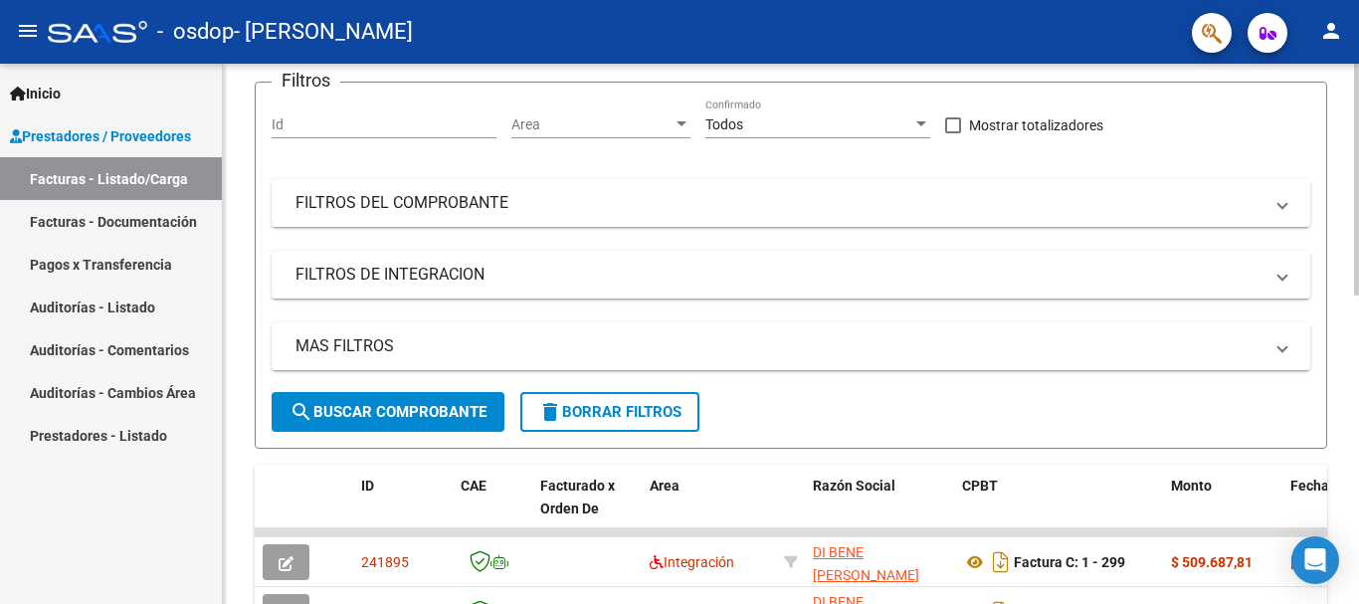
scroll to position [0, 0]
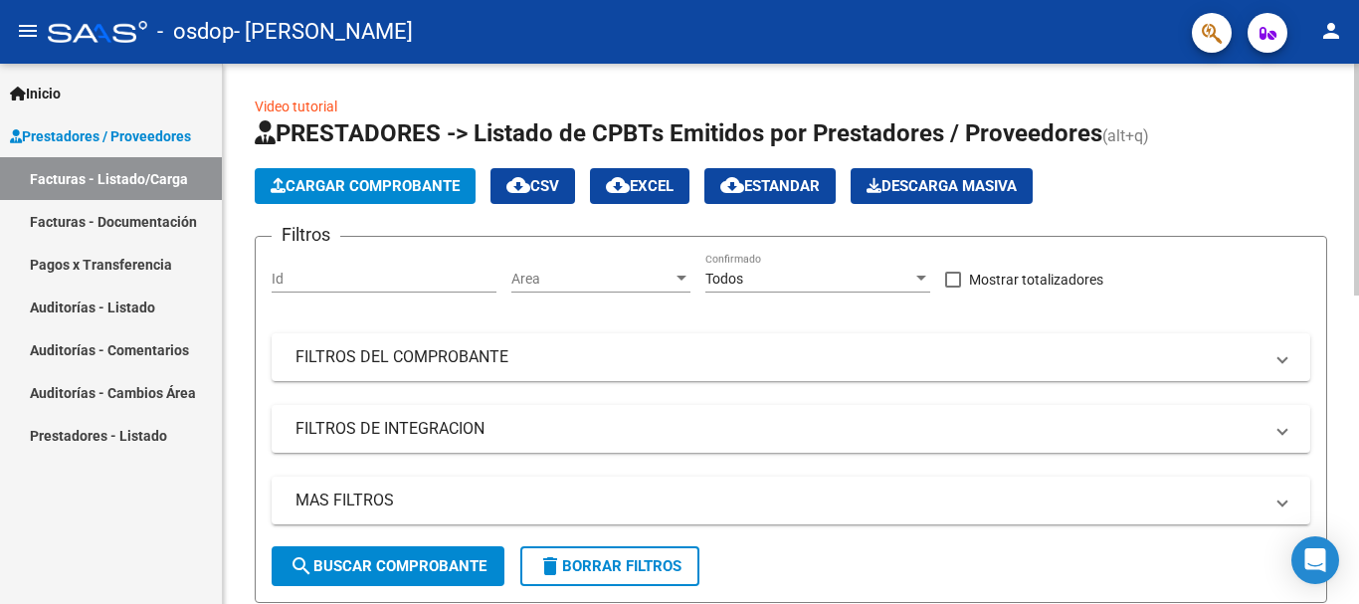
click at [425, 555] on button "search Buscar Comprobante" at bounding box center [388, 566] width 233 height 40
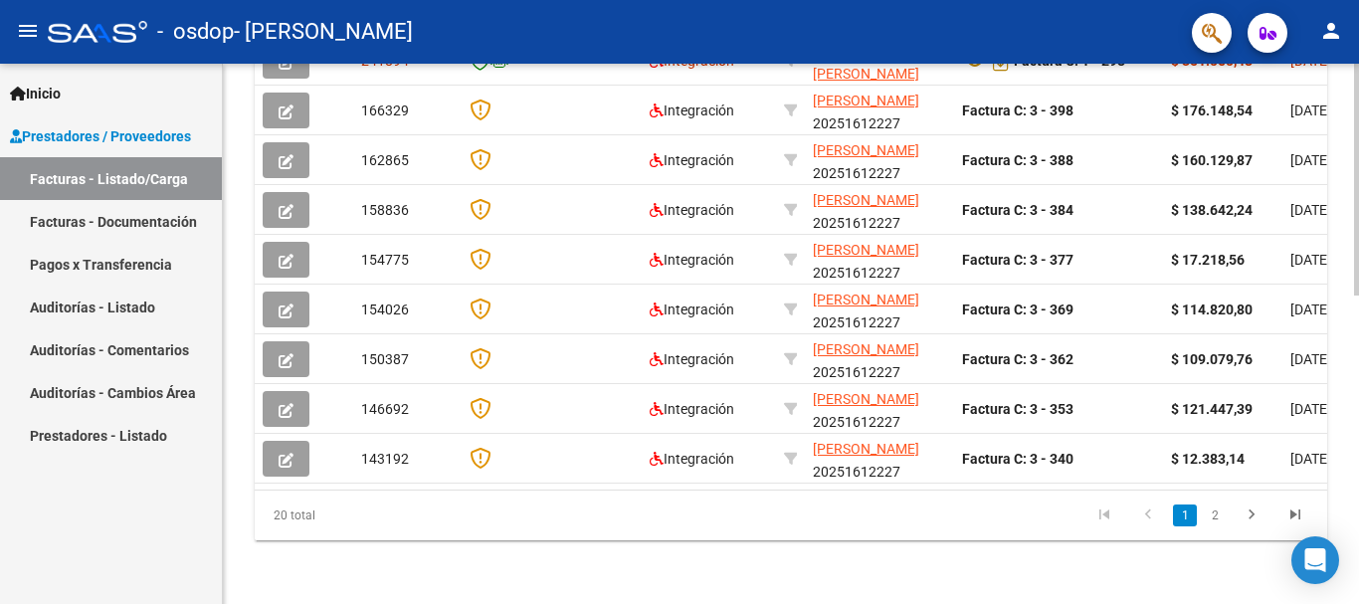
scroll to position [491, 0]
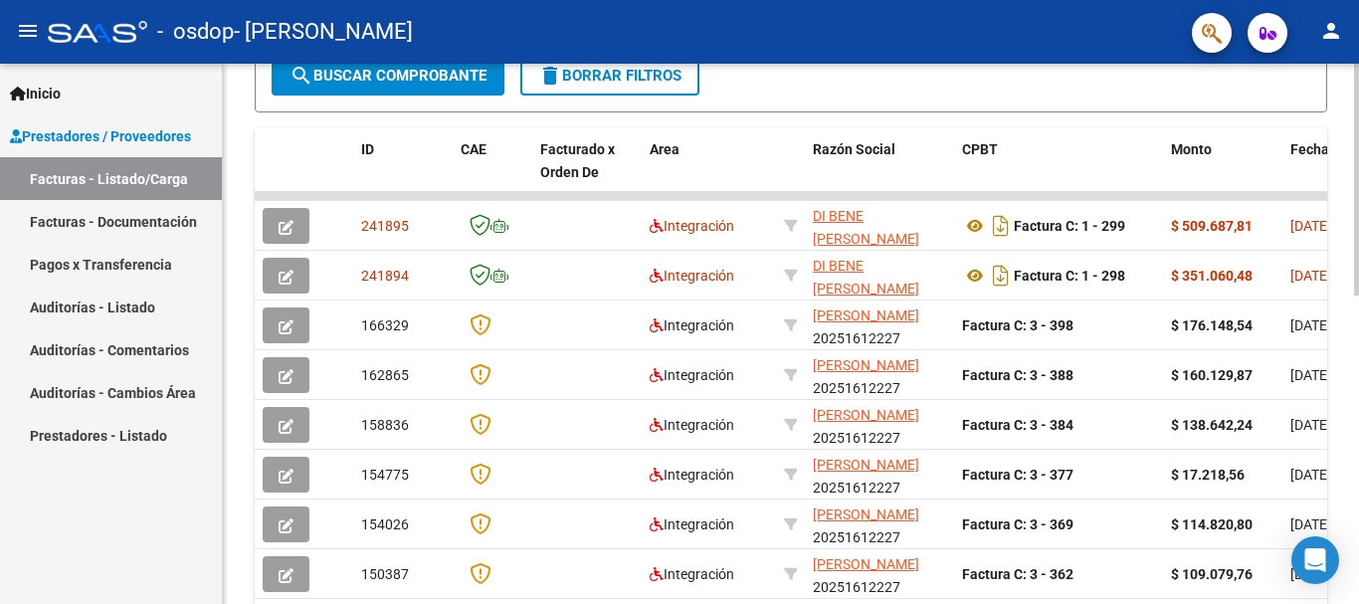
click at [1347, 400] on div "Video tutorial PRESTADORES -> Listado de CPBTs Emitidos por Prestadores / Prove…" at bounding box center [793, 196] width 1141 height 1246
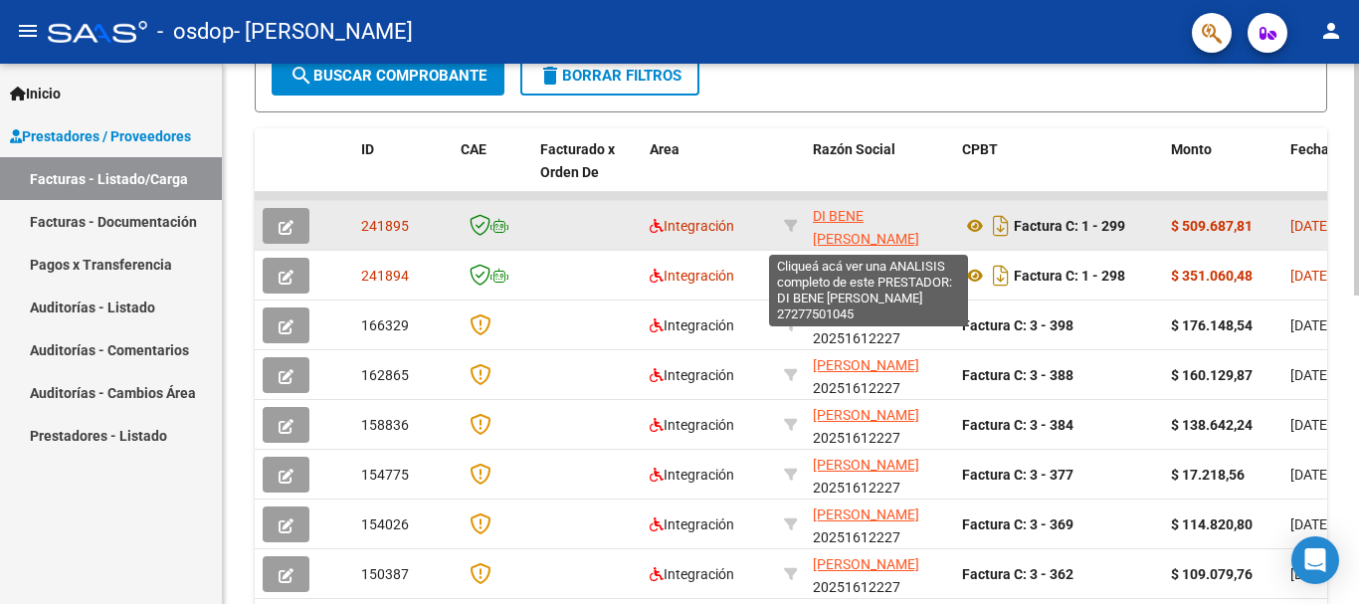
click at [846, 210] on span "DI BENE [PERSON_NAME]" at bounding box center [866, 227] width 106 height 39
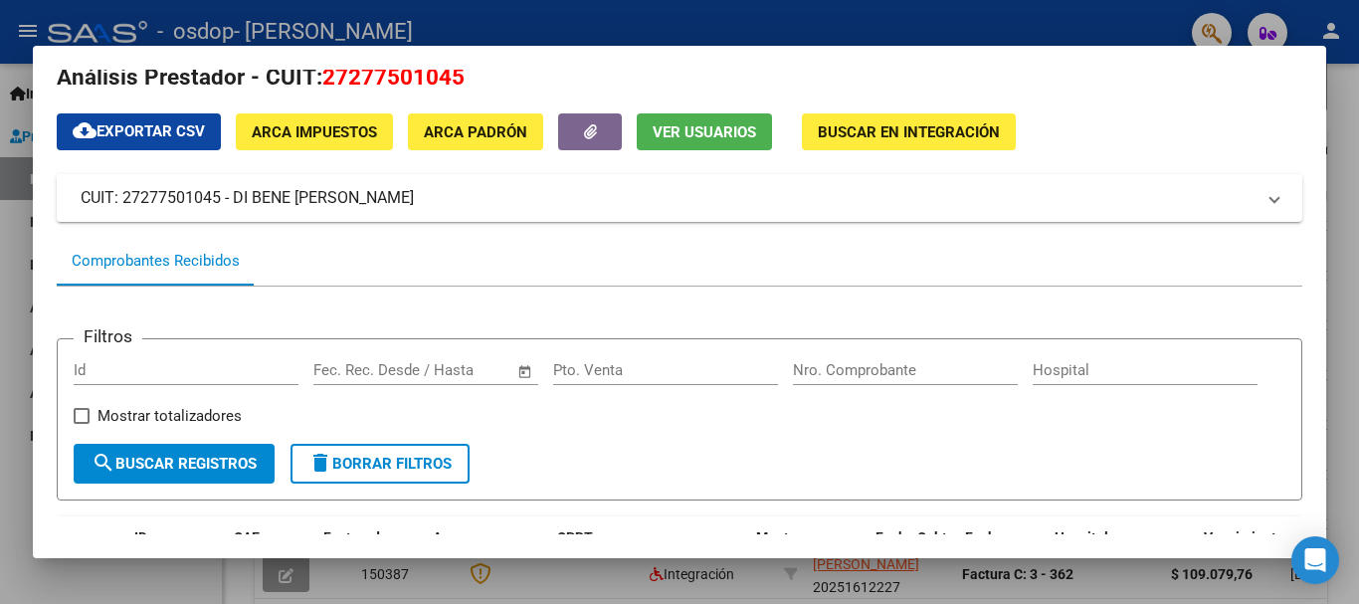
scroll to position [28, 0]
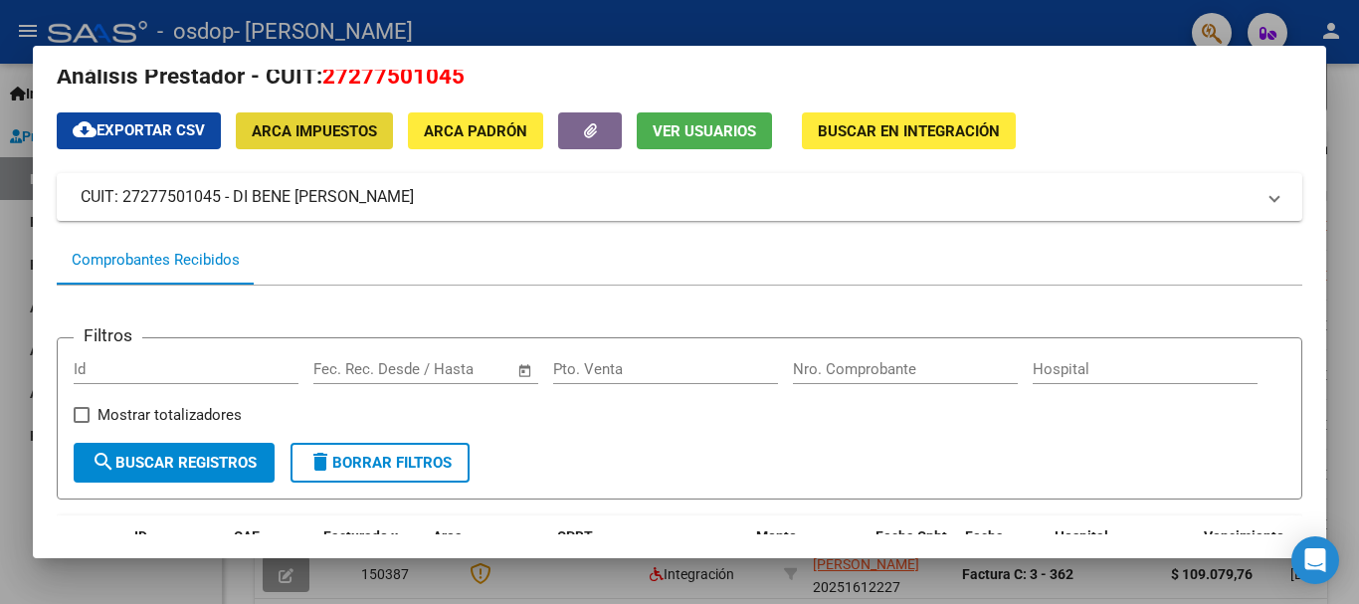
click at [311, 131] on span "ARCA Impuestos" at bounding box center [314, 131] width 125 height 18
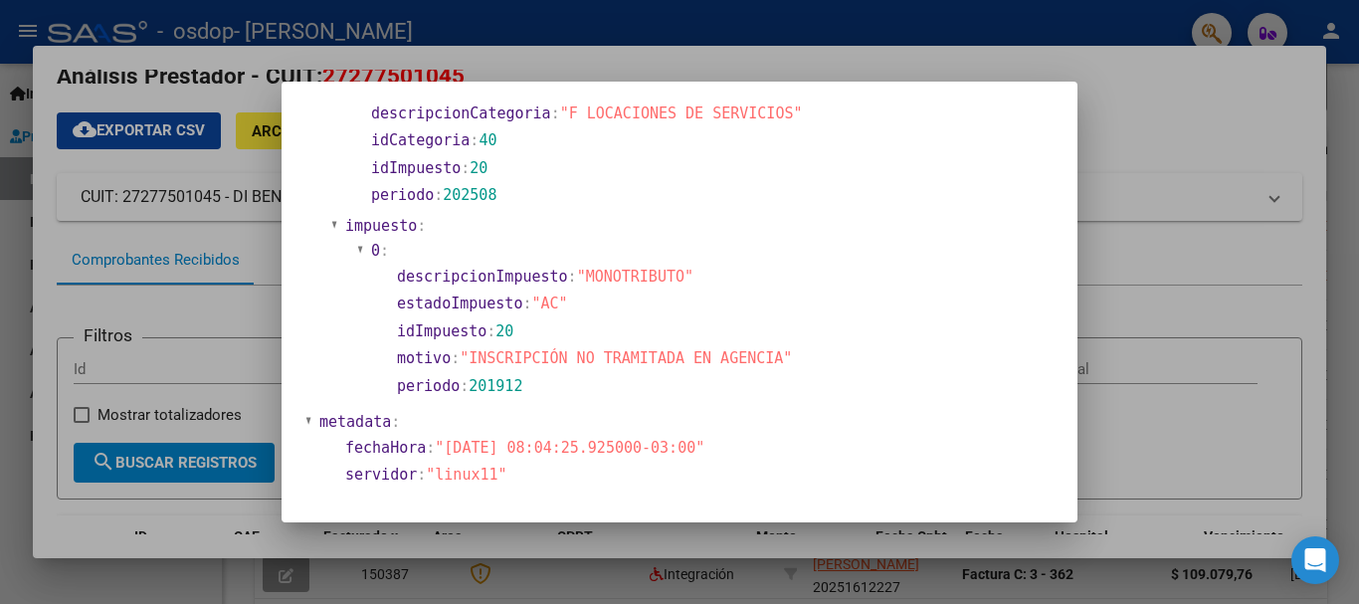
scroll to position [921, 0]
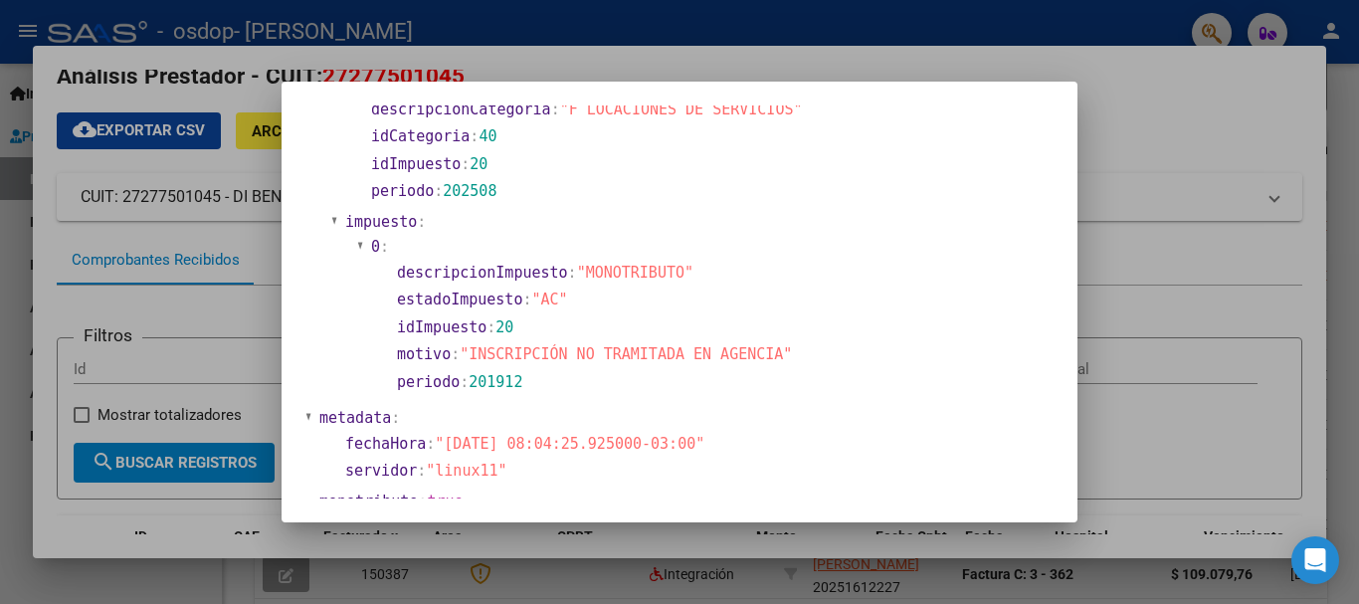
click at [1175, 329] on div at bounding box center [679, 302] width 1359 height 604
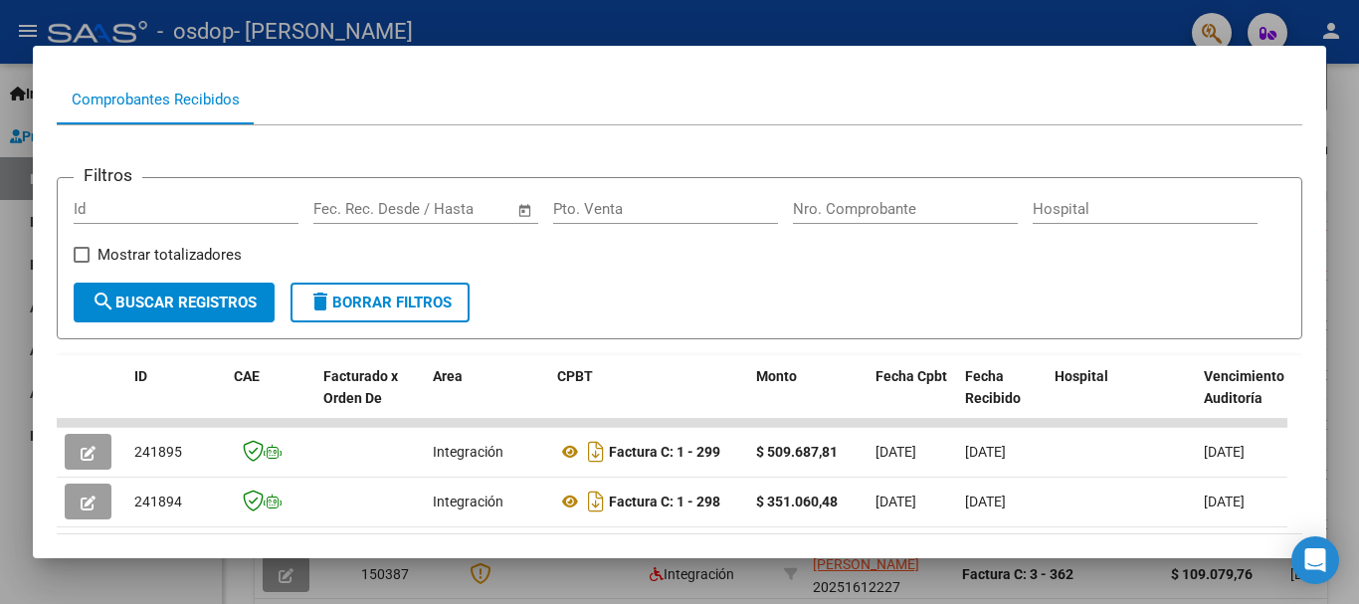
scroll to position [300, 0]
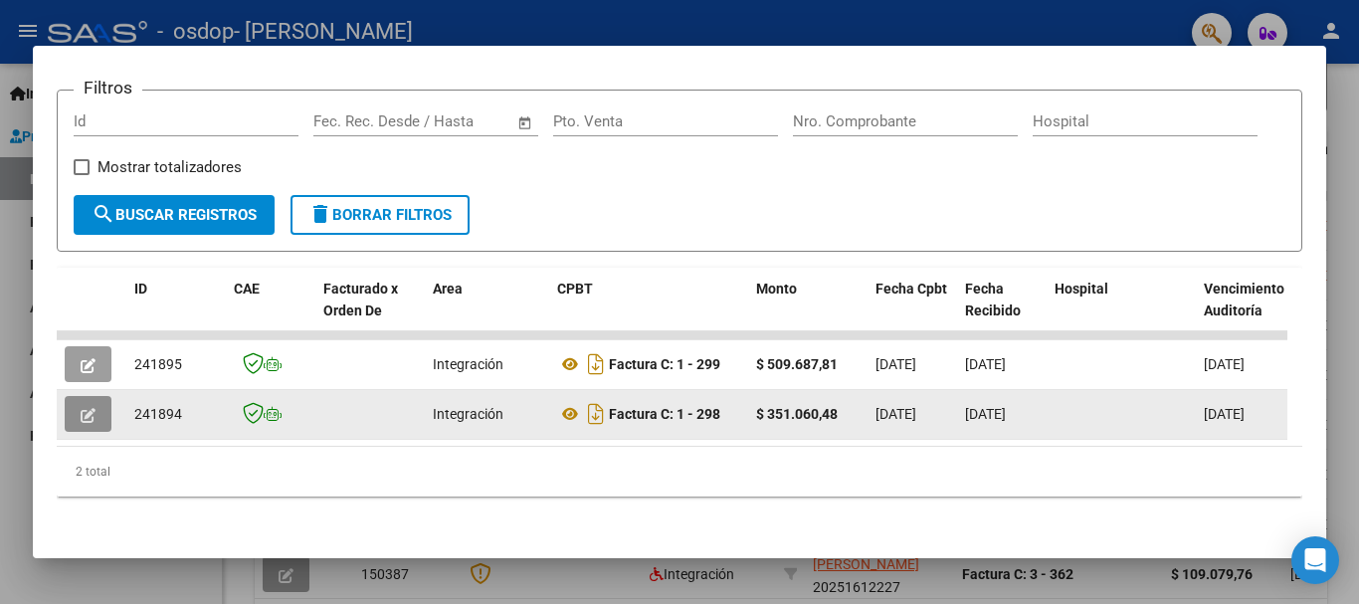
click at [83, 408] on icon "button" at bounding box center [88, 415] width 15 height 15
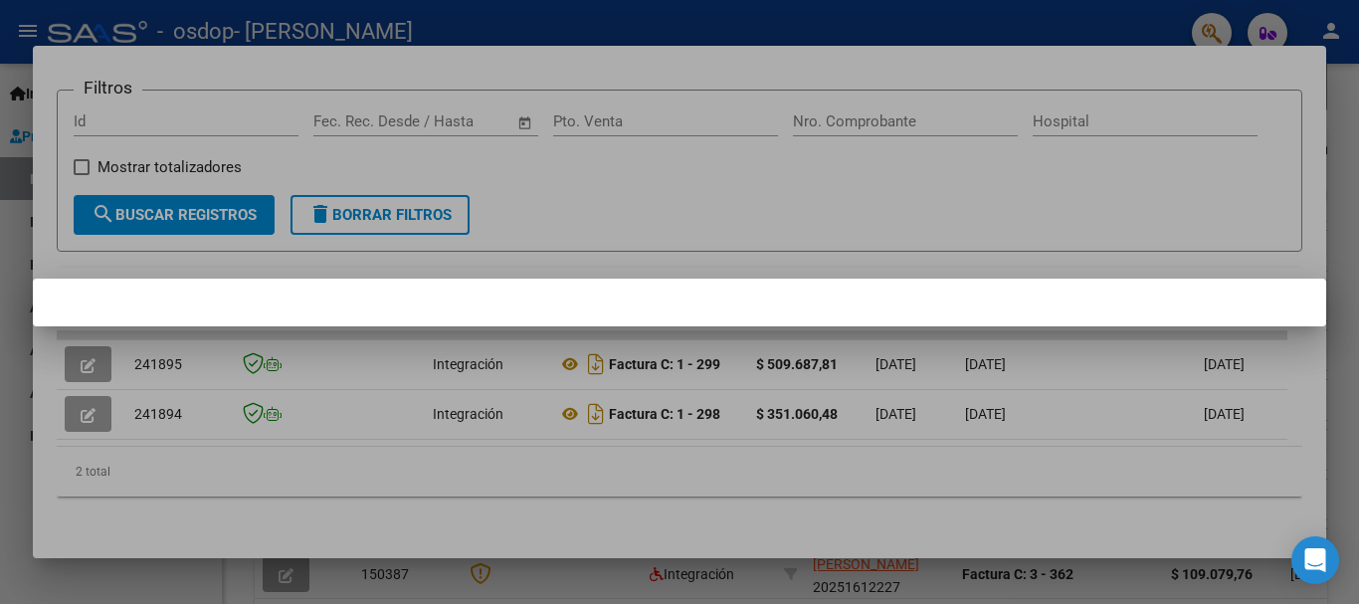
click at [1133, 166] on div at bounding box center [679, 302] width 1359 height 604
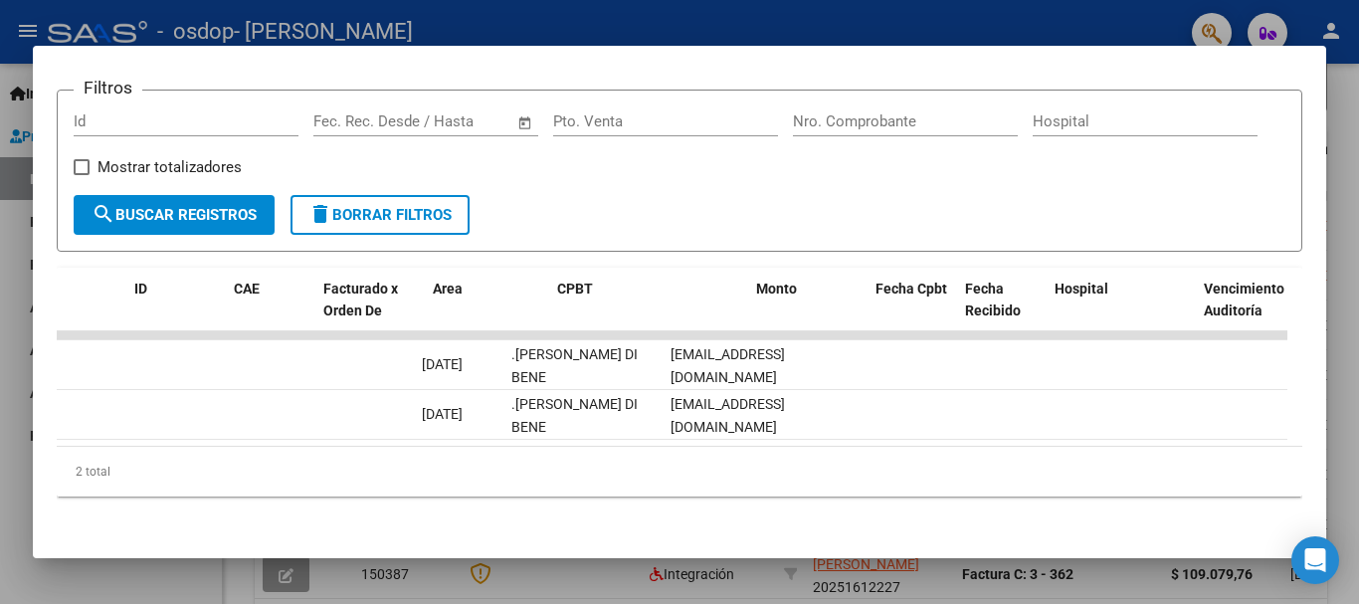
scroll to position [0, 0]
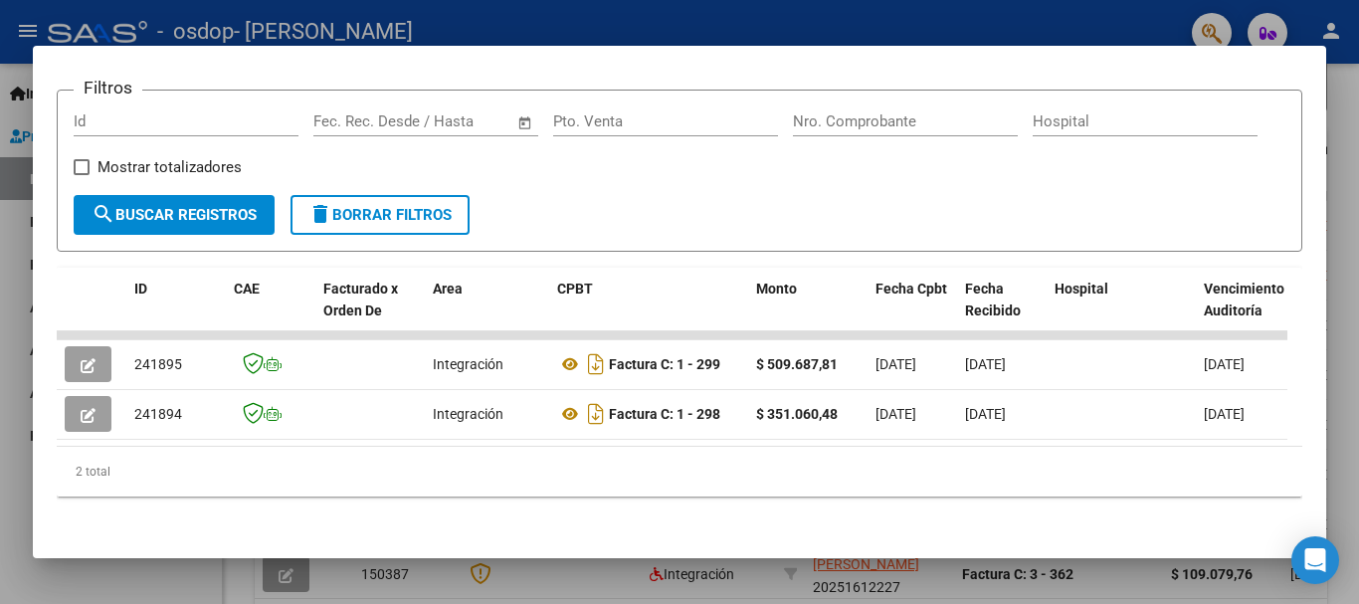
click at [1026, 9] on div at bounding box center [679, 302] width 1359 height 604
